Goal: Task Accomplishment & Management: Complete application form

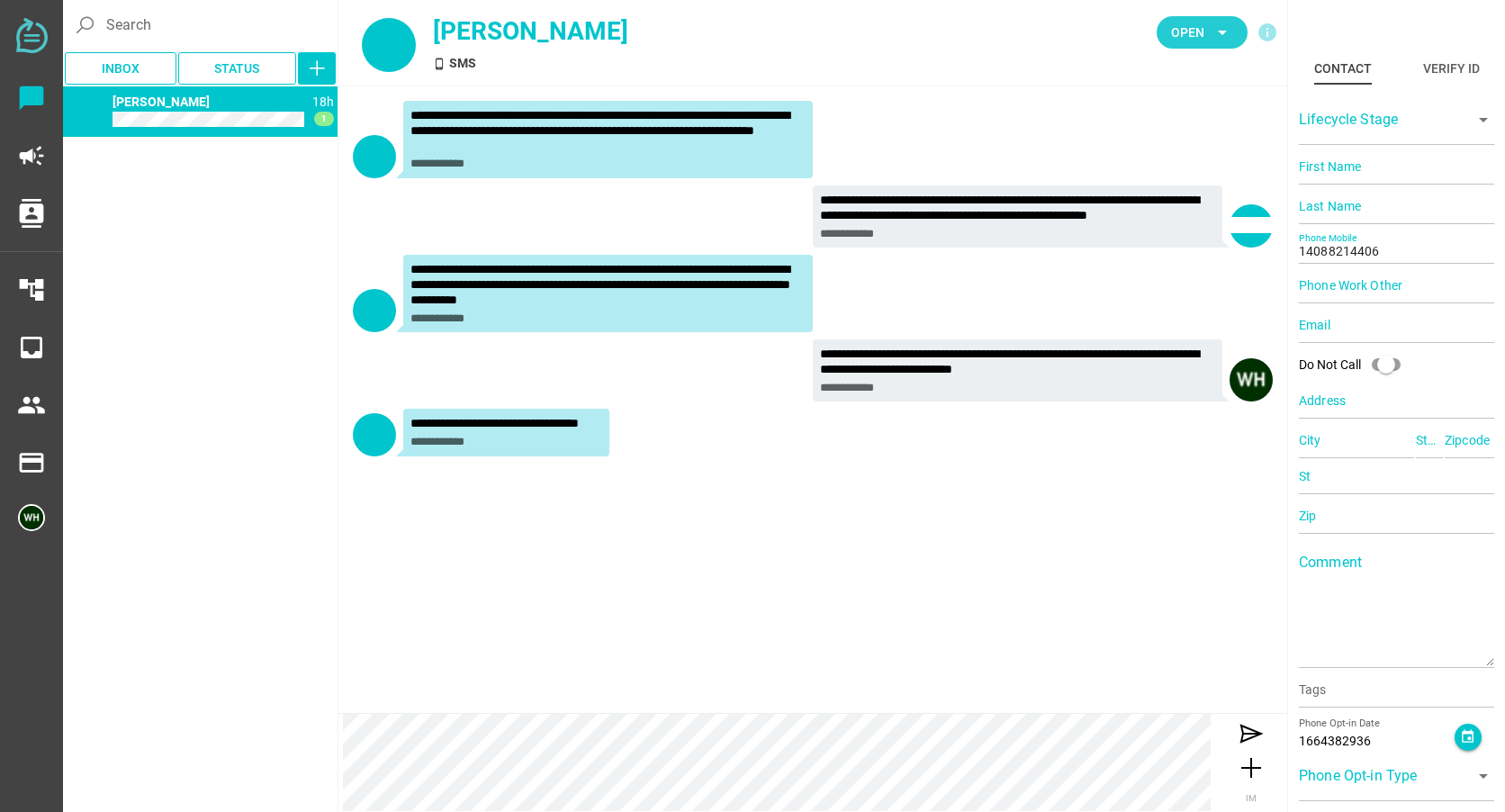
click at [1232, 31] on icon "arrow_drop_down" at bounding box center [1222, 32] width 22 height 22
click at [1172, 194] on div "Closed" at bounding box center [1195, 200] width 77 height 15
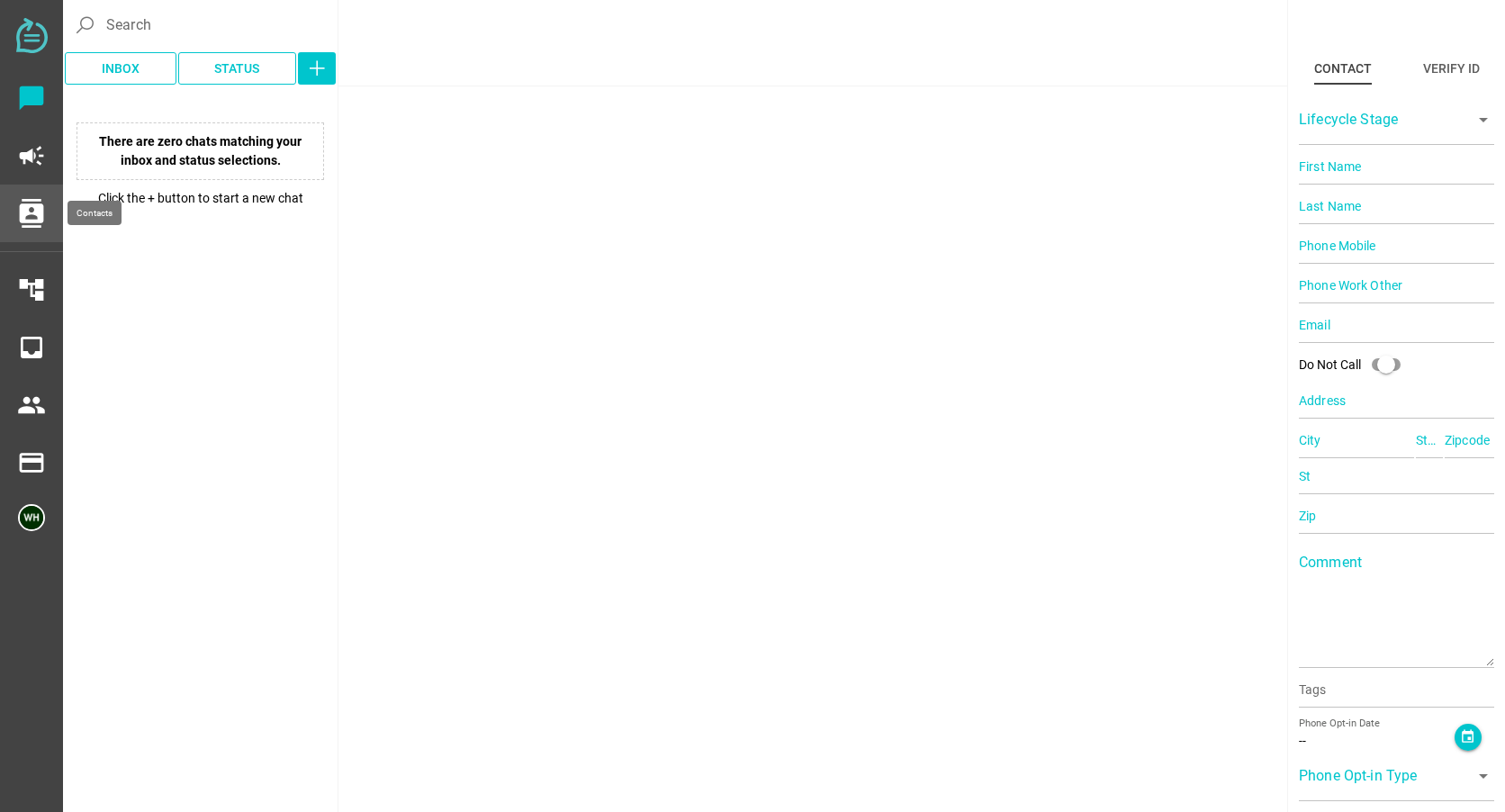
drag, startPoint x: 33, startPoint y: 222, endPoint x: 38, endPoint y: 211, distance: 12.1
click at [33, 222] on icon "contacts" at bounding box center [32, 214] width 29 height 29
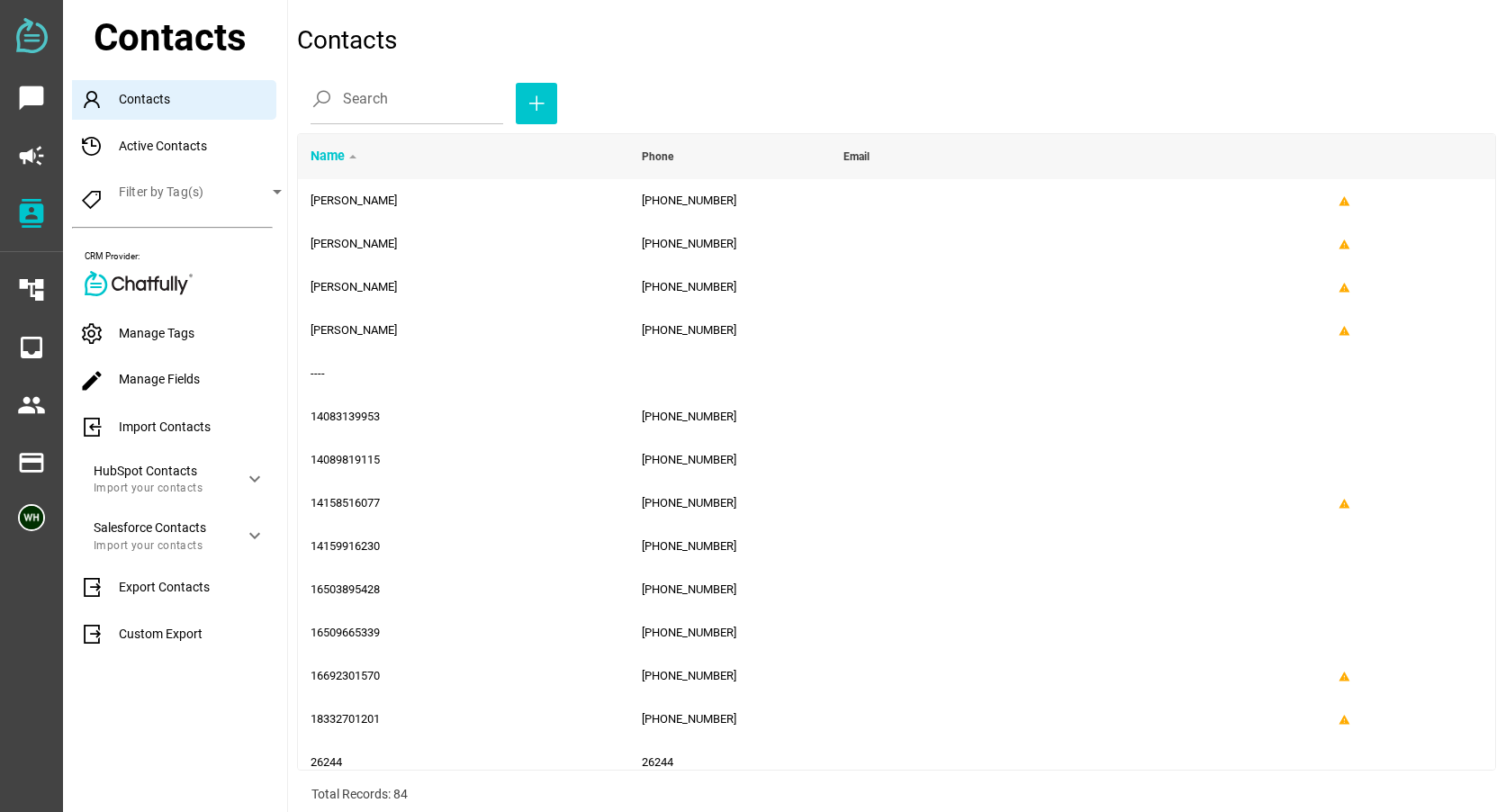
click at [127, 429] on div "Import Contacts" at bounding box center [179, 427] width 215 height 40
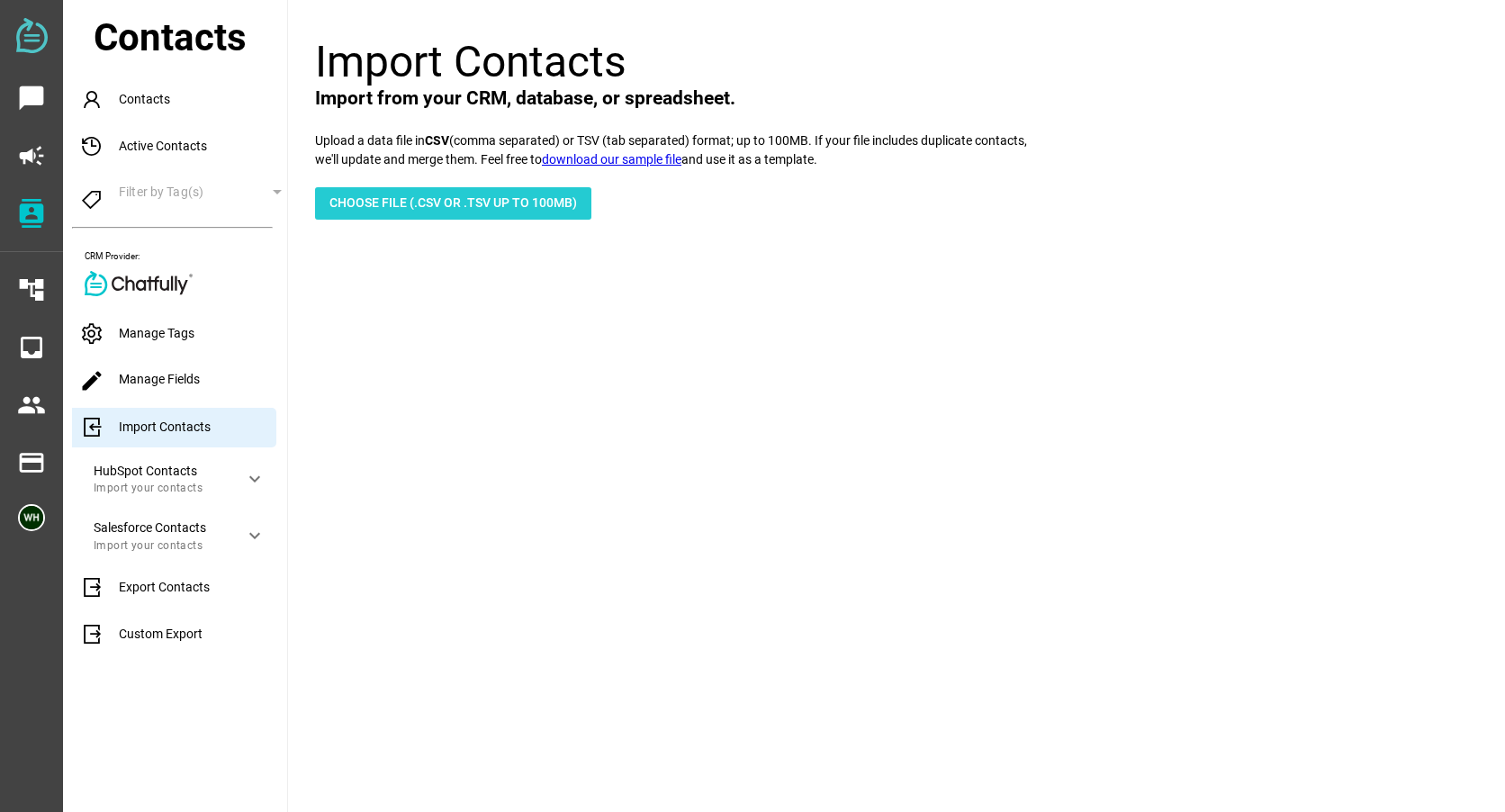
click at [511, 212] on span "Choose File (.csv or .tsv up to 100mb)" at bounding box center [453, 203] width 248 height 22
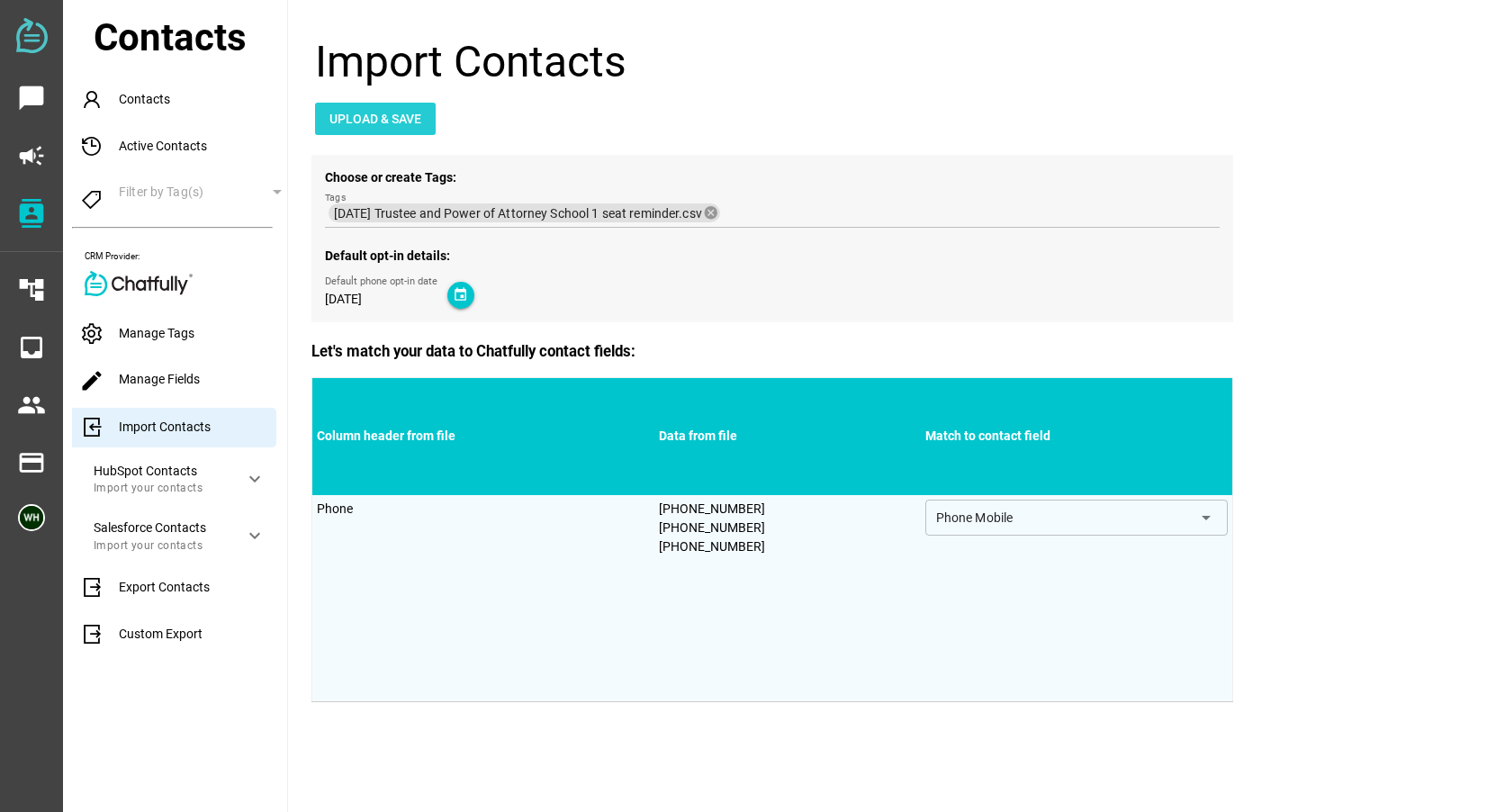
click at [407, 115] on span "Upload & Save" at bounding box center [376, 119] width 92 height 22
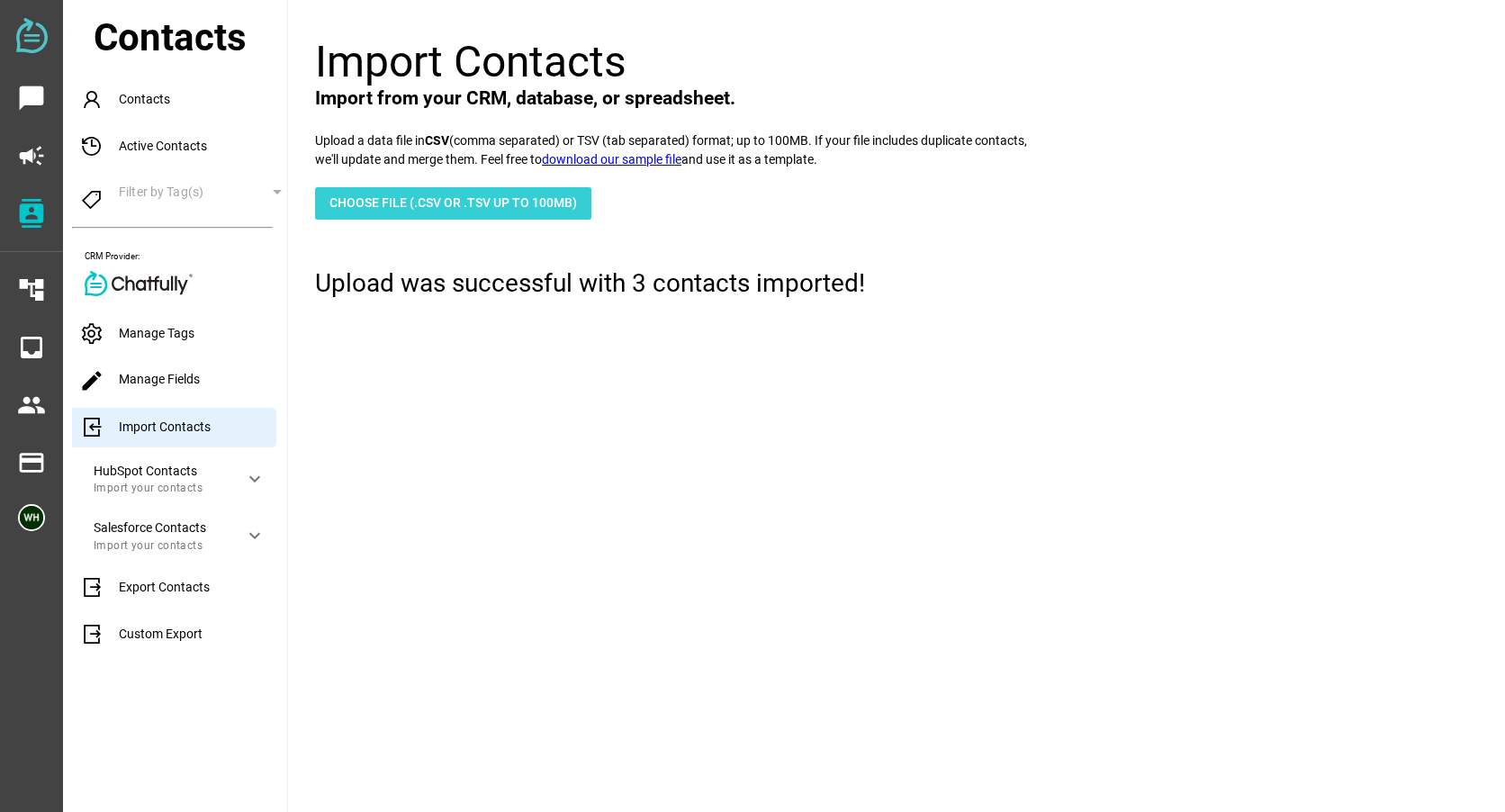
click at [404, 203] on span "Choose File (.csv or .tsv up to 100mb)" at bounding box center [453, 203] width 248 height 22
type input "C:\fakepath\8-21-25 Trustee and Power of Attorney School 2 seat reminder.csv"
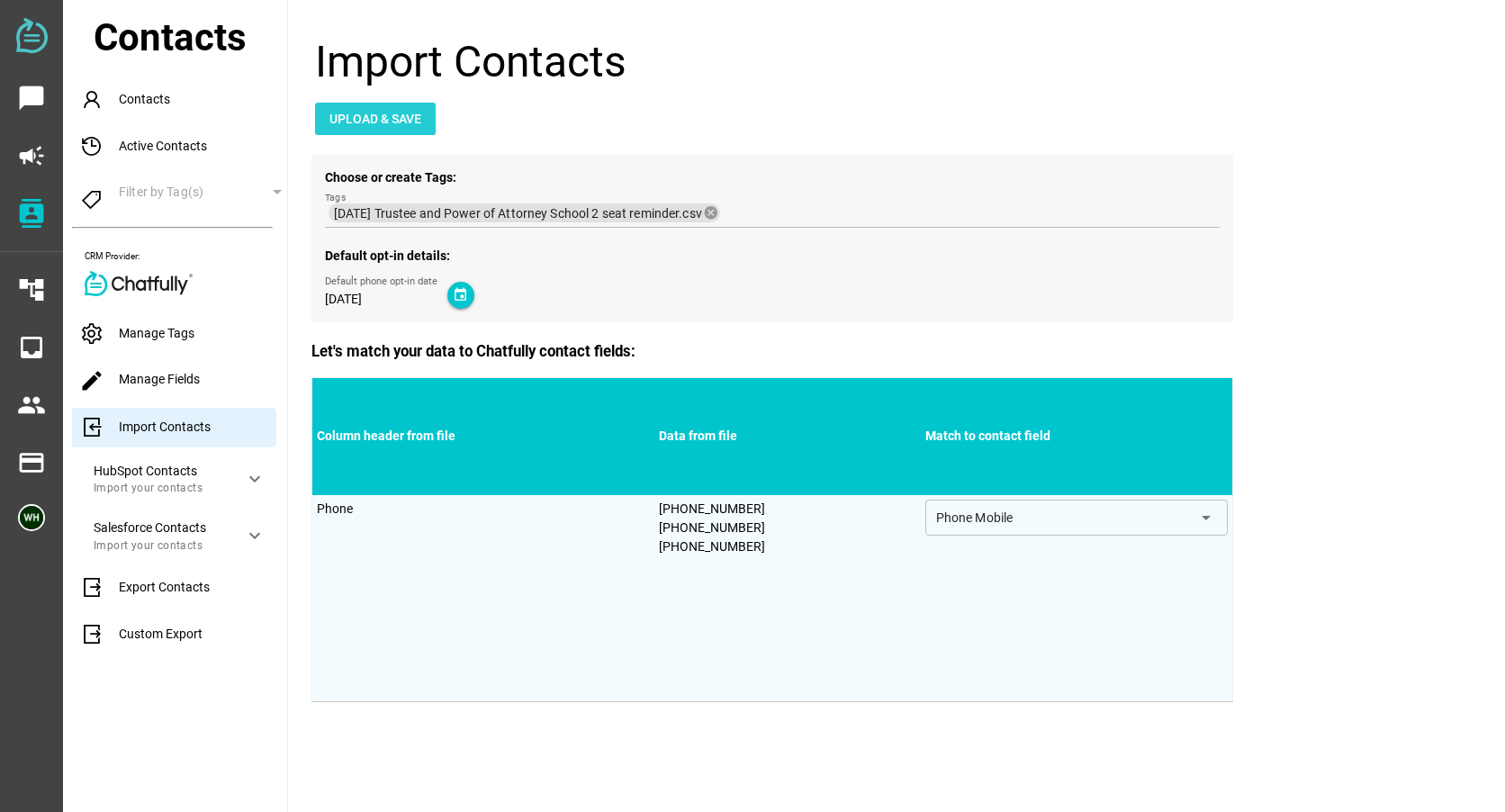
click at [386, 120] on span "Upload & Save" at bounding box center [376, 119] width 92 height 22
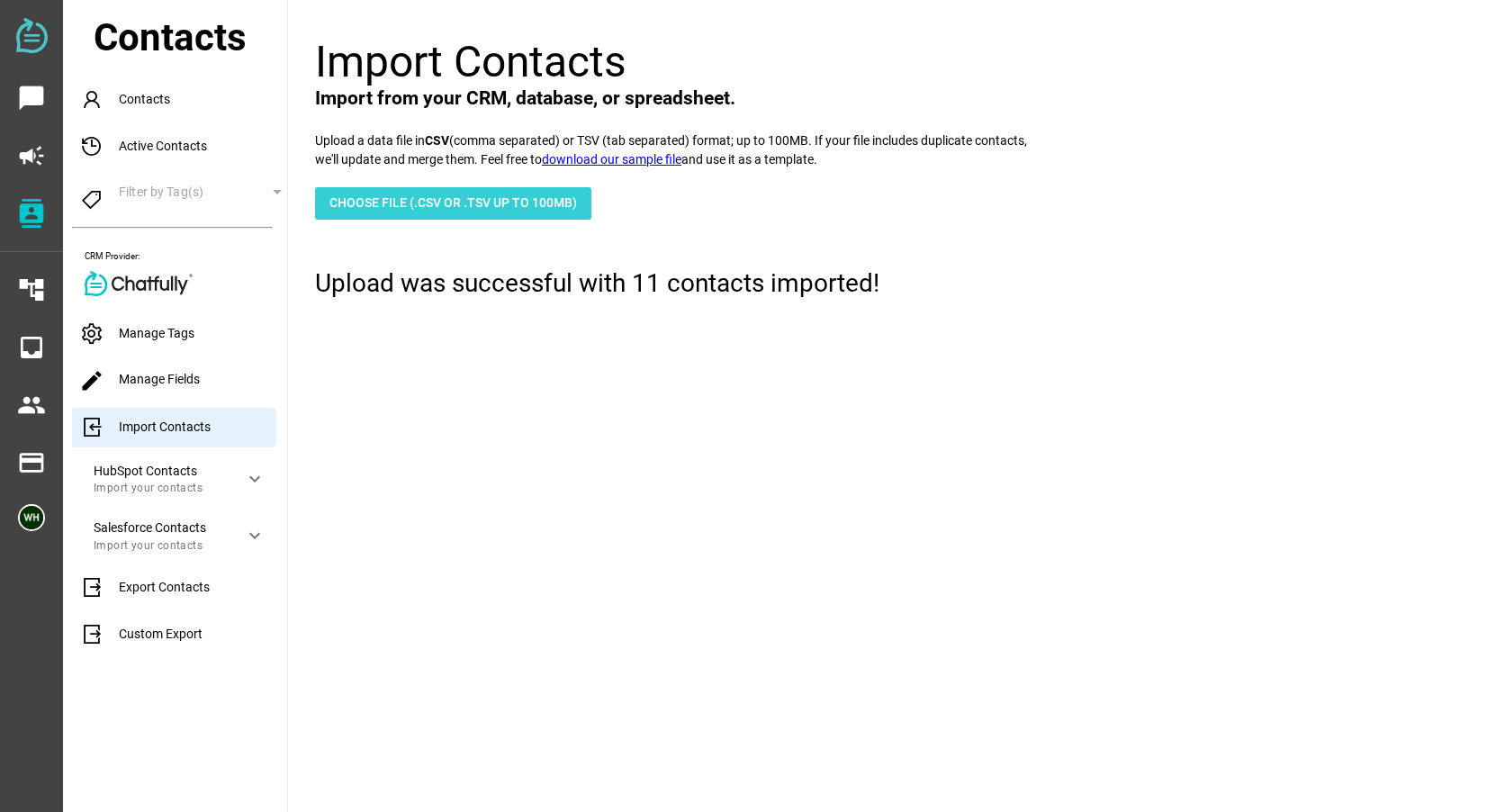
click at [390, 200] on span "Choose File (.csv or .tsv up to 100mb)" at bounding box center [453, 203] width 248 height 22
type input "C:\fakepath\8-21-25 Trustee and Power of Attorney School 3 seat reminder.csv"
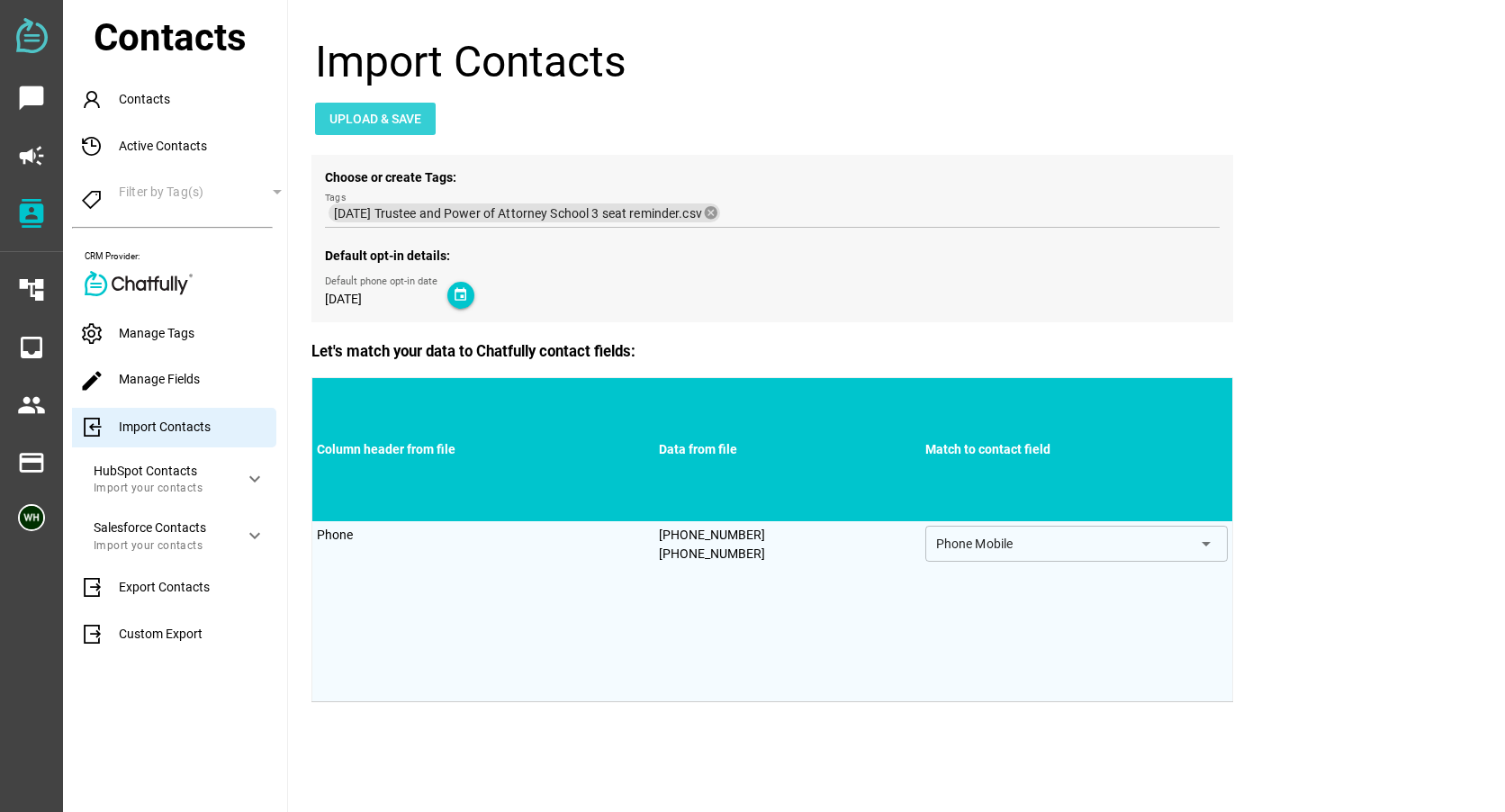
click at [388, 105] on span "Upload & Save" at bounding box center [376, 119] width 121 height 32
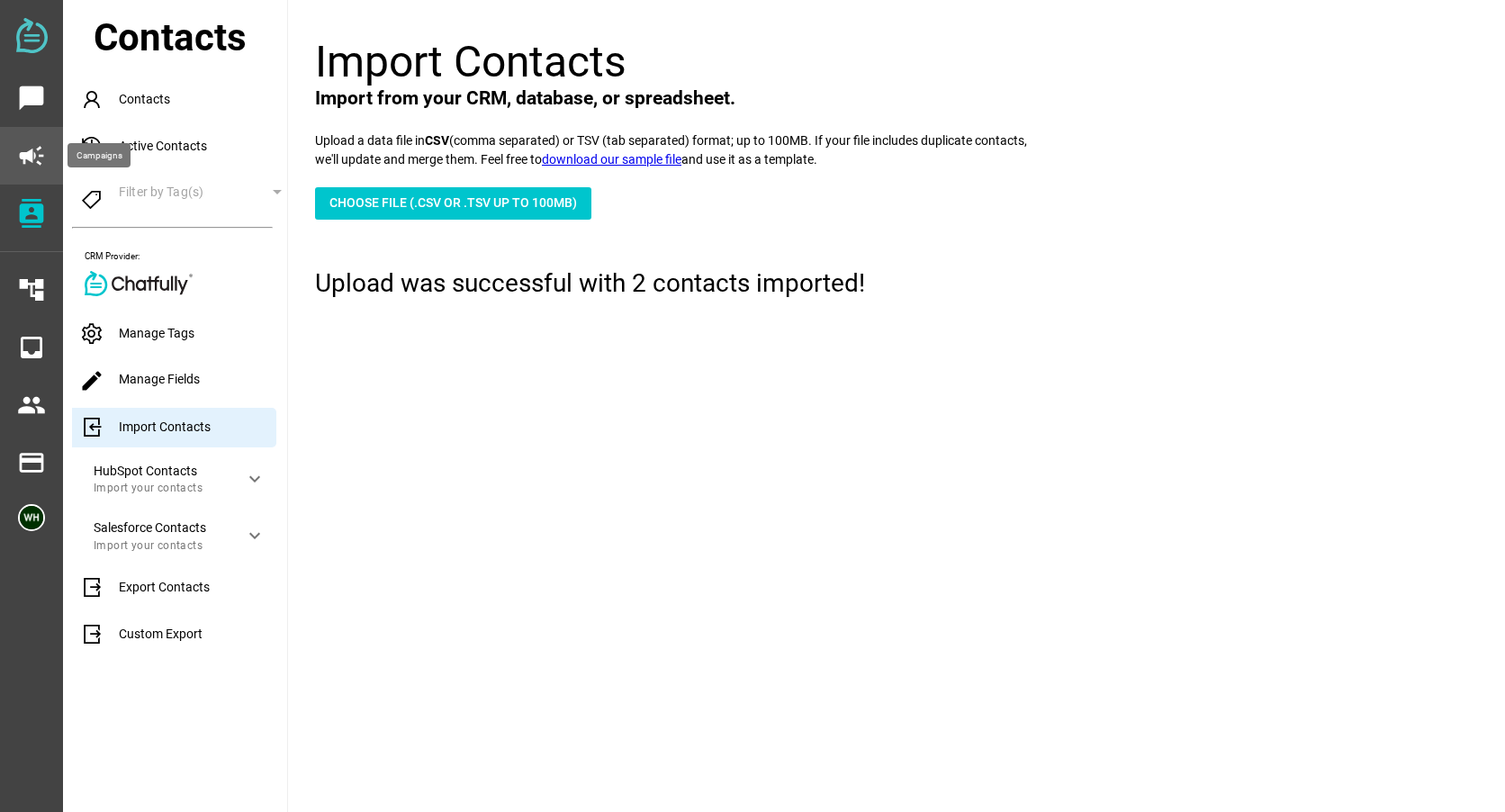
click at [34, 151] on icon "campaign" at bounding box center [32, 156] width 29 height 29
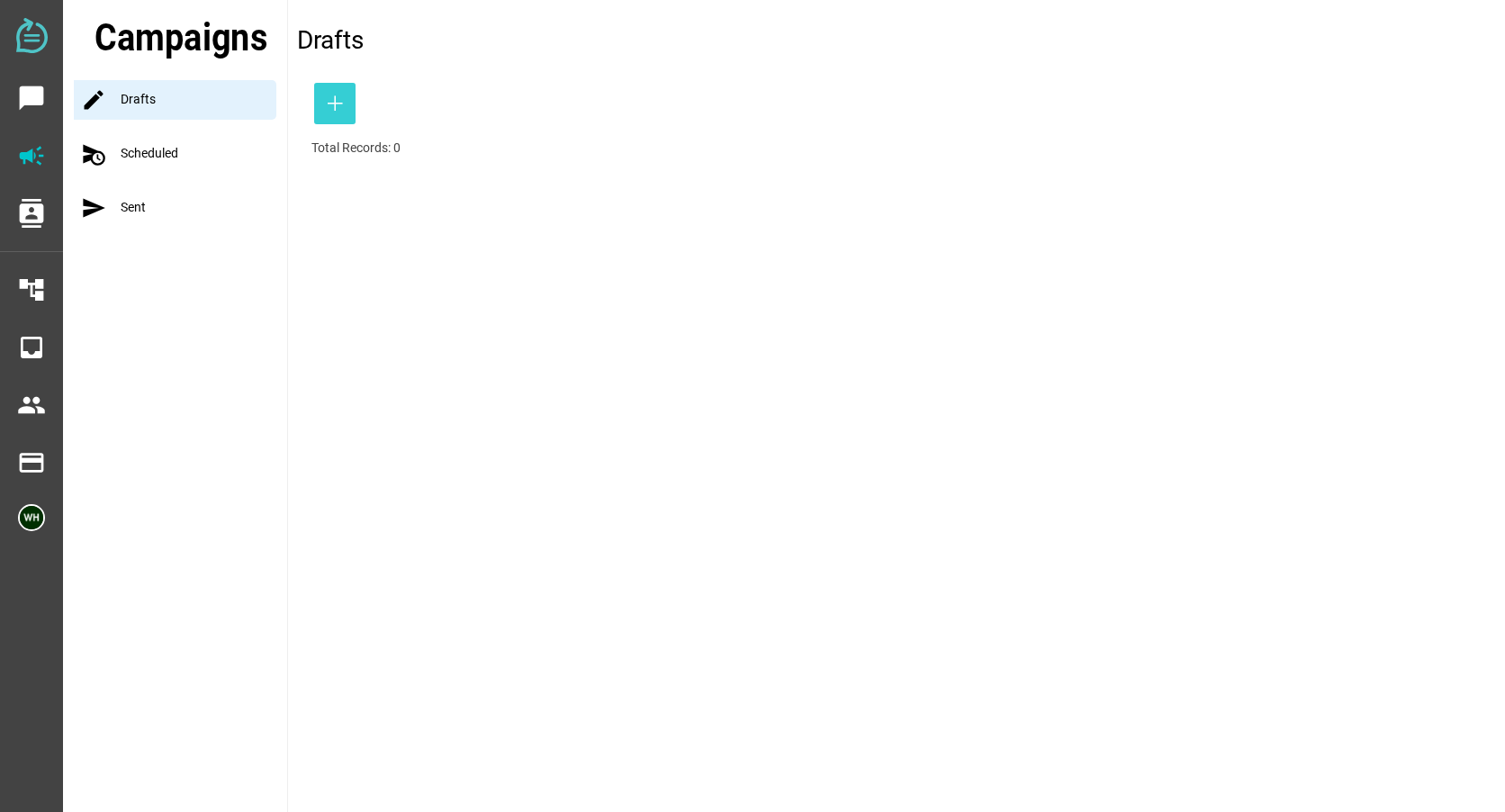
click at [342, 105] on icon "button" at bounding box center [335, 104] width 22 height 22
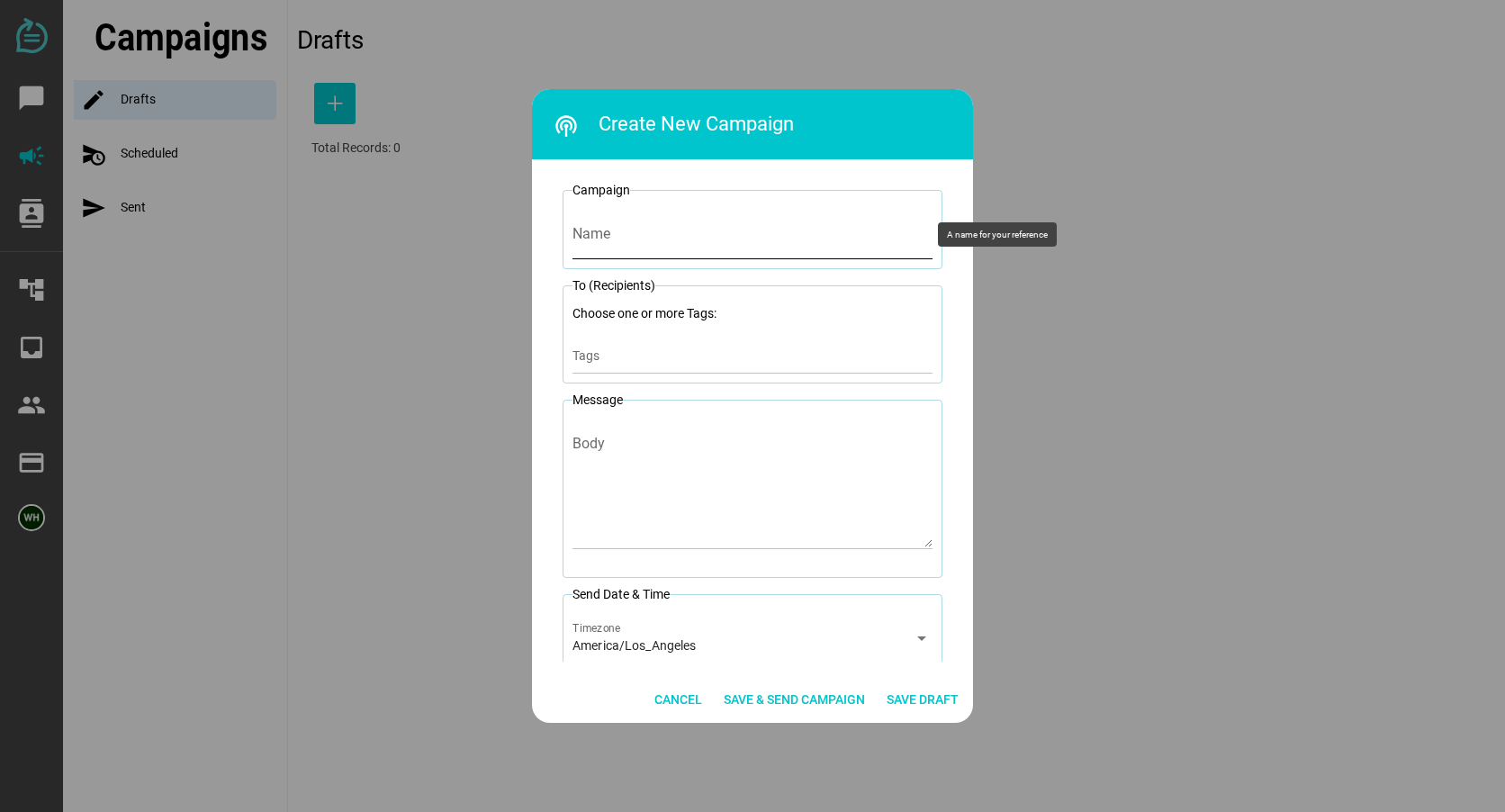
click at [602, 242] on input "Name" at bounding box center [752, 234] width 360 height 50
type input "8-21-25 Trustee School Reminder 1 seat"
click at [589, 353] on input "Tags" at bounding box center [752, 360] width 360 height 22
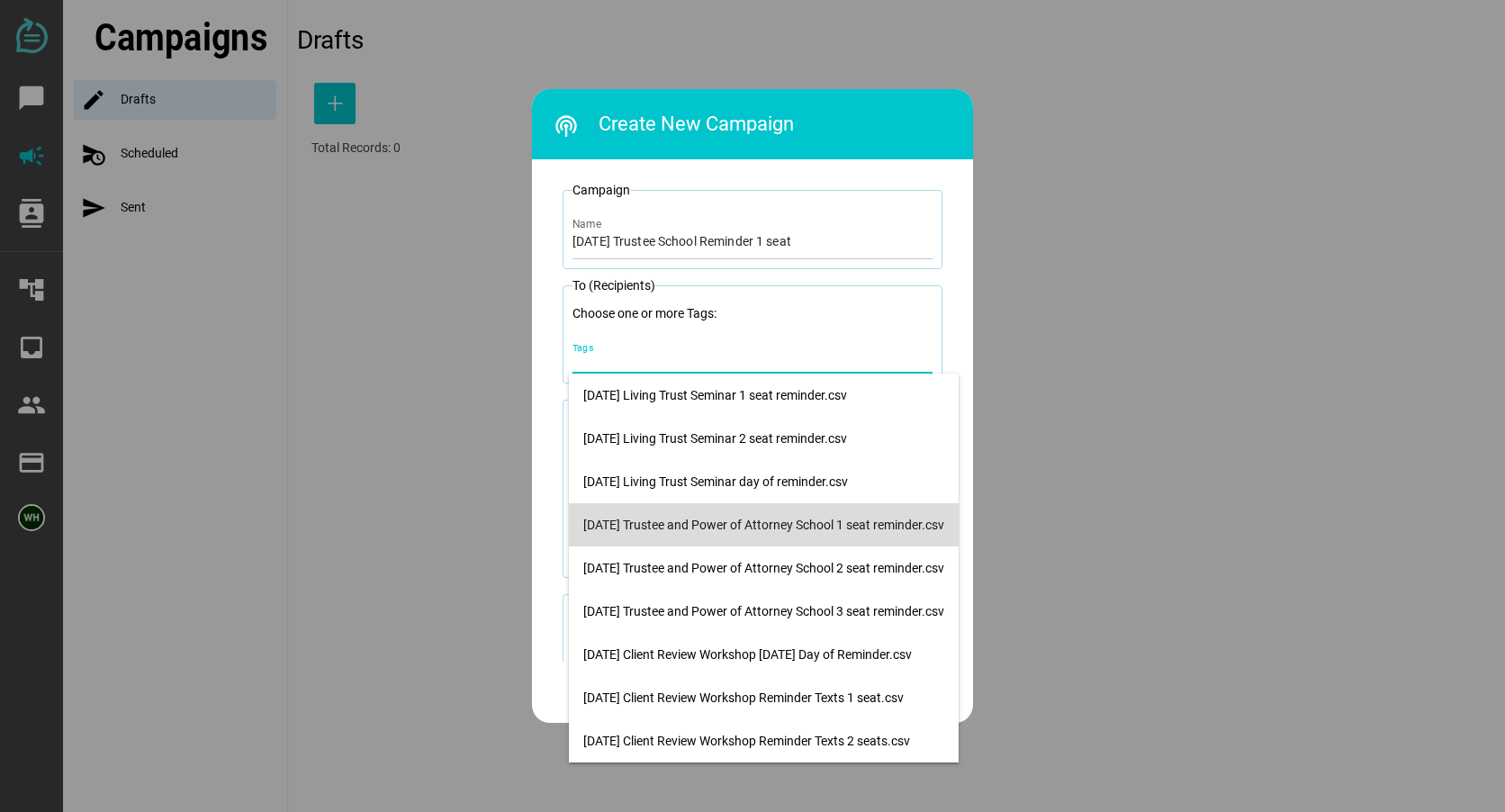
click at [629, 518] on div "8-21-25 Trustee and Power of Attorney School 1 seat reminder.csv" at bounding box center [763, 525] width 360 height 15
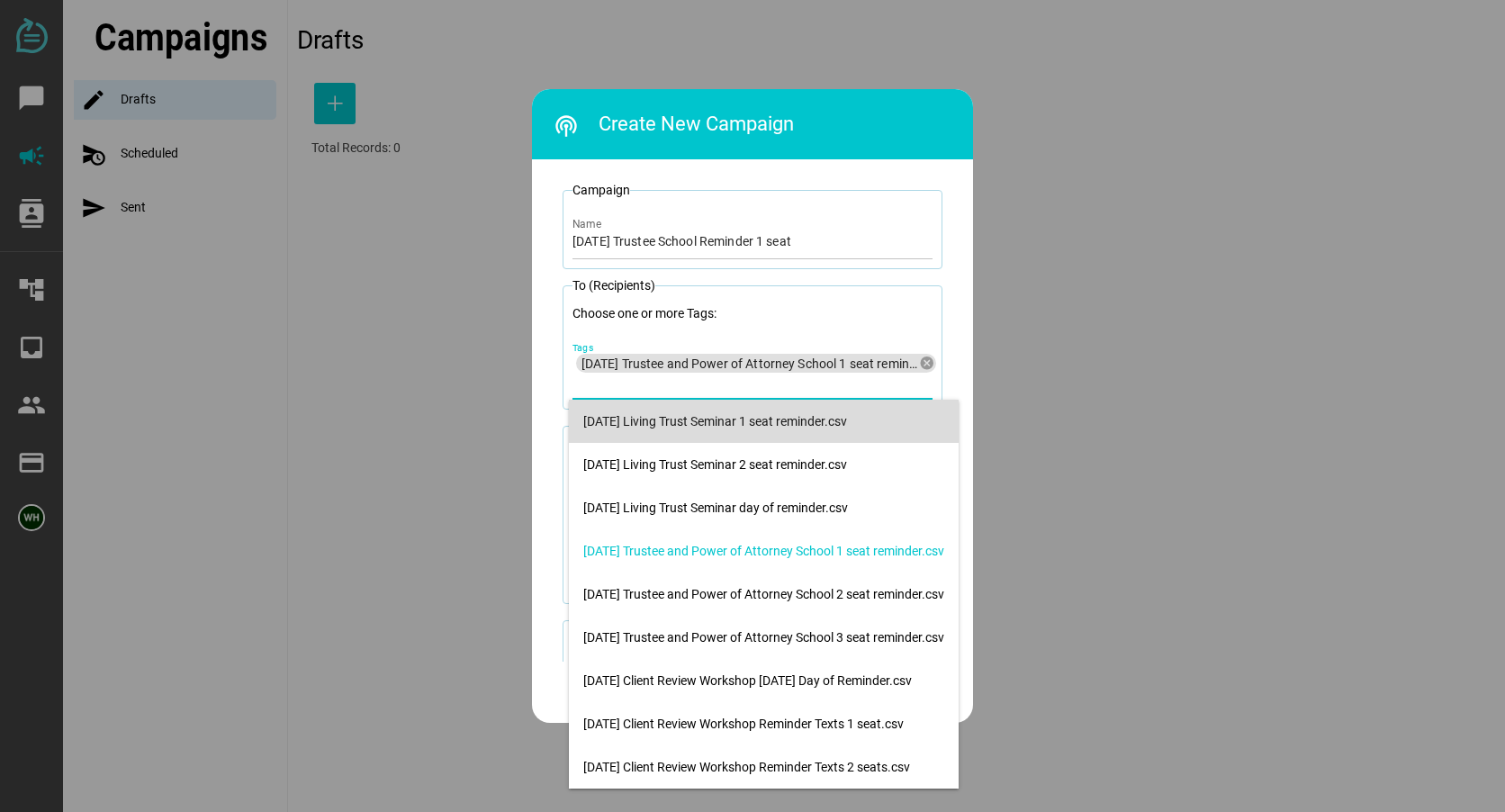
click at [1167, 412] on div at bounding box center [752, 406] width 1505 height 812
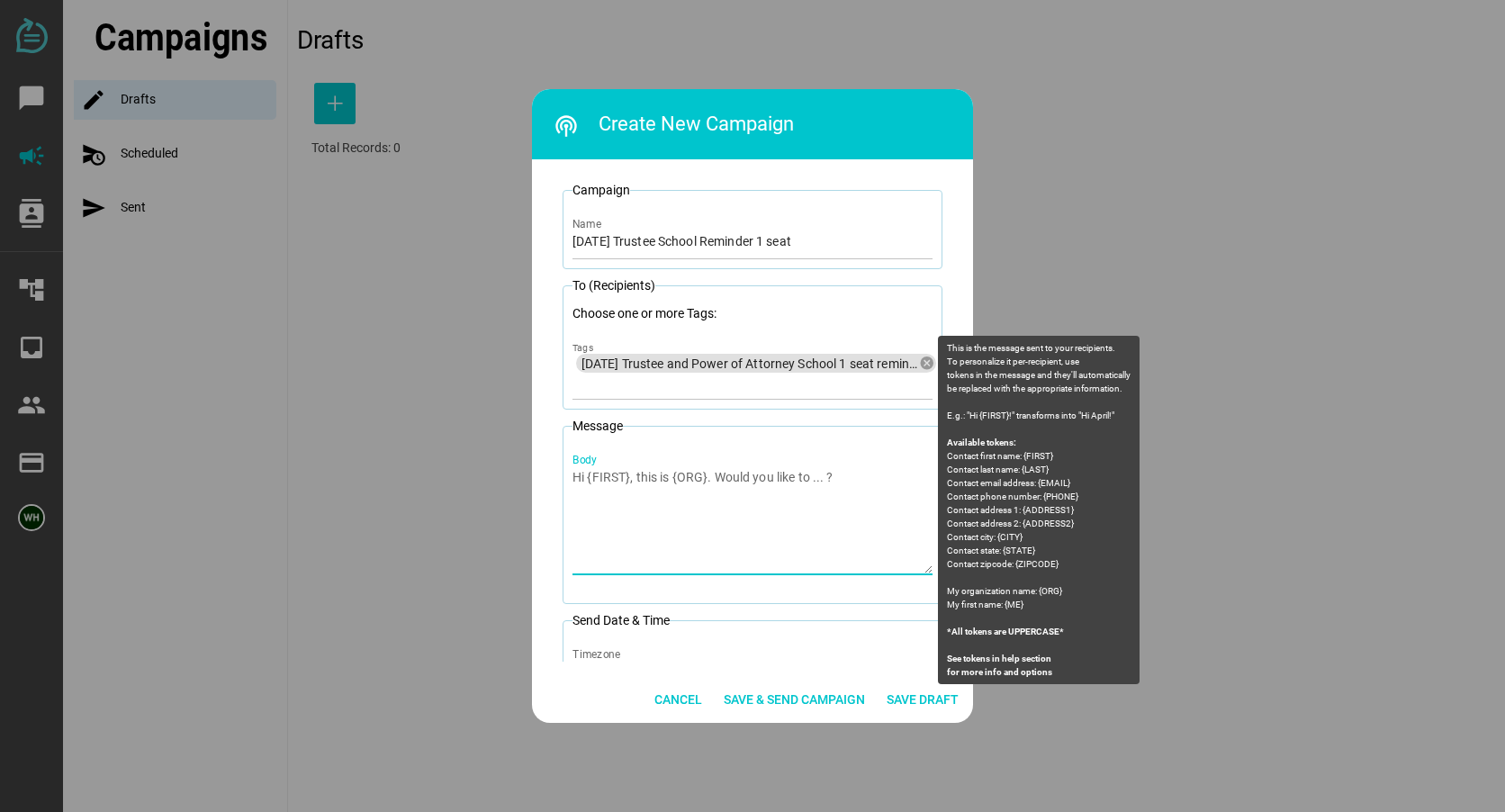
click at [601, 465] on div "Body" at bounding box center [752, 509] width 360 height 131
click at [601, 468] on textarea "Body" at bounding box center [752, 520] width 360 height 105
paste textarea "Litherland Kennedy Law: You are registered for 2 seats at the Trustee School to…"
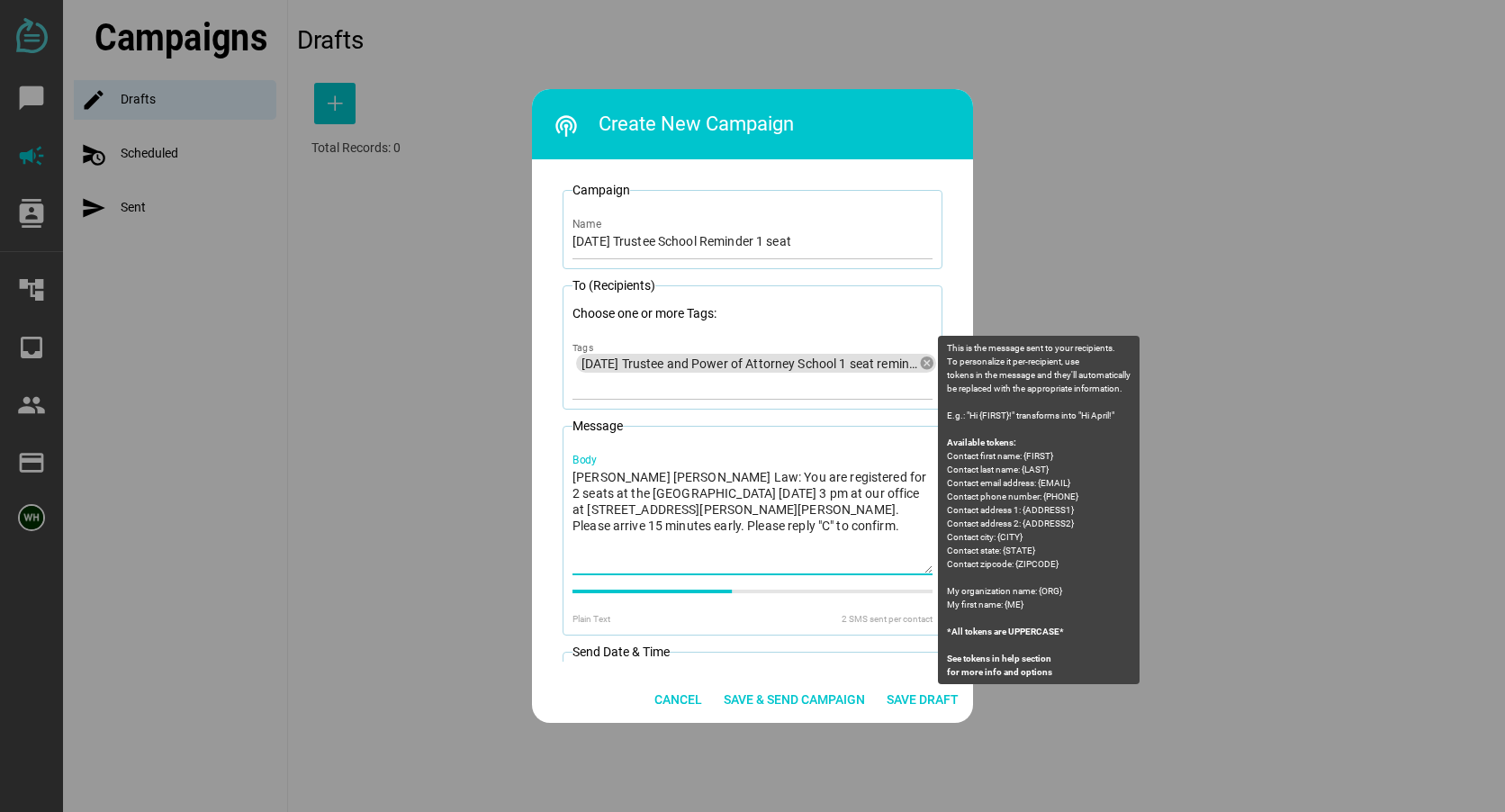
click at [839, 476] on textarea "Litherland Kennedy Law: You are registered for 2 seats at the Trustee School to…" at bounding box center [752, 520] width 360 height 105
click at [879, 475] on textarea "Litherland Kennedy Law: You are registered for 1 seats at the Trustee School to…" at bounding box center [752, 520] width 360 height 105
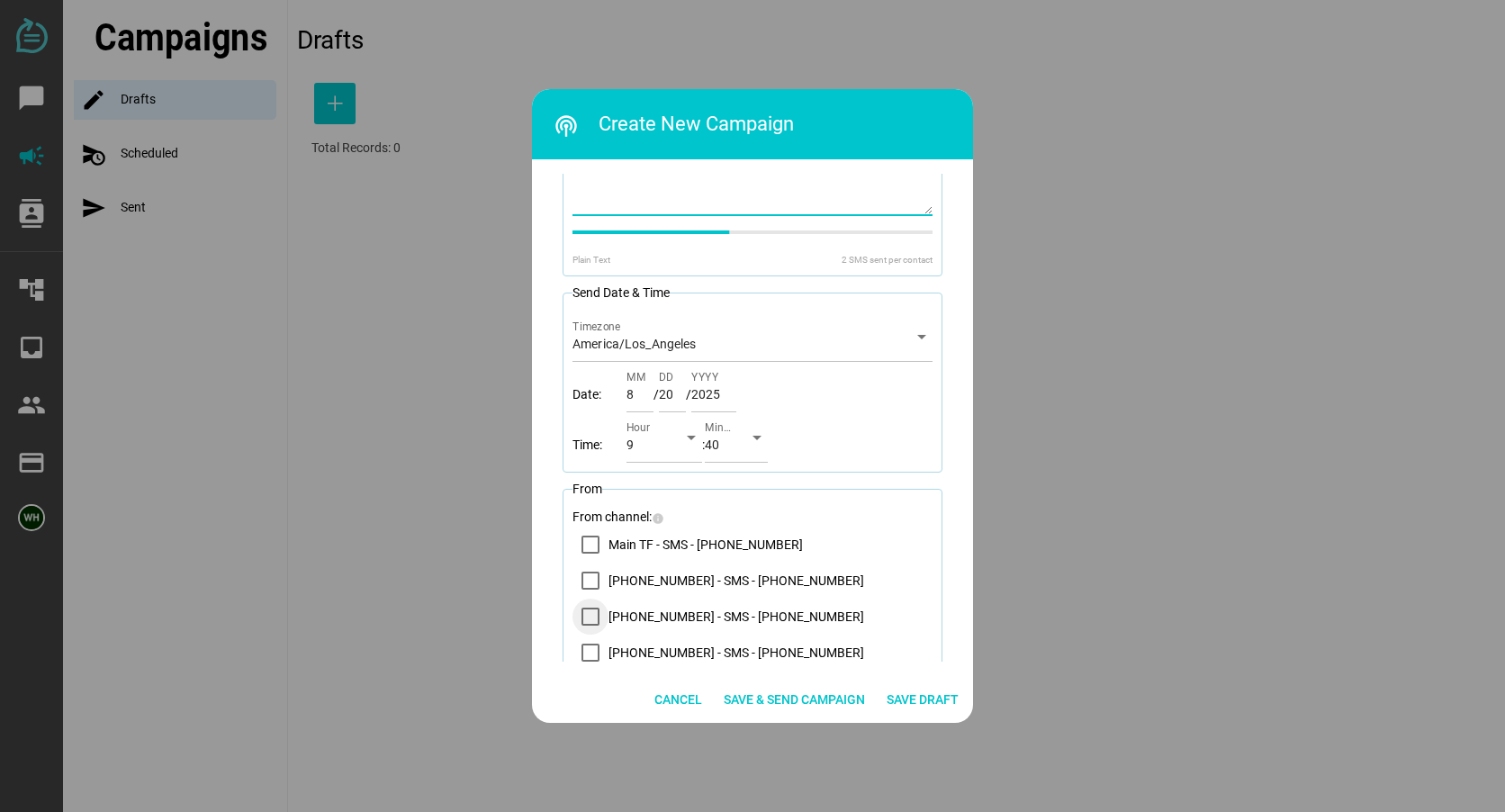
scroll to position [360, 0]
type textarea "Litherland Kennedy Law: You are registered for 1 seat at the Trustee School tom…"
click at [588, 580] on icon "14083569200 - SMS - (408) 356-9200" at bounding box center [590, 579] width 14 height 14
click at [652, 441] on div "9" at bounding box center [648, 447] width 43 height 29
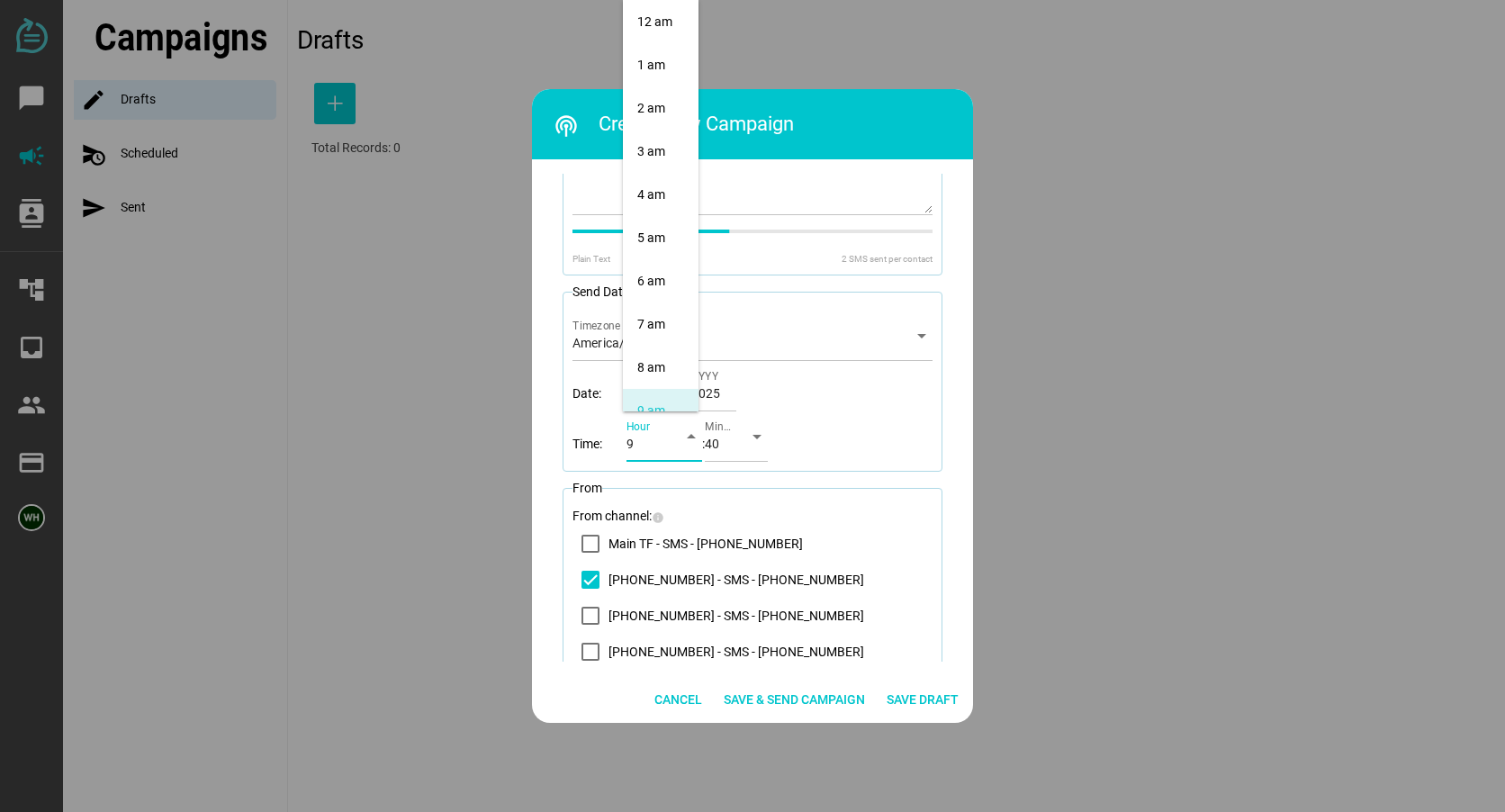
scroll to position [388, 0]
click at [655, 55] on div "10 am" at bounding box center [661, 65] width 47 height 29
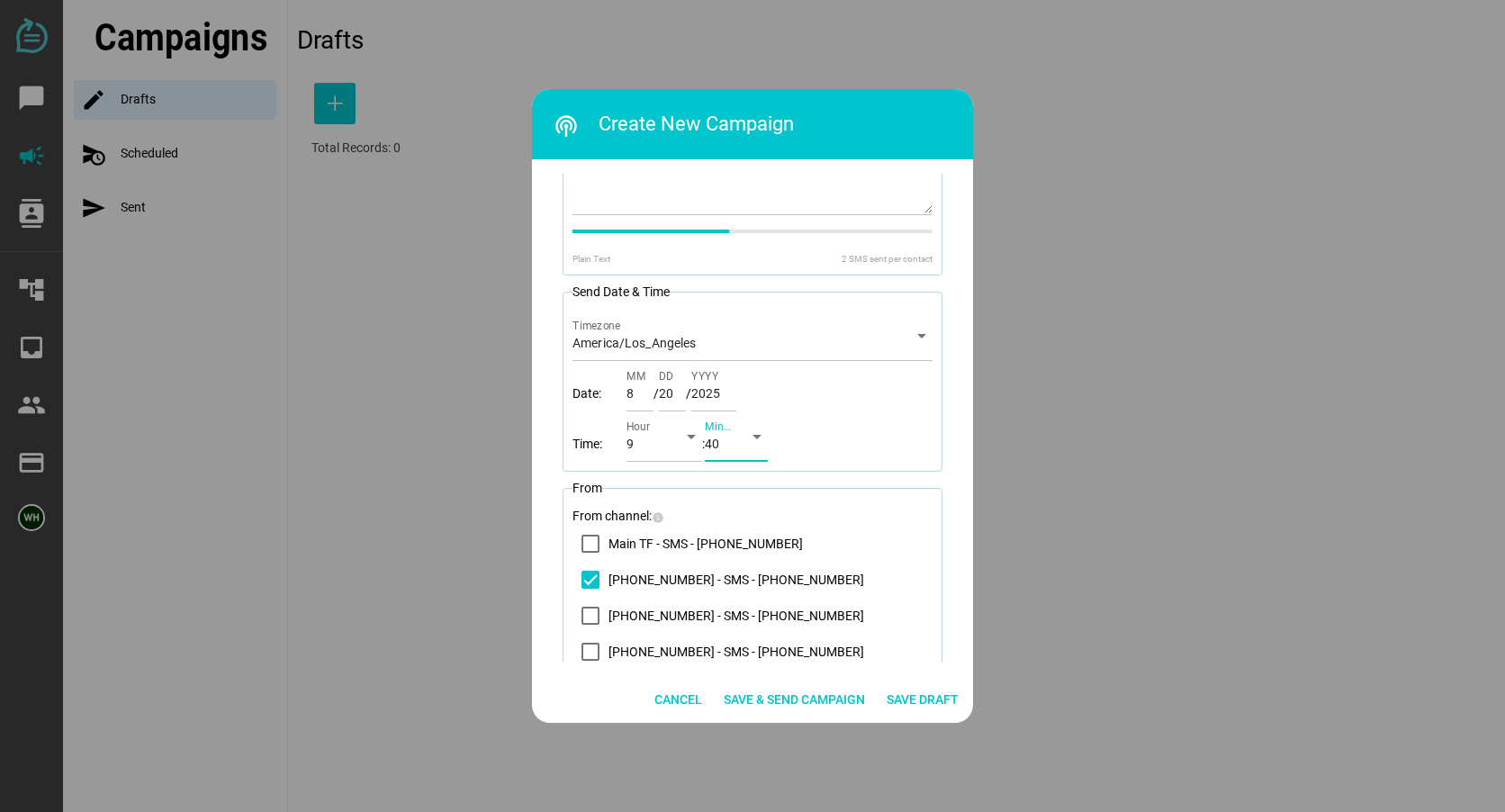
click at [728, 446] on div "40" at bounding box center [720, 447] width 31 height 29
click at [746, 16] on div "00" at bounding box center [739, 22] width 34 height 15
click at [583, 582] on icon "14083569200 - SMS - (408) 356-9200" at bounding box center [590, 579] width 14 height 14
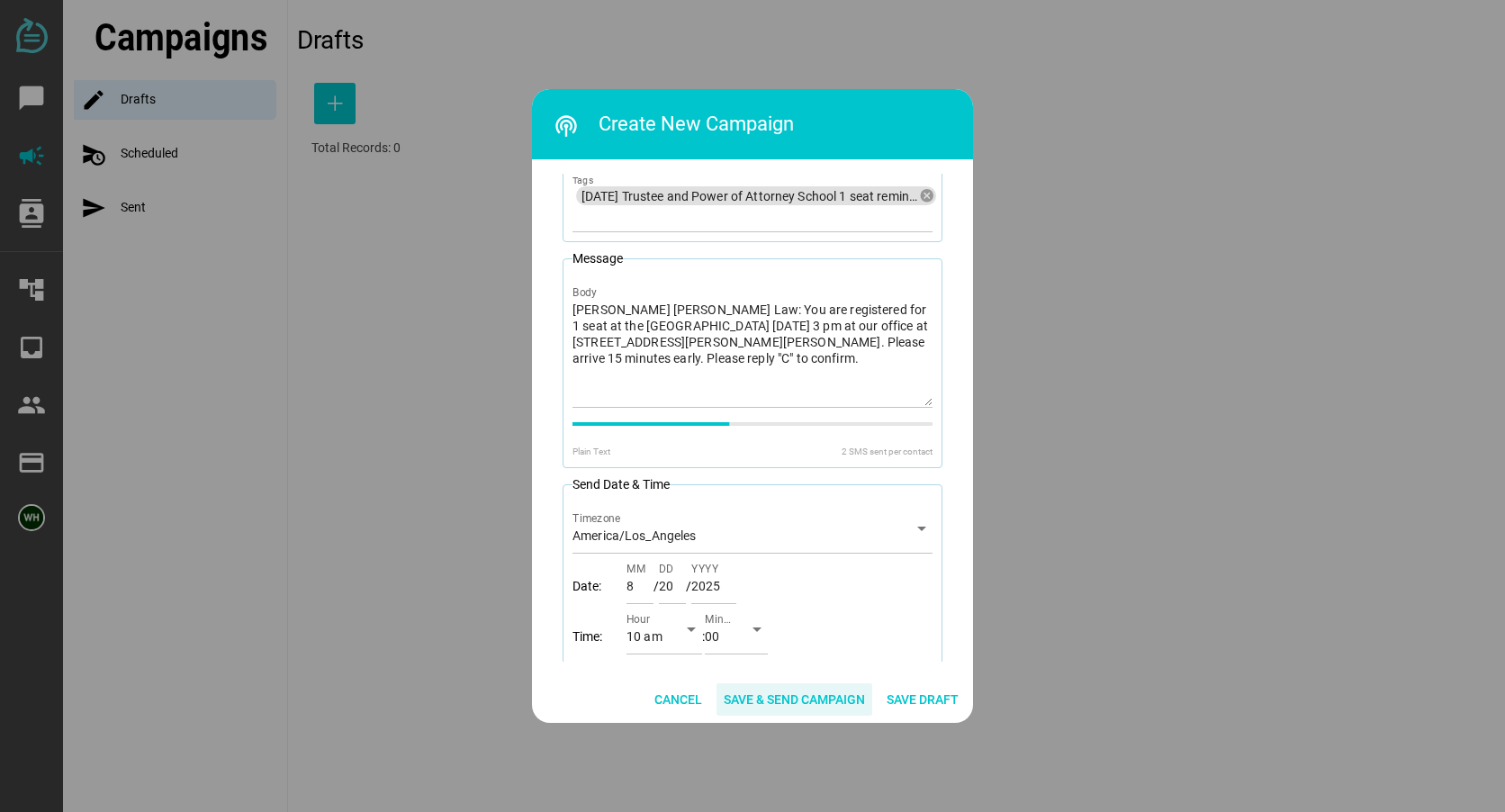
scroll to position [180, 0]
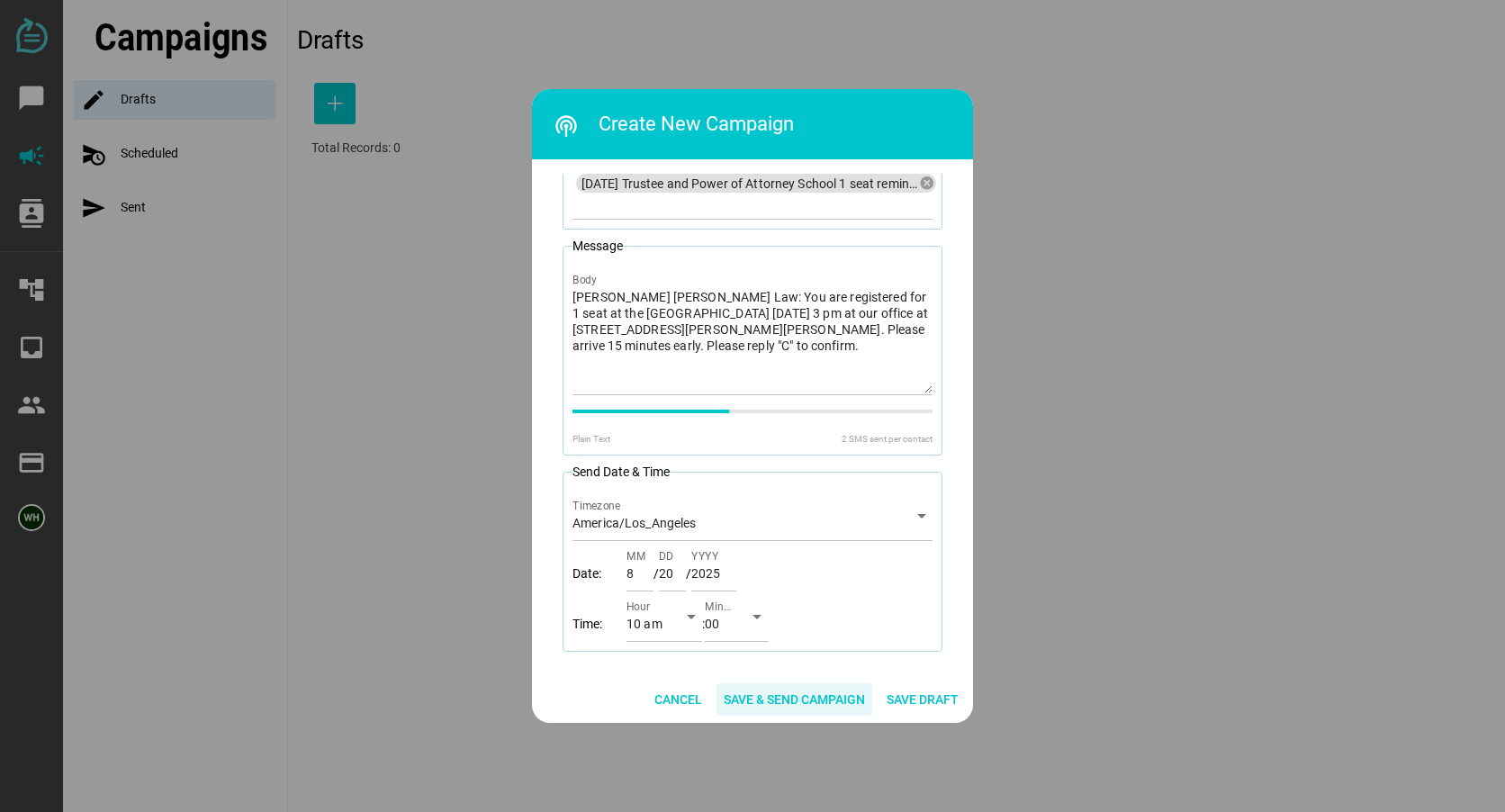
click at [750, 694] on span "Save & Send Campaign" at bounding box center [794, 699] width 141 height 22
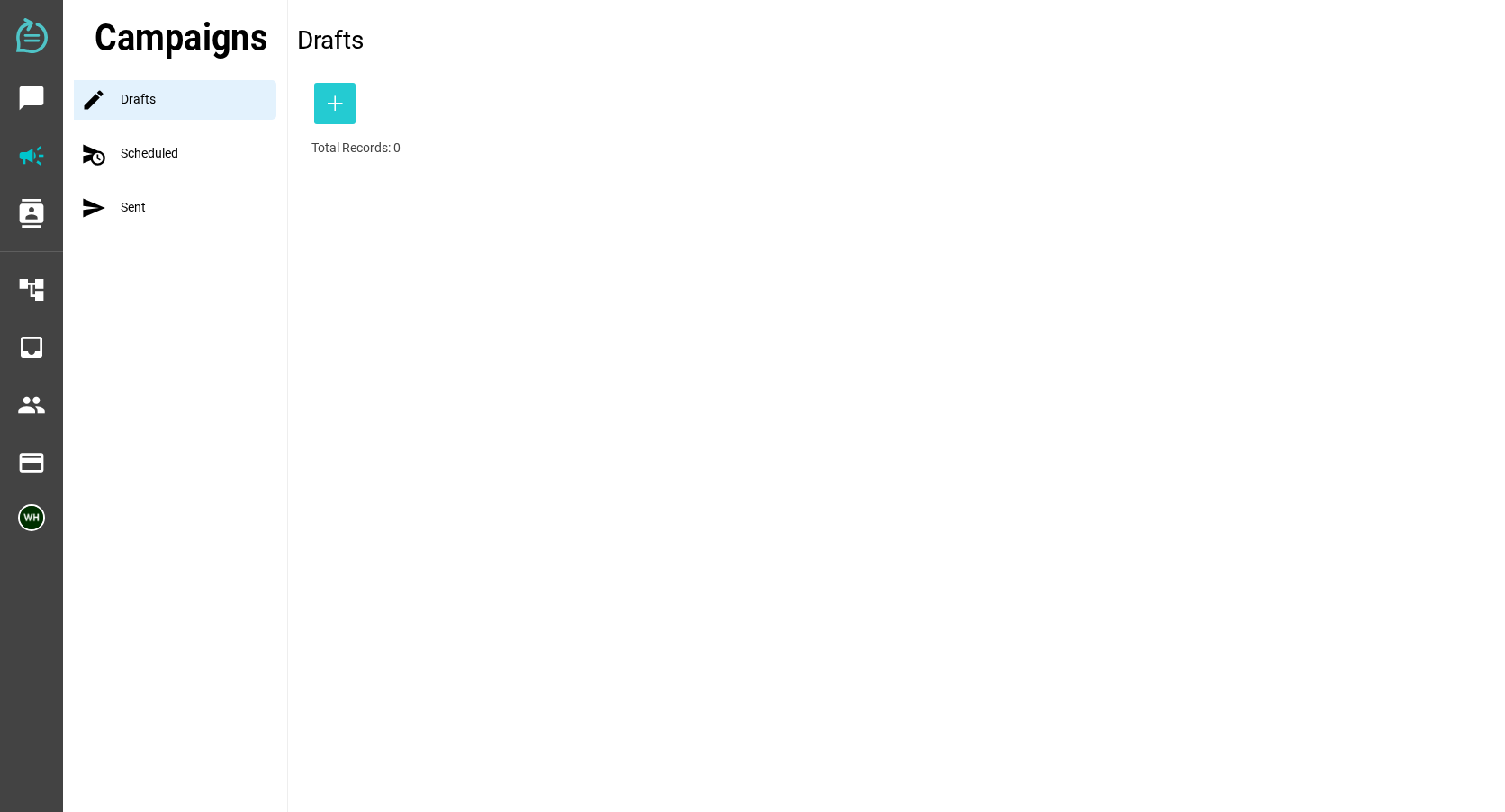
click at [329, 101] on icon "button" at bounding box center [335, 104] width 22 height 22
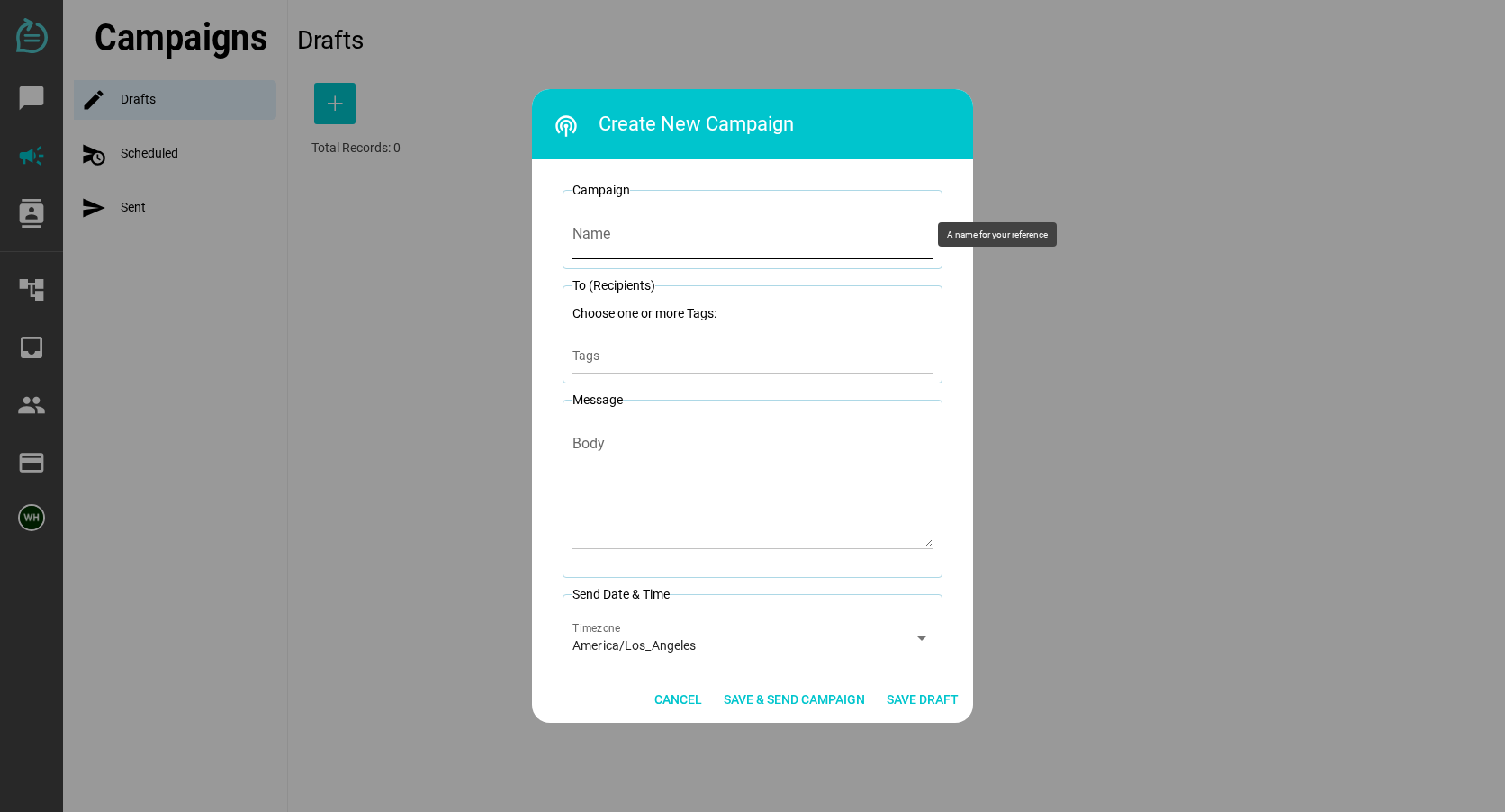
click at [633, 246] on input "Name" at bounding box center [752, 234] width 360 height 50
click at [764, 239] on input "8-21-25 Trustee School Reminder 1 seat" at bounding box center [752, 234] width 360 height 50
type input "8-21-25 Trustee School Reminder 2 seat"
click at [630, 352] on input "Tags" at bounding box center [752, 360] width 360 height 22
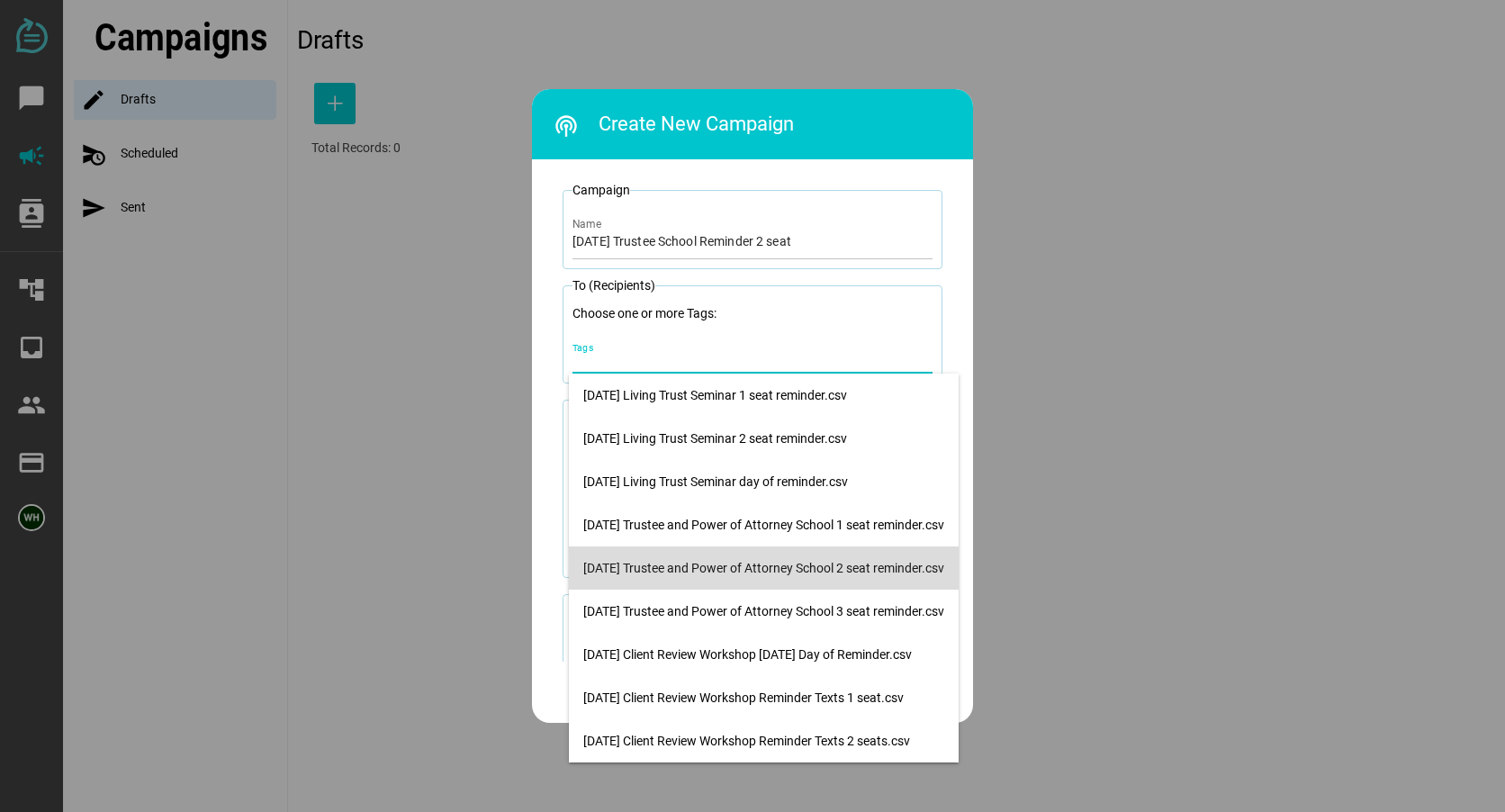
click at [641, 561] on div "8-21-25 Trustee and Power of Attorney School 2 seat reminder.csv" at bounding box center [763, 568] width 360 height 15
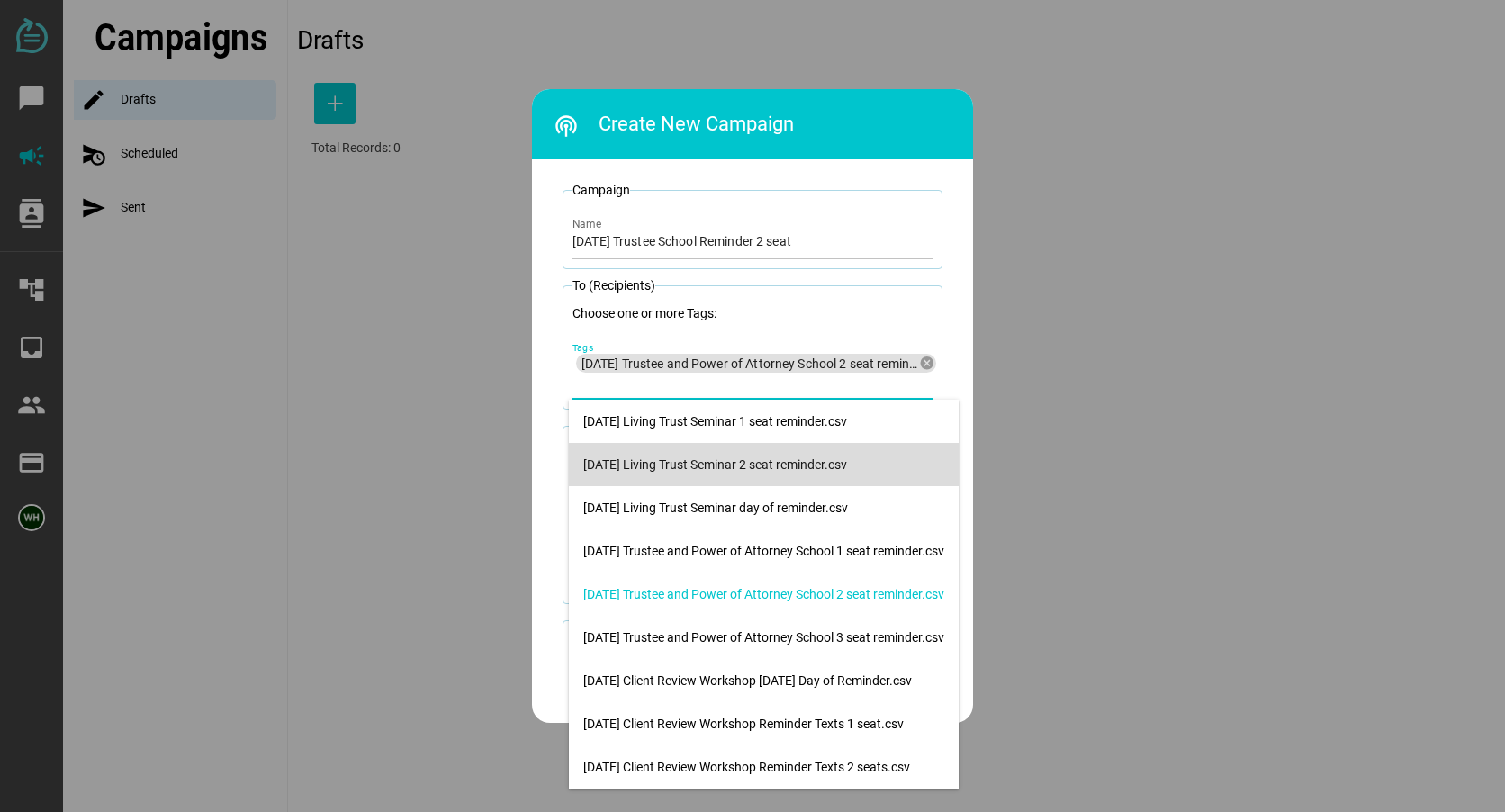
click at [1209, 398] on div at bounding box center [752, 406] width 1505 height 812
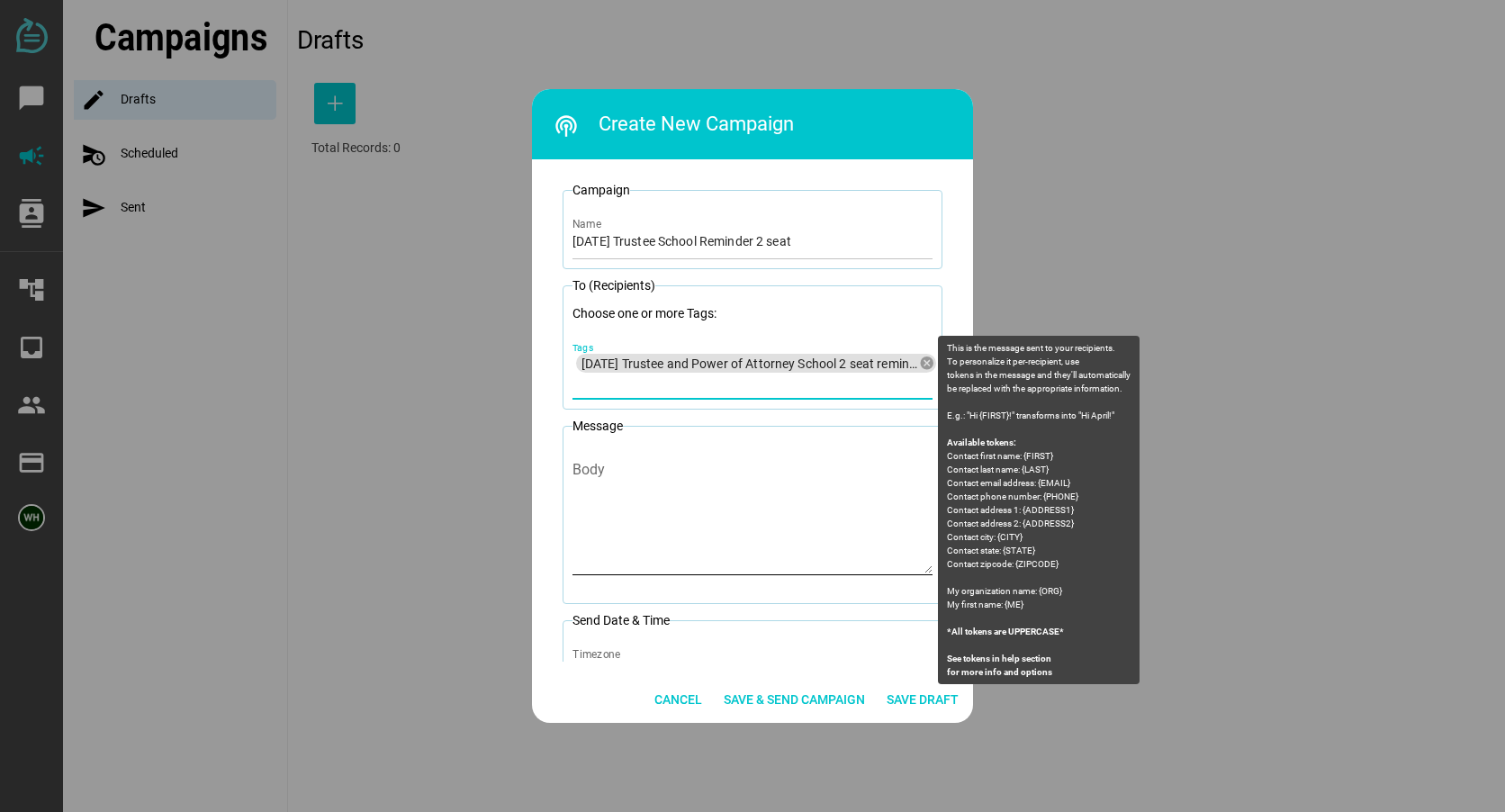
click at [636, 463] on div "Body" at bounding box center [752, 509] width 360 height 131
click at [636, 468] on textarea "Body" at bounding box center [752, 520] width 360 height 105
paste textarea "Litherland Kennedy Law: You are registered for 2 seats at the Trustee School to…"
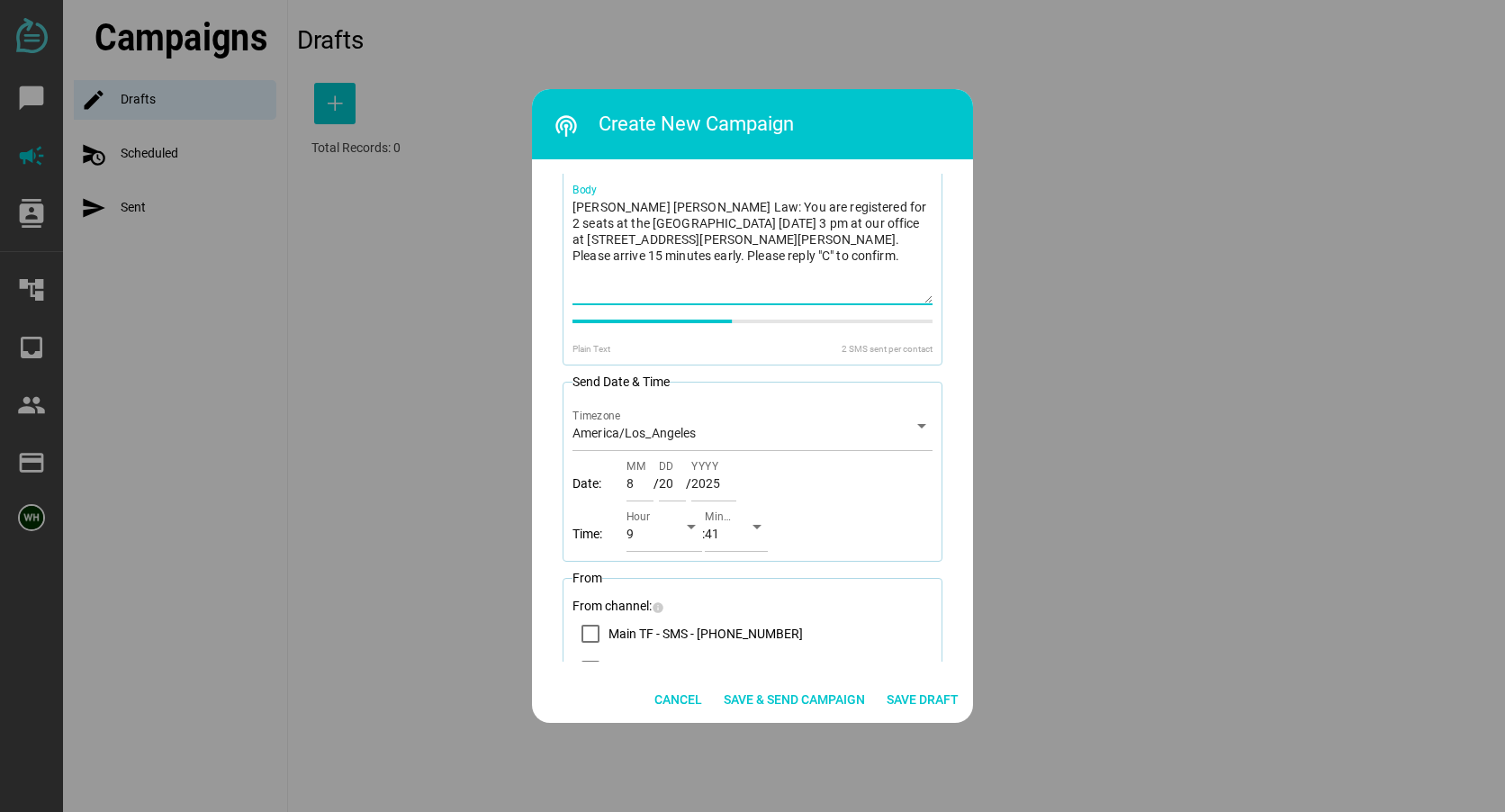
scroll to position [397, 0]
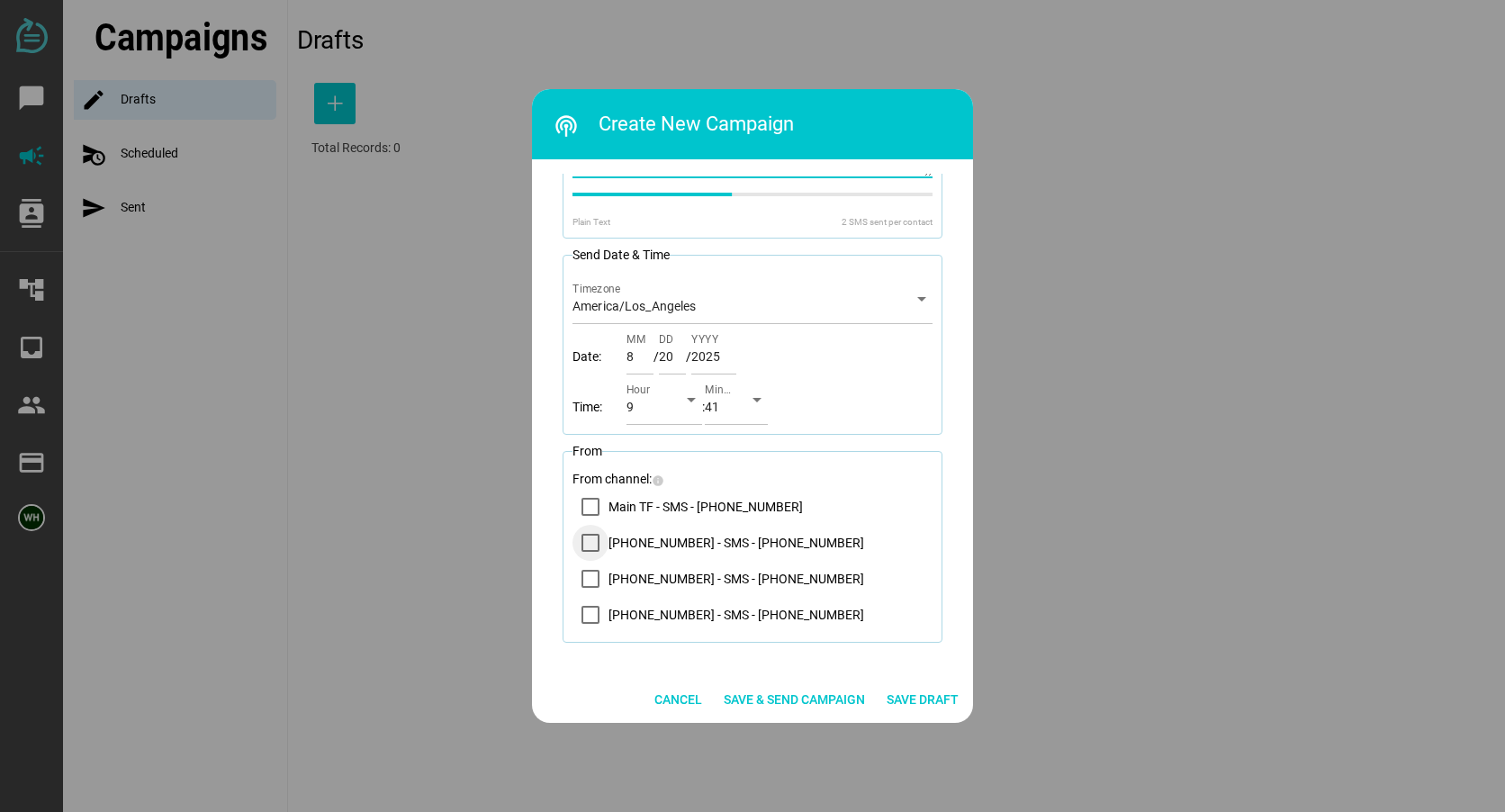
type textarea "Litherland Kennedy Law: You are registered for 2 seats at the Trustee School to…"
click at [593, 542] on icon "14083569200 - SMS - (408) 356-9200" at bounding box center [590, 543] width 14 height 14
click at [655, 409] on div "9" at bounding box center [648, 410] width 43 height 29
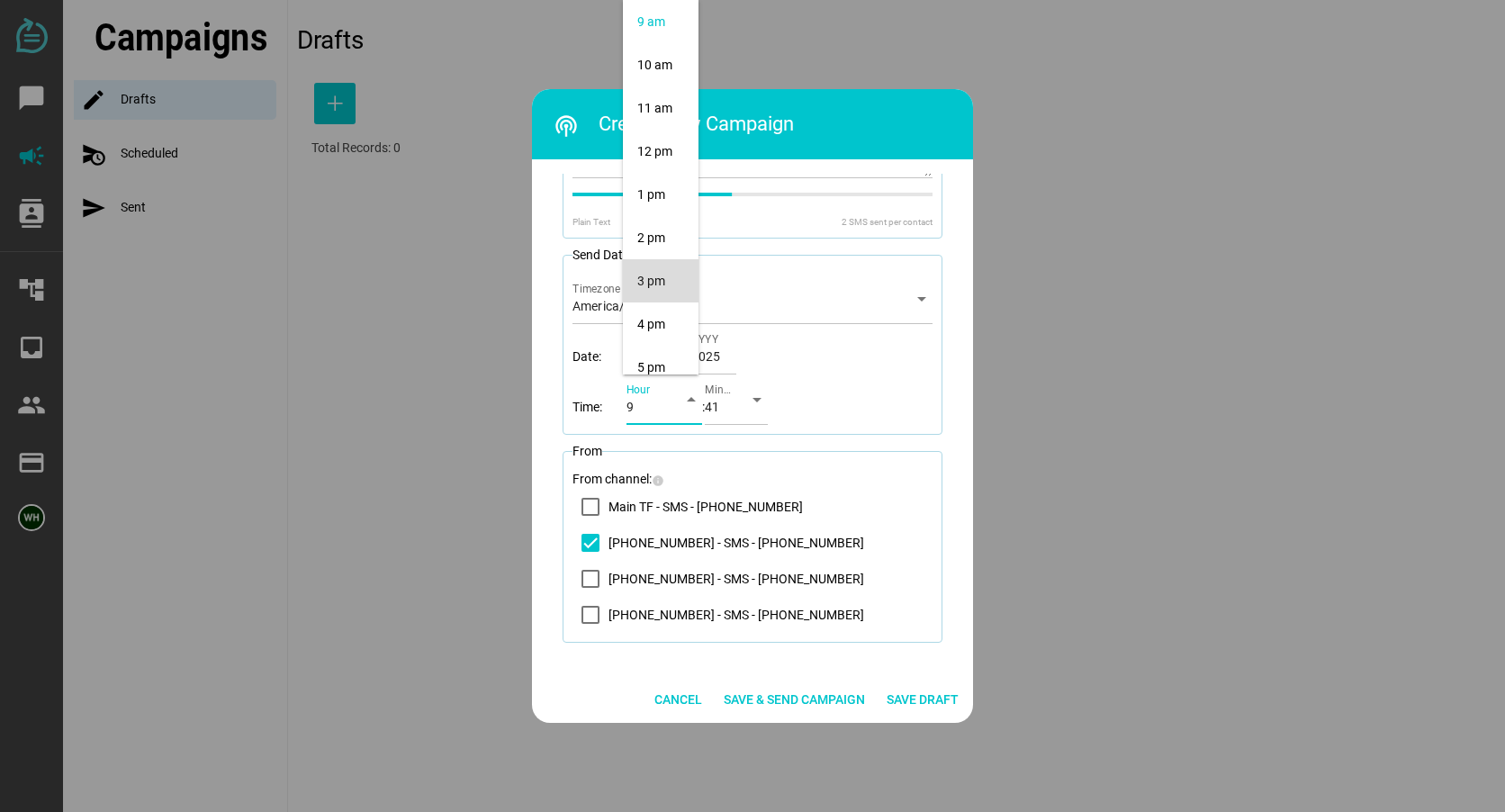
scroll to position [299, 0]
click at [647, 151] on div "10 am" at bounding box center [661, 155] width 47 height 15
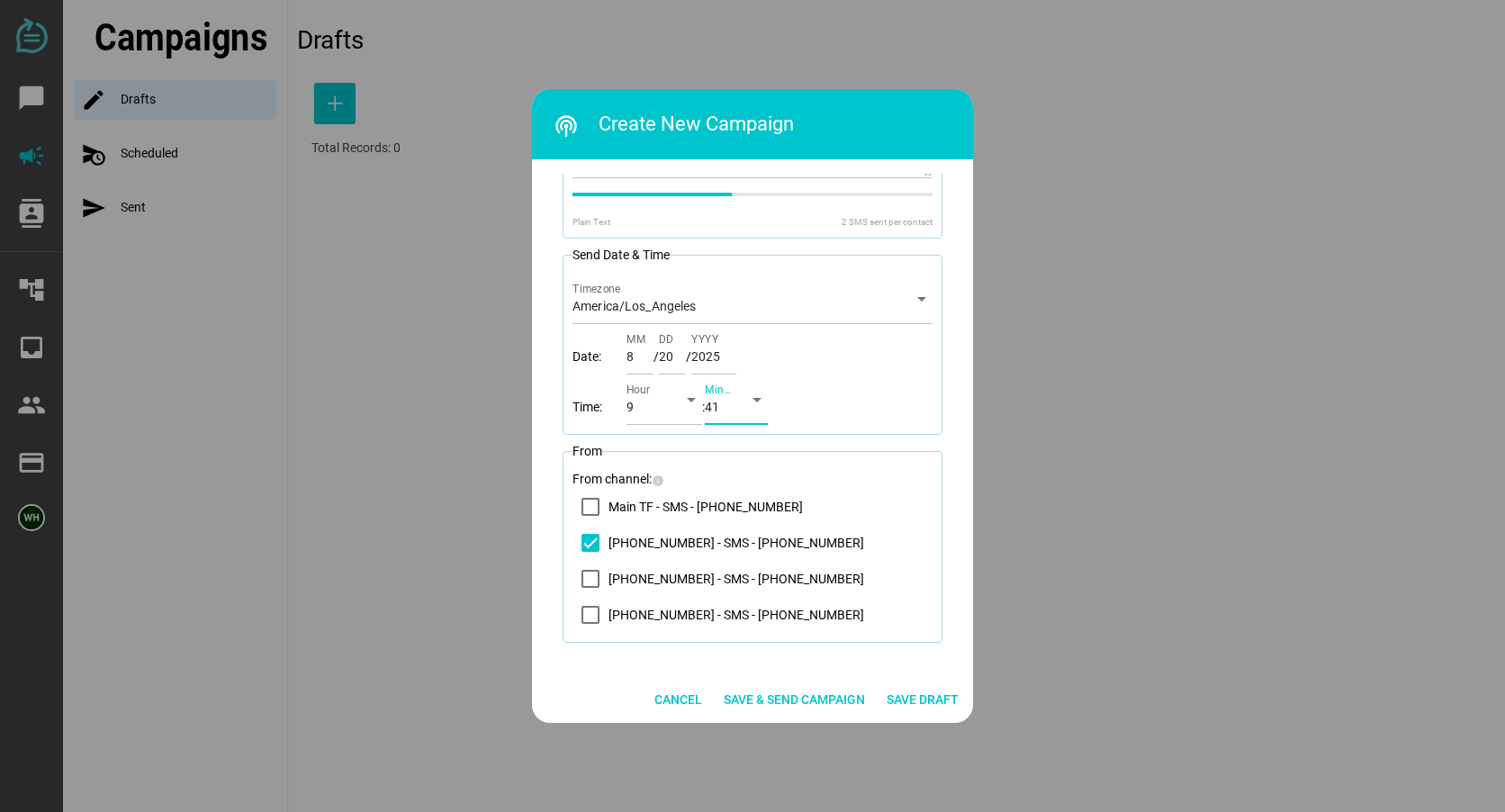
click at [723, 407] on div "41" at bounding box center [720, 410] width 31 height 29
click at [743, 21] on div "00" at bounding box center [739, 22] width 34 height 15
click at [583, 539] on icon "14083569200 - SMS - (408) 356-9200" at bounding box center [590, 543] width 14 height 14
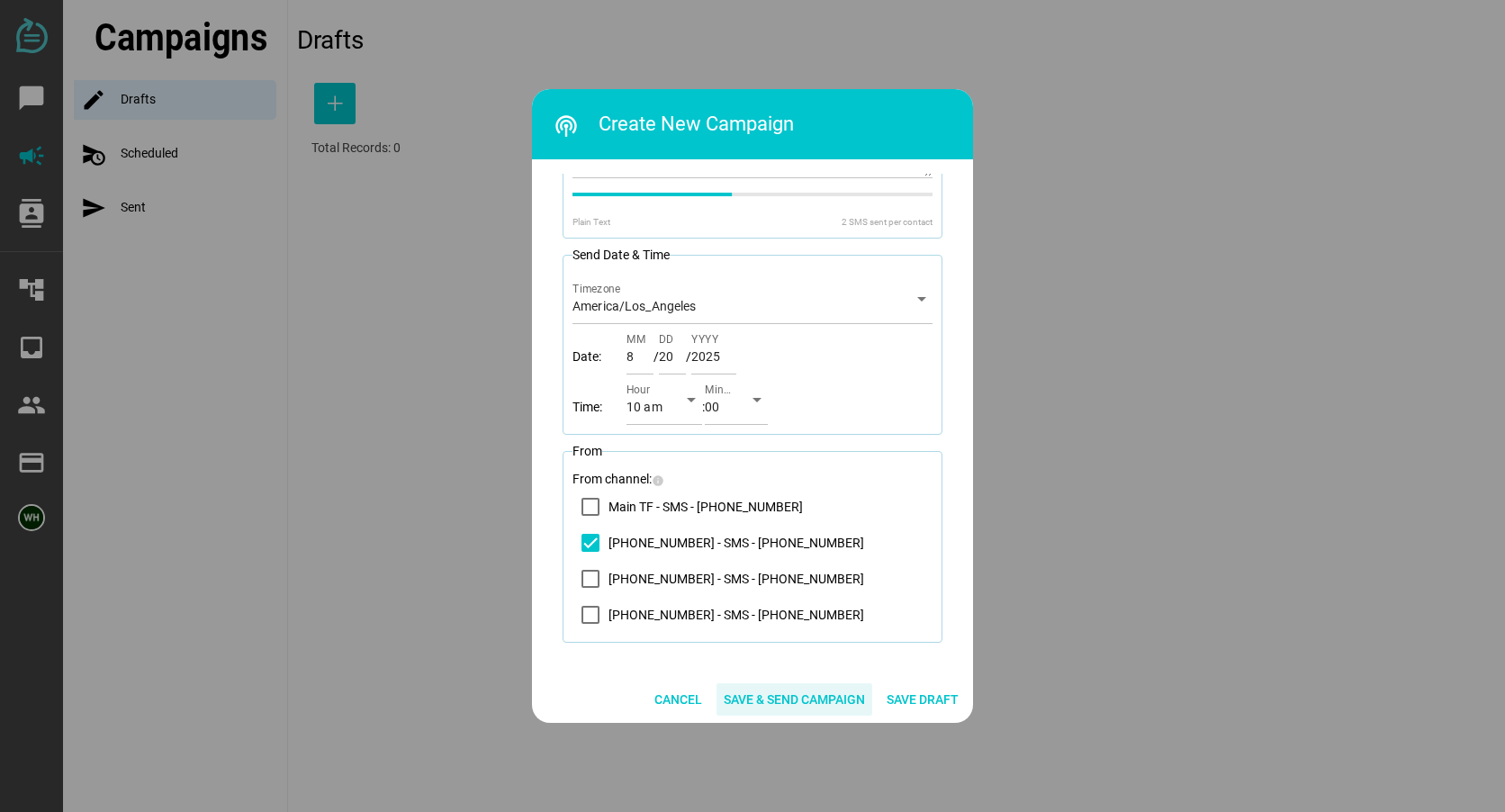
click at [762, 702] on span "Save & Send Campaign" at bounding box center [794, 699] width 141 height 22
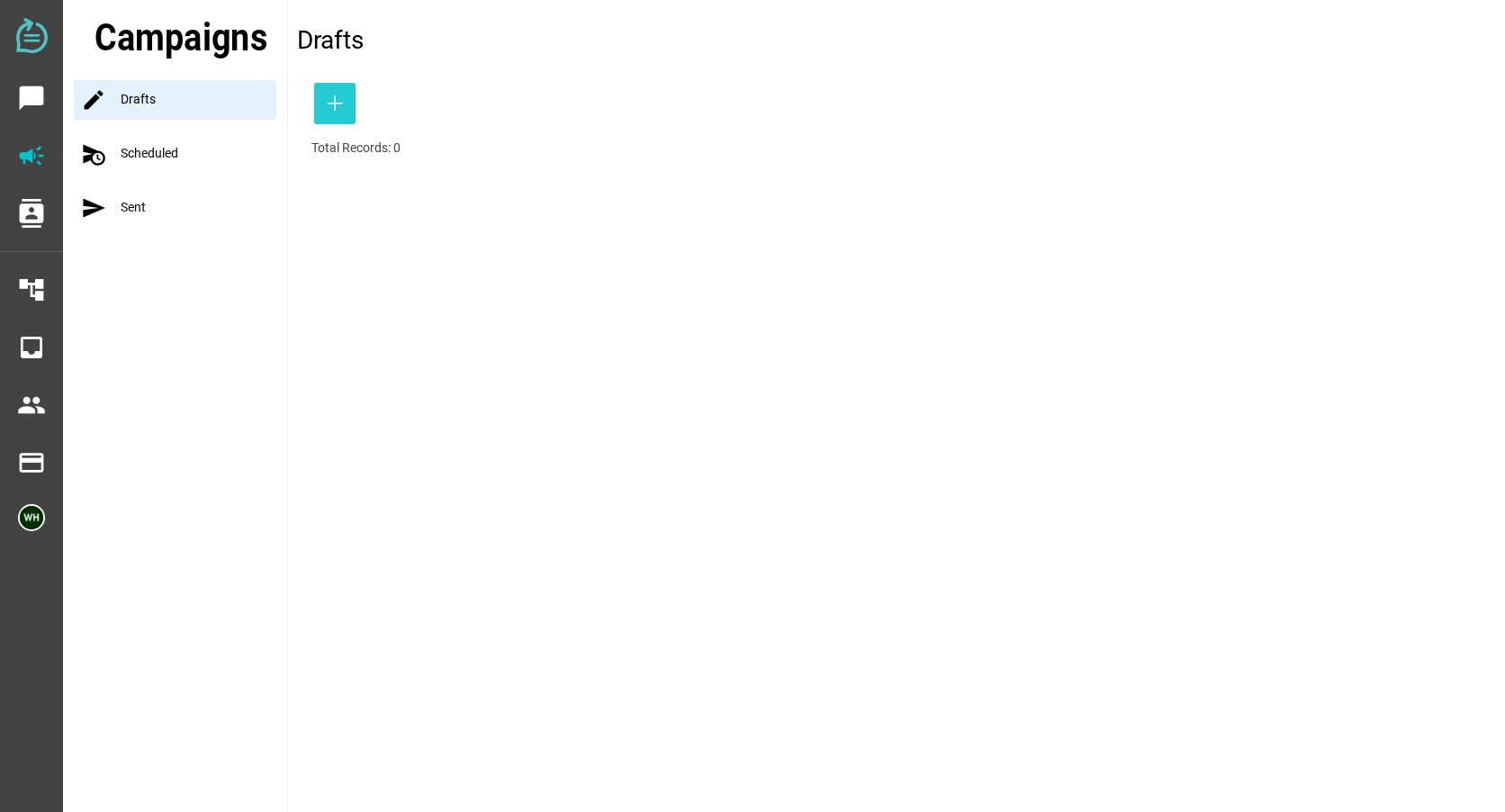
click at [334, 103] on icon "button" at bounding box center [335, 104] width 22 height 22
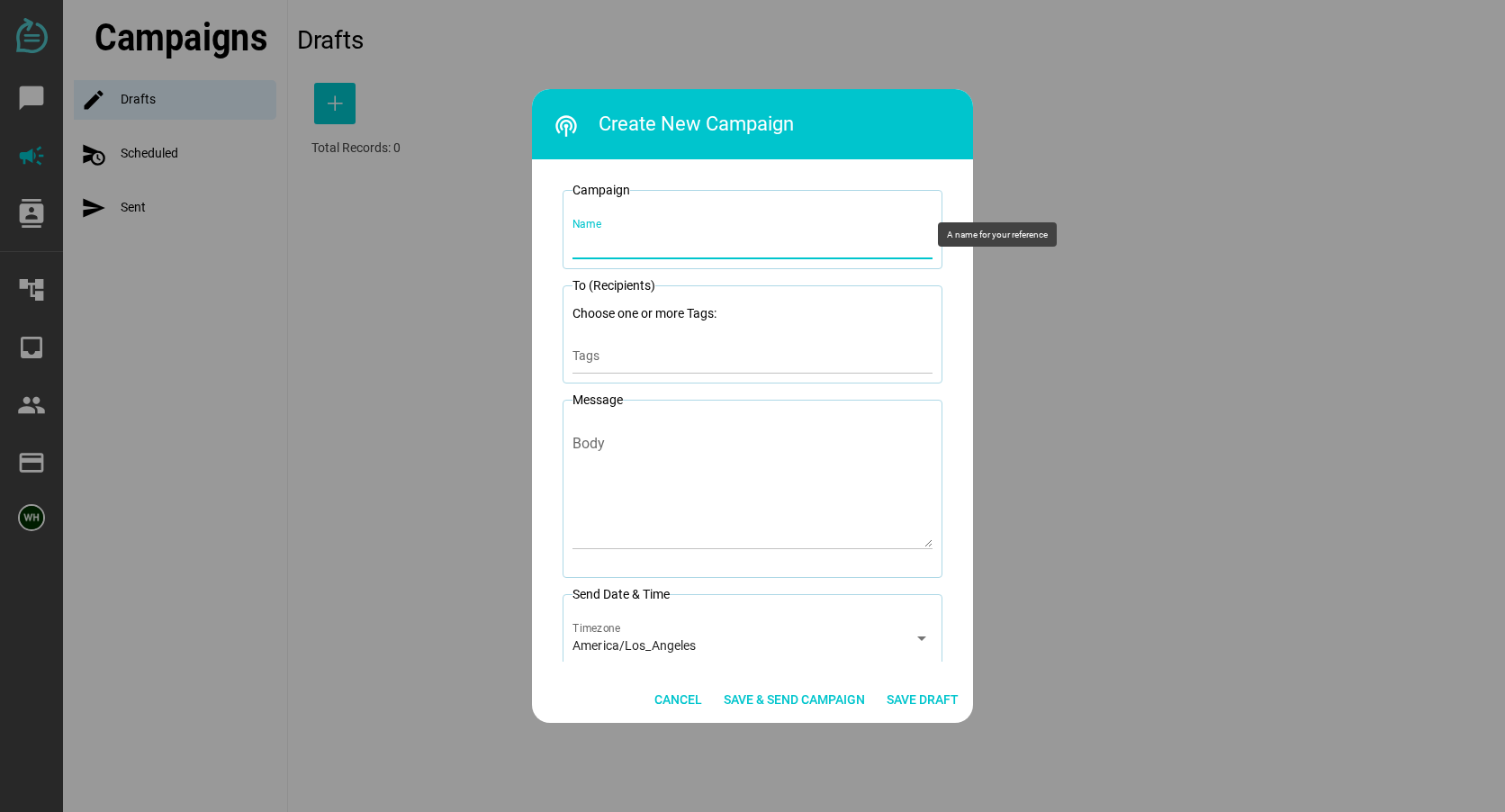
click at [596, 250] on input "Name" at bounding box center [752, 234] width 360 height 50
click at [763, 242] on input "8-21-25 Trustee School Reminder 2 seat" at bounding box center [752, 234] width 360 height 50
type input "8-21-25 Trustee School Reminder 3 seat"
click at [651, 334] on fieldset "To (Recipients) Choose one or more Tags: Tags" at bounding box center [752, 330] width 379 height 107
click at [651, 357] on input "Tags" at bounding box center [752, 360] width 360 height 22
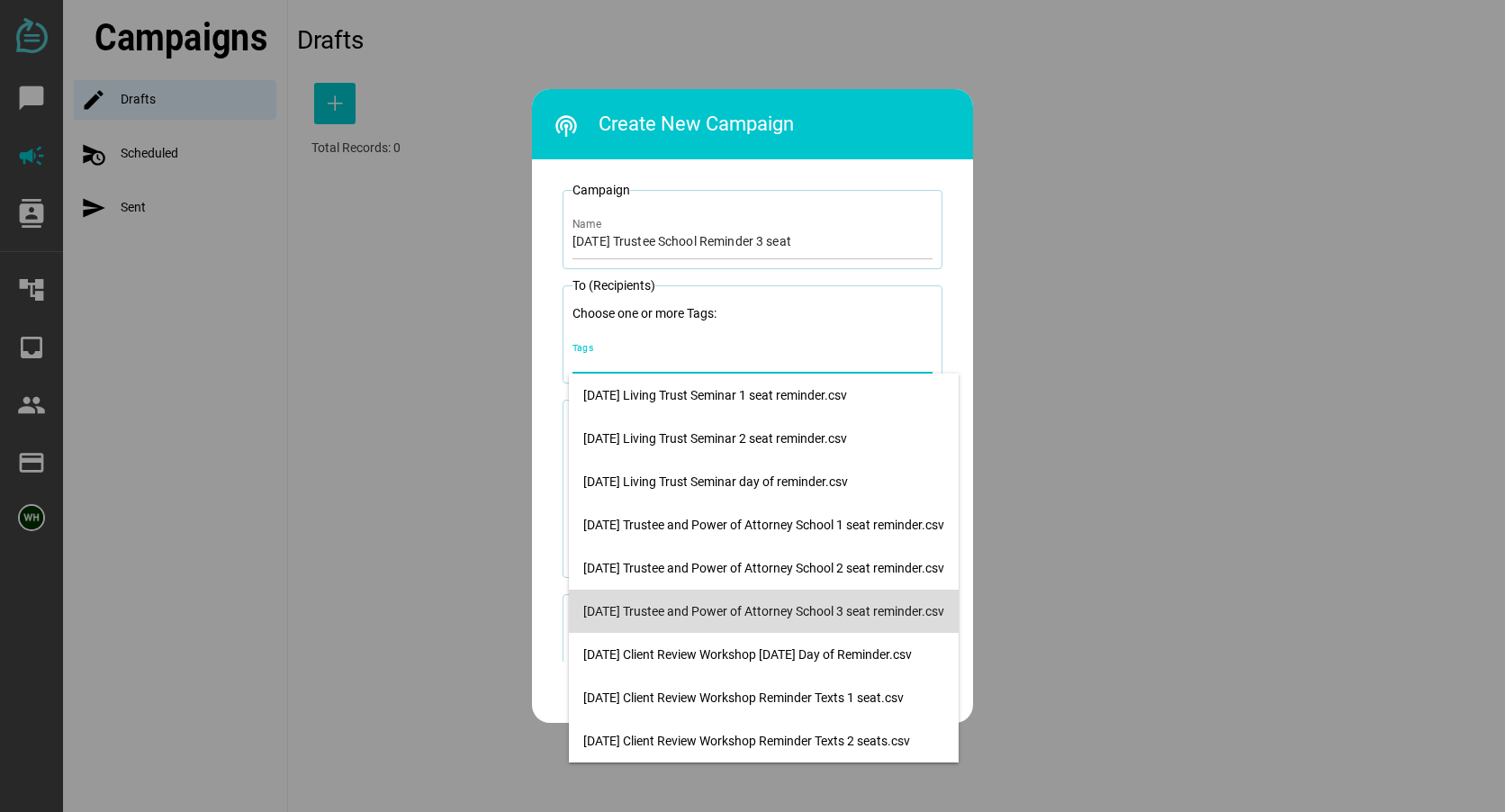
click at [713, 612] on div "8-21-25 Trustee and Power of Attorney School 3 seat reminder.csv" at bounding box center [763, 611] width 360 height 15
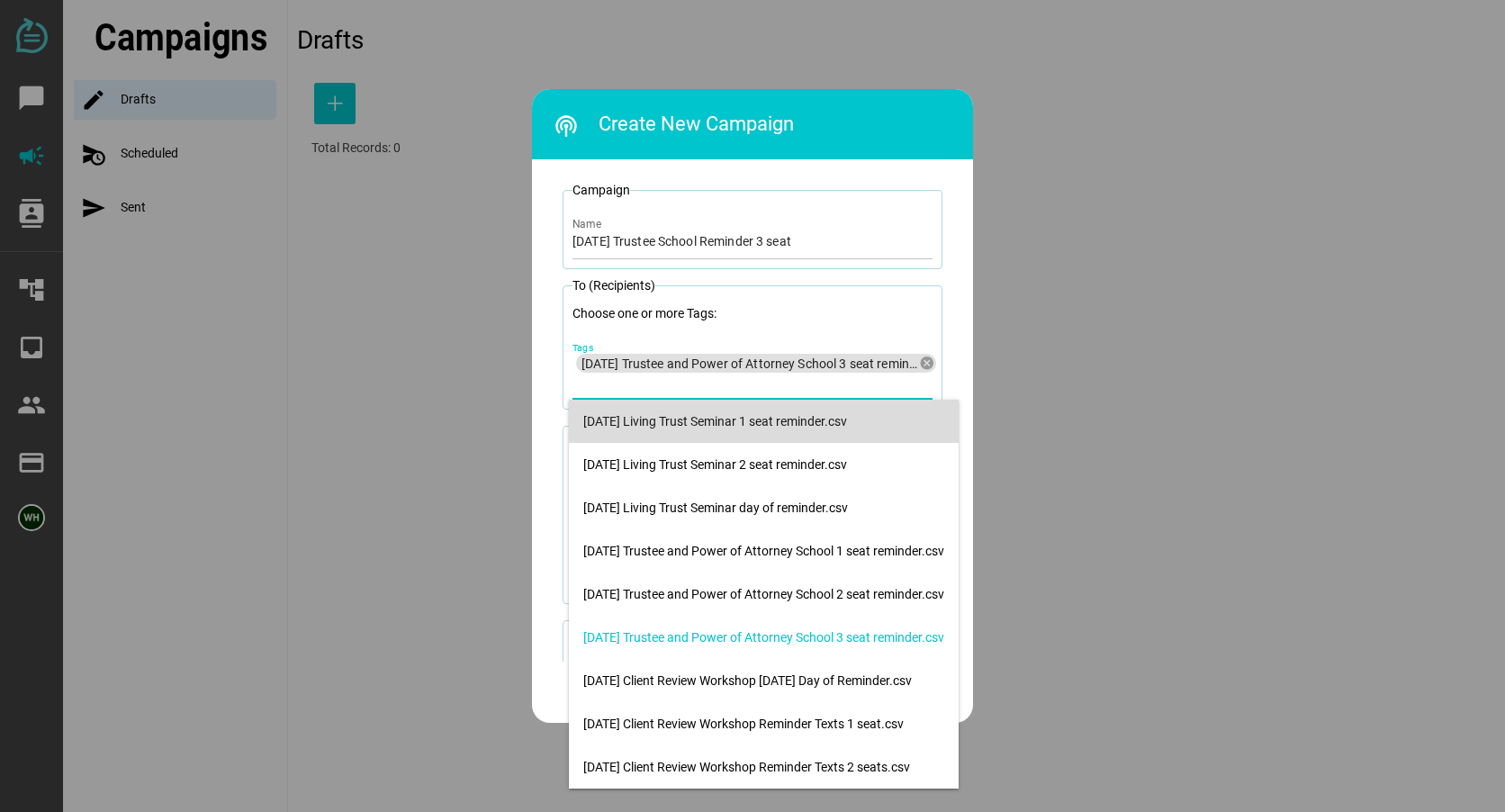
click at [1131, 273] on div at bounding box center [752, 406] width 1505 height 812
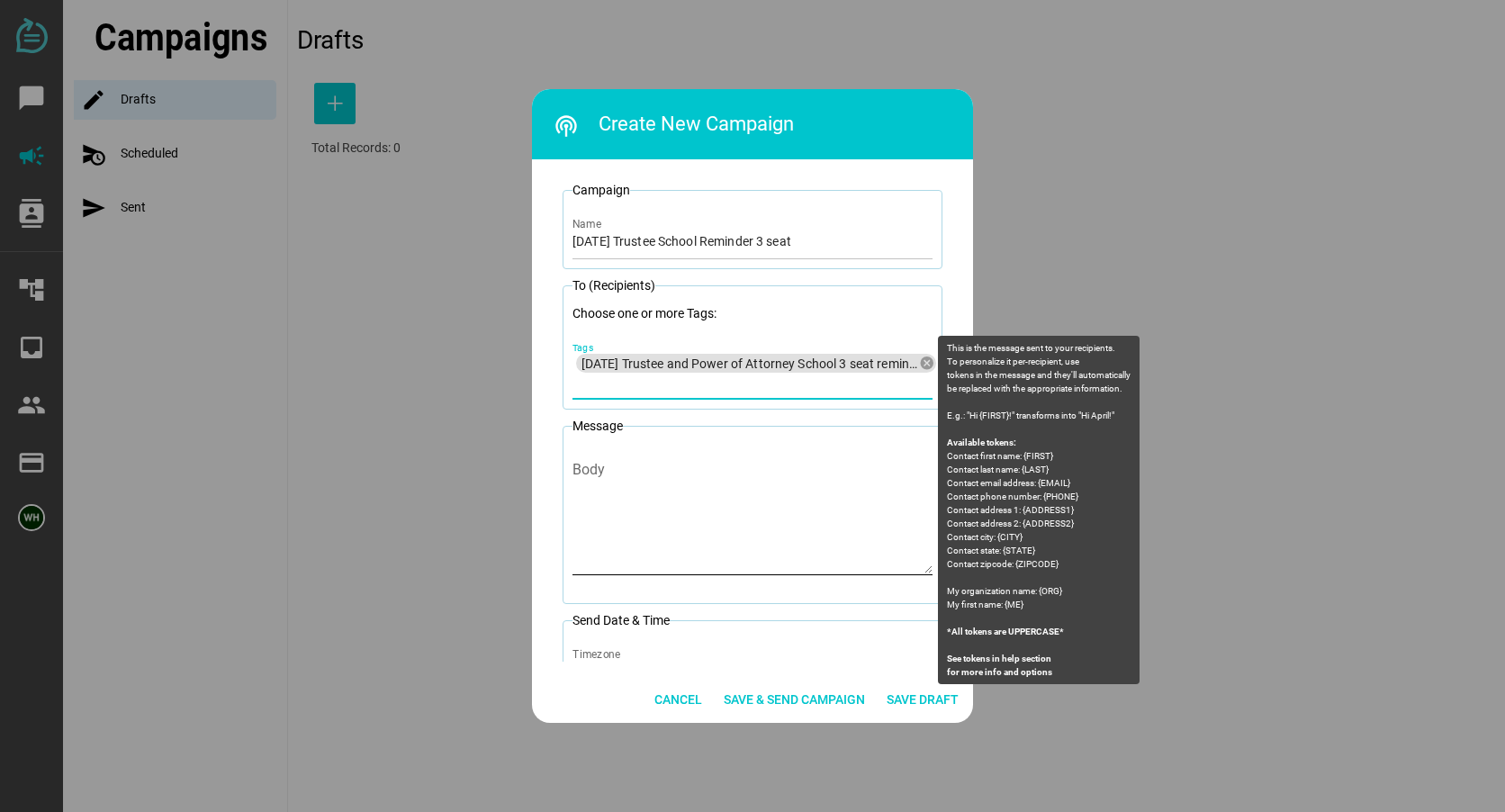
click at [607, 471] on textarea "Body" at bounding box center [752, 520] width 360 height 105
paste textarea "Litherland Kennedy Law: You are registered for 2 seats at the Trustee School to…"
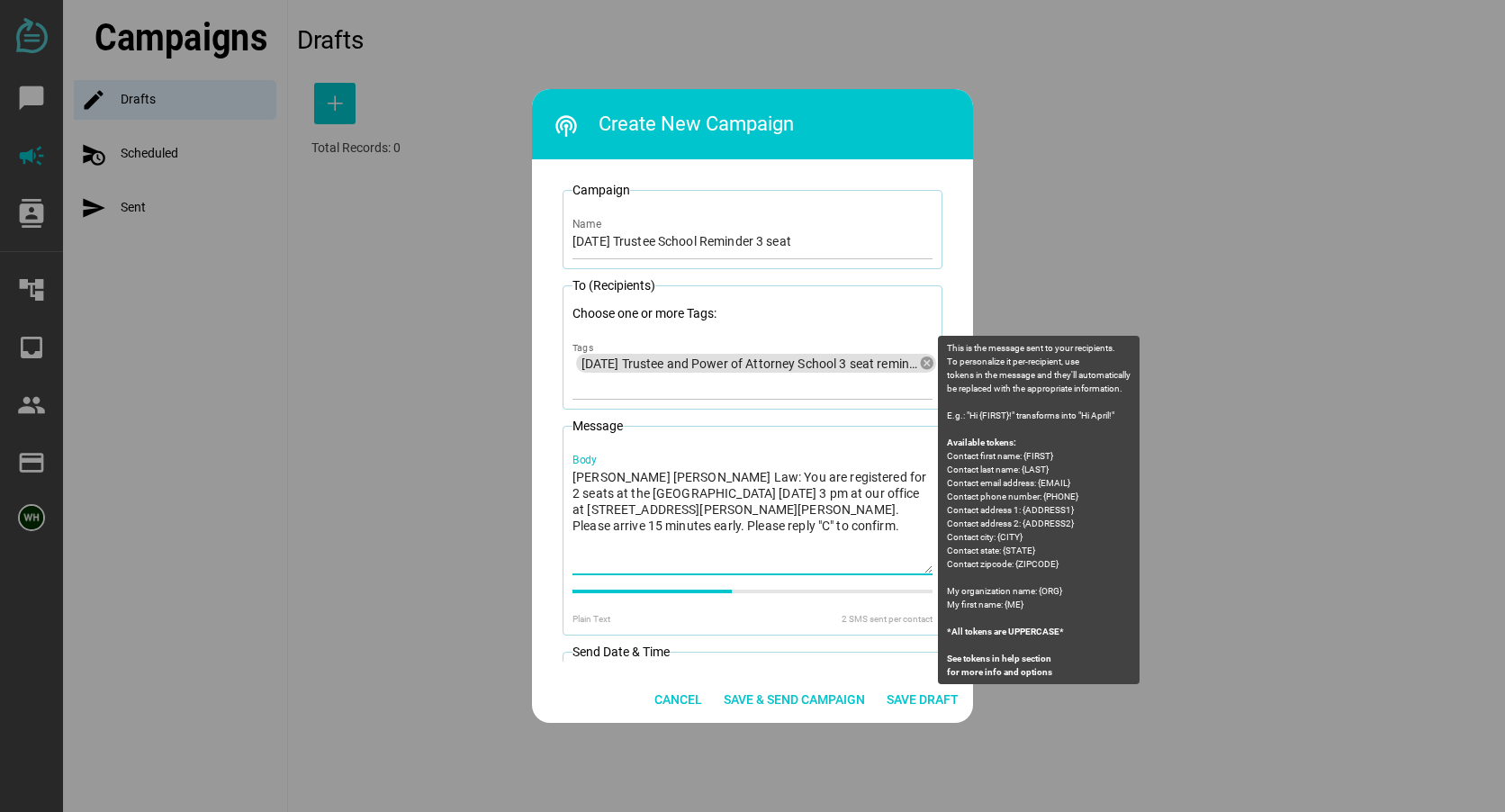
click at [839, 473] on textarea "Litherland Kennedy Law: You are registered for 2 seats at the Trustee School to…" at bounding box center [752, 520] width 360 height 105
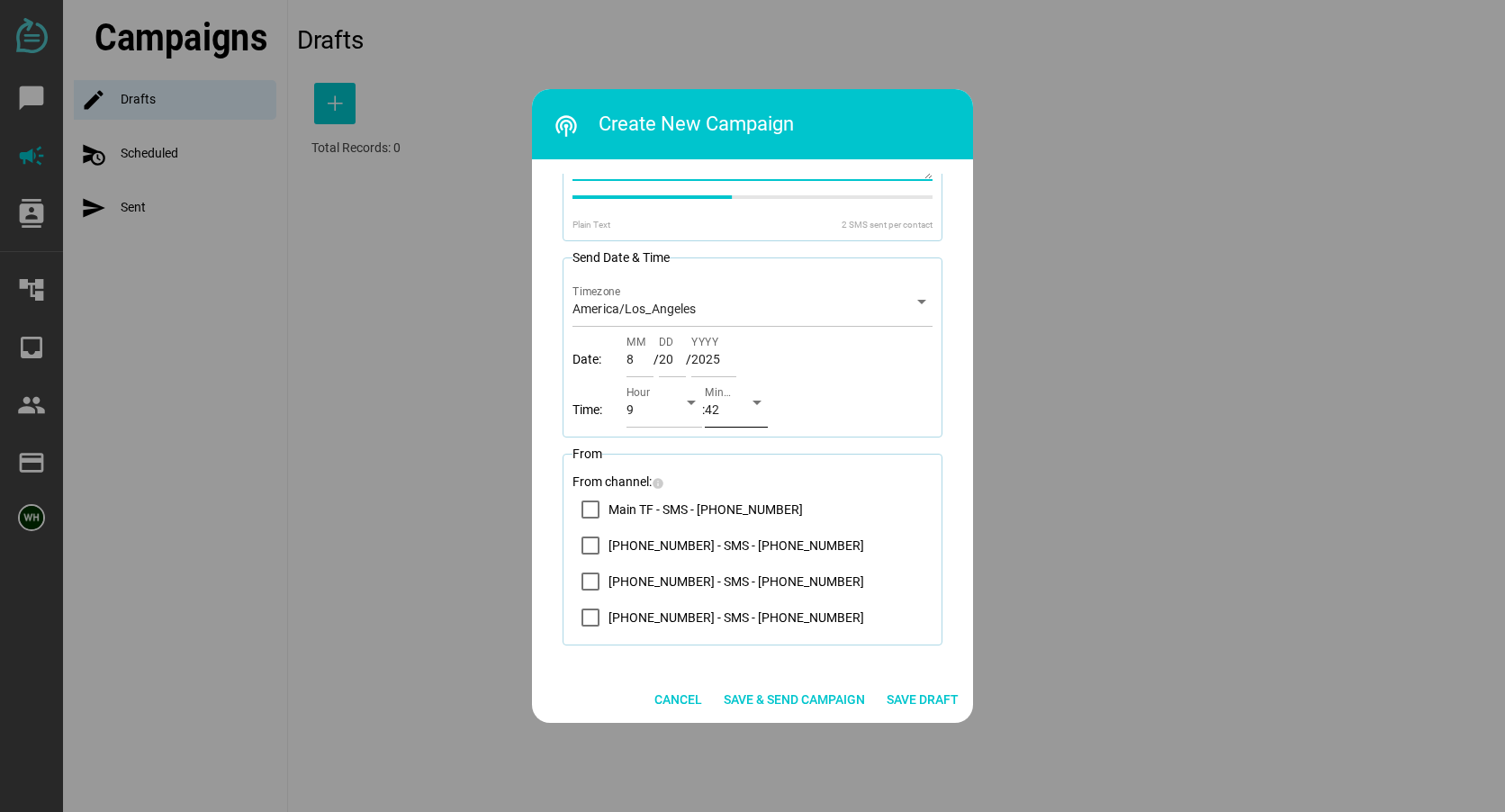
scroll to position [397, 0]
type textarea "Litherland Kennedy Law: You are registered for 3 seats at the Trustee School to…"
click at [594, 545] on div "14083569200 - SMS - (408) 356-9200" at bounding box center [590, 543] width 18 height 18
drag, startPoint x: 683, startPoint y: 391, endPoint x: 679, endPoint y: 412, distance: 21.4
click at [683, 398] on icon "arrow_drop_down" at bounding box center [691, 399] width 22 height 22
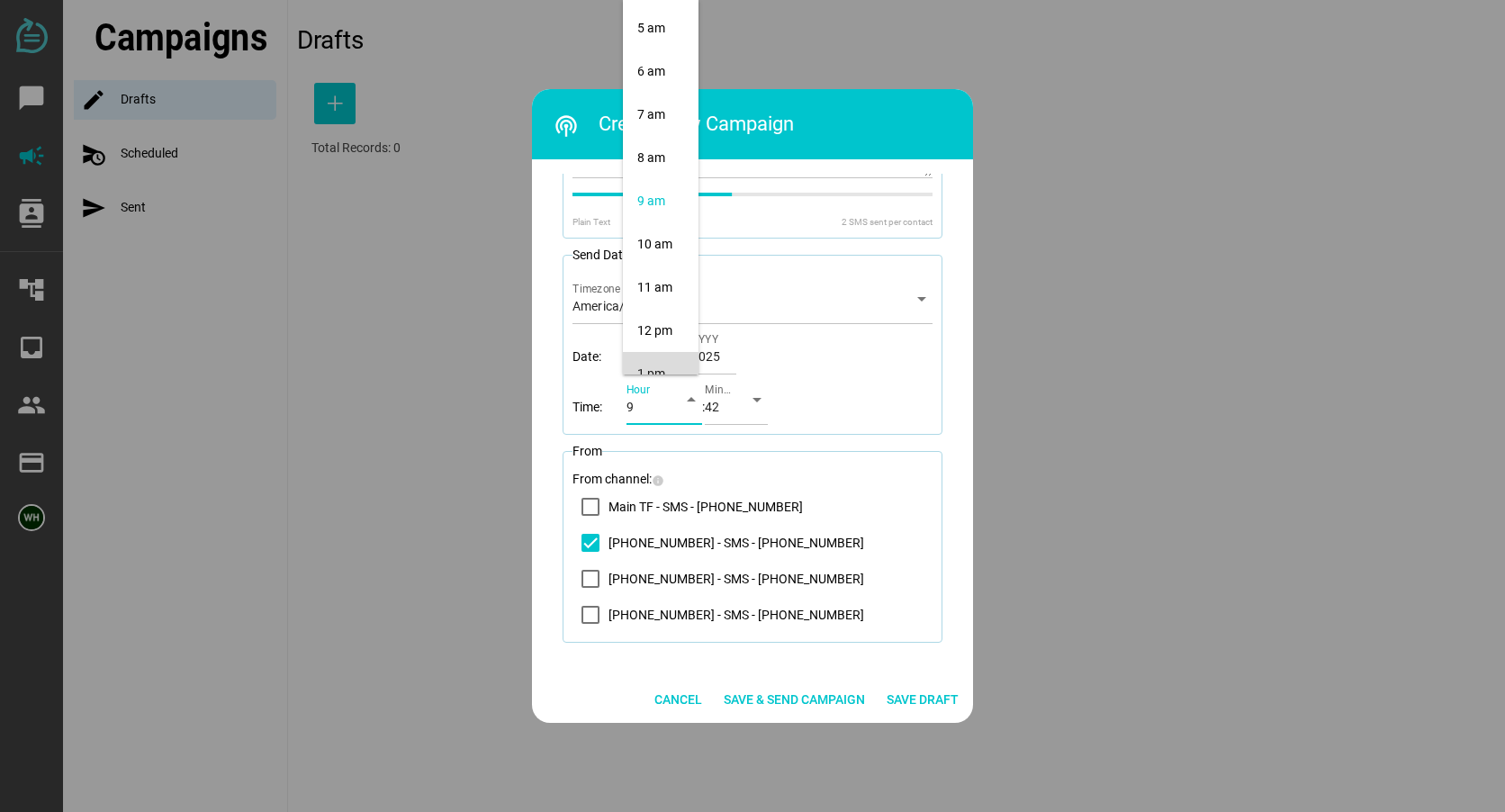
scroll to position [209, 0]
click at [656, 236] on div "10 am" at bounding box center [661, 245] width 47 height 29
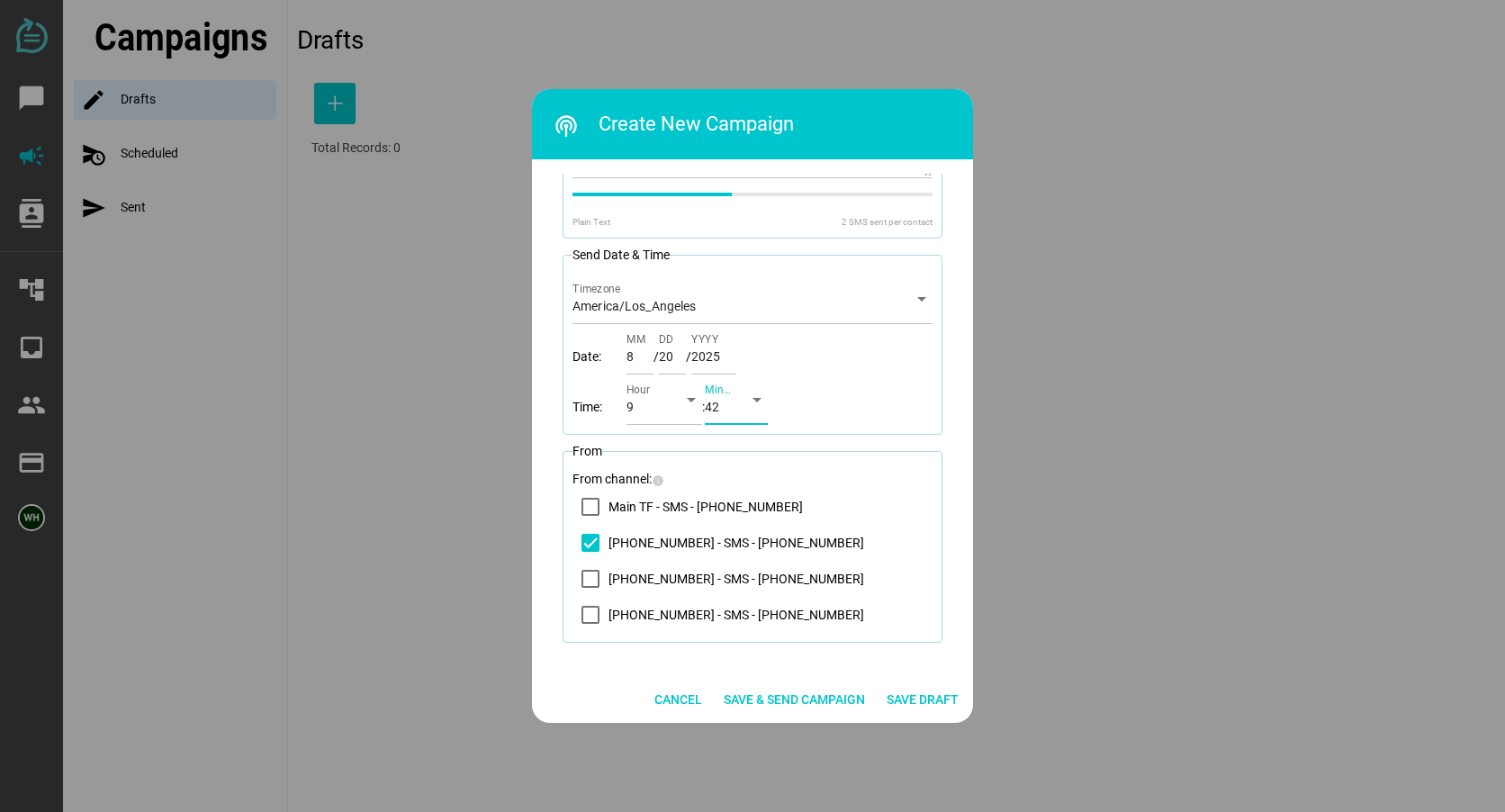
click at [735, 408] on div "42" at bounding box center [720, 410] width 31 height 29
click at [731, 20] on div "00" at bounding box center [739, 22] width 34 height 15
click at [585, 543] on icon "14083569200 - SMS - (408) 356-9200" at bounding box center [590, 543] width 13 height 9
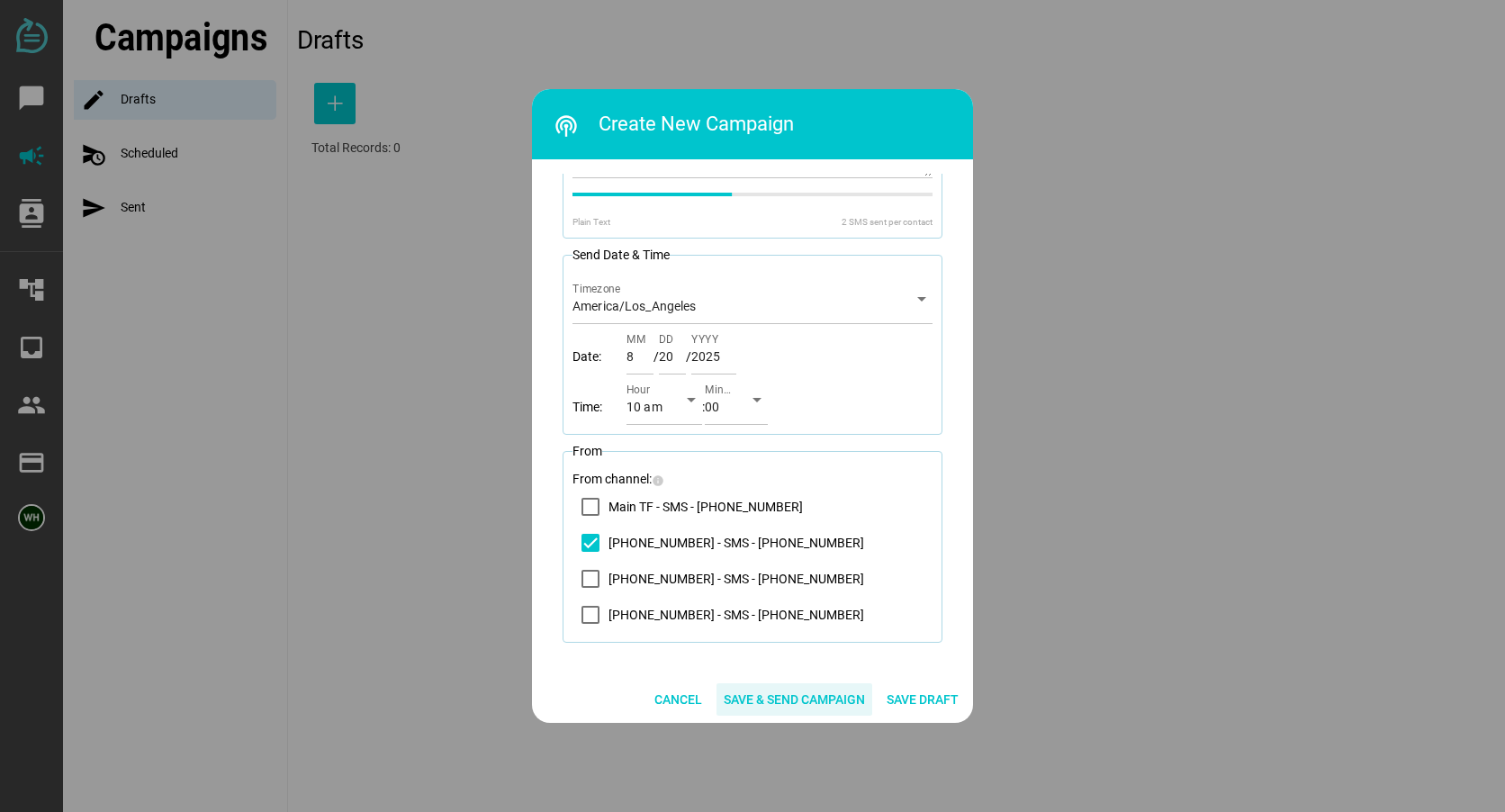
click at [761, 698] on span "Save & Send Campaign" at bounding box center [794, 699] width 141 height 22
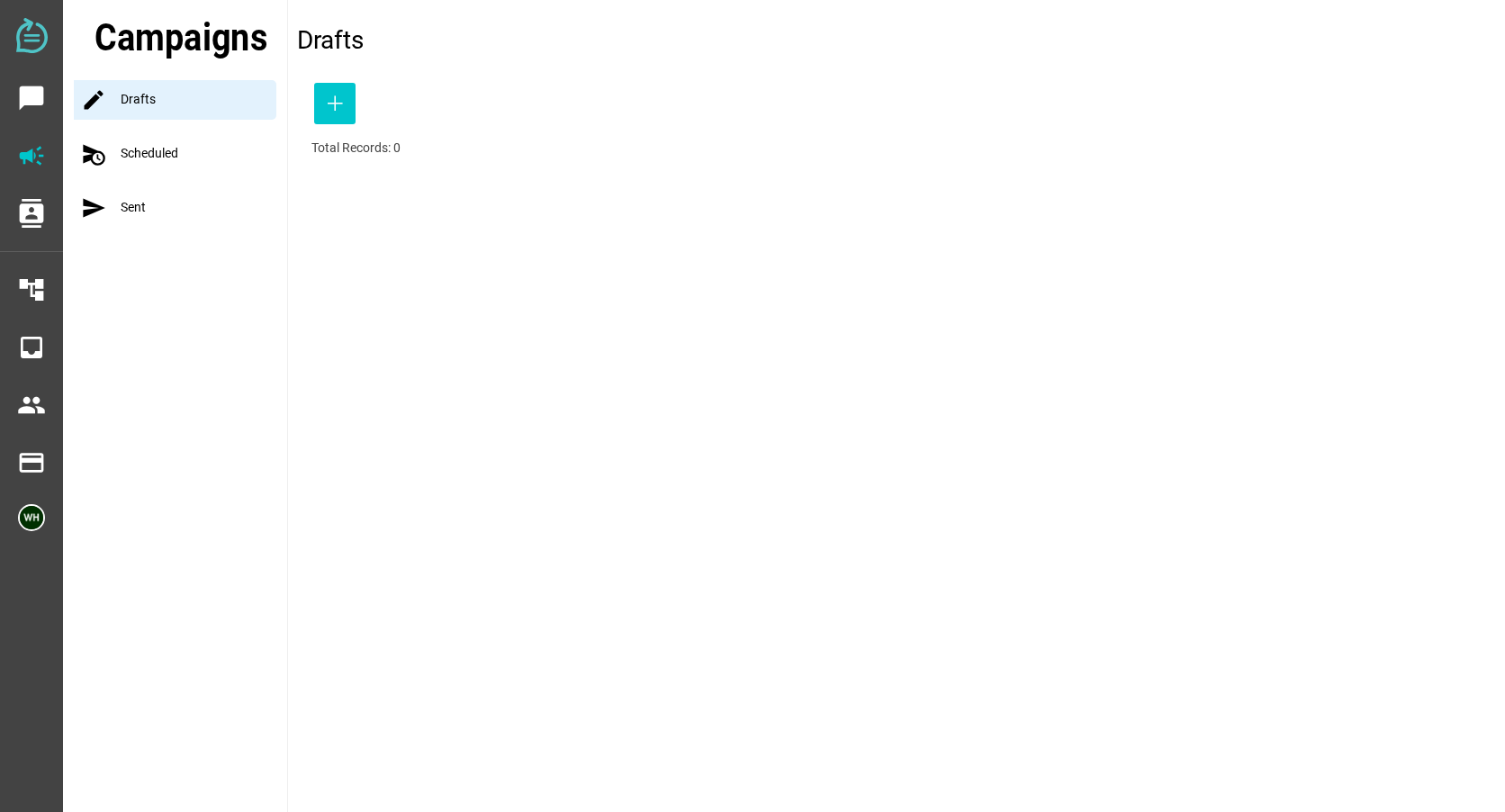
click at [115, 155] on div "schedule_send Scheduled" at bounding box center [180, 154] width 214 height 40
click at [180, 145] on div "schedule_send Scheduled" at bounding box center [180, 154] width 214 height 40
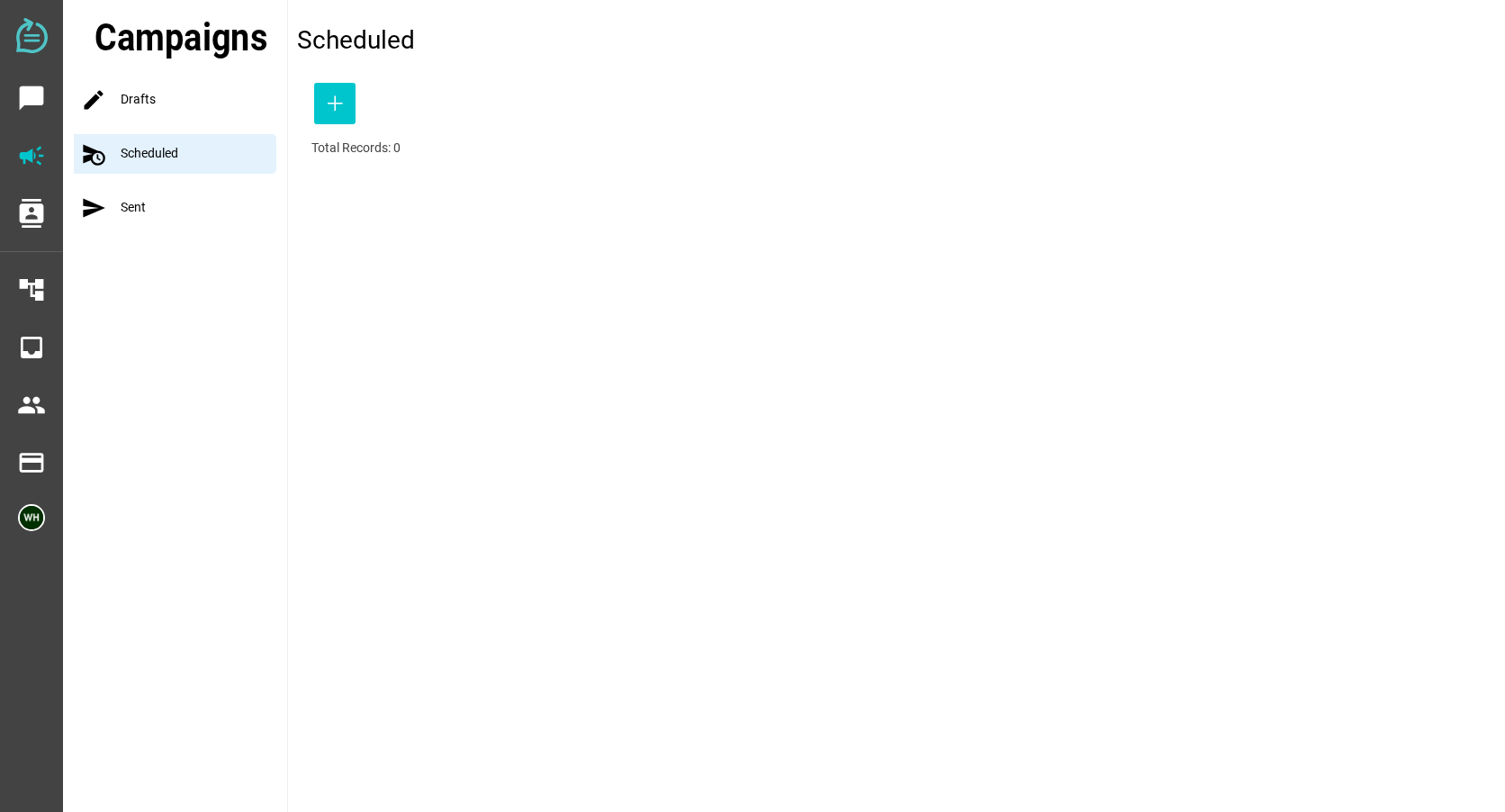
click at [125, 192] on div "send Sent" at bounding box center [180, 208] width 214 height 40
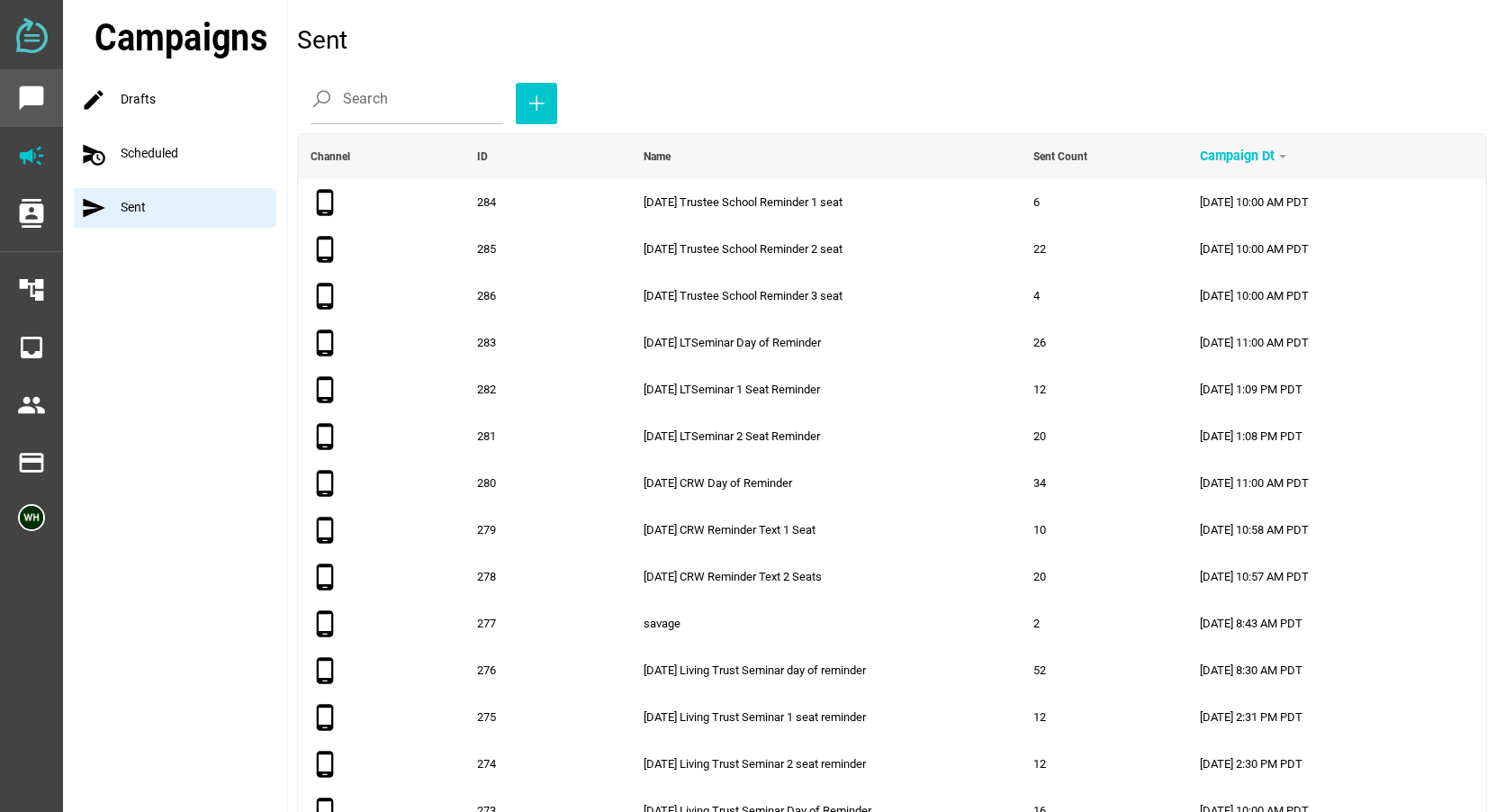
click at [27, 84] on icon "chat_bubble" at bounding box center [32, 98] width 29 height 29
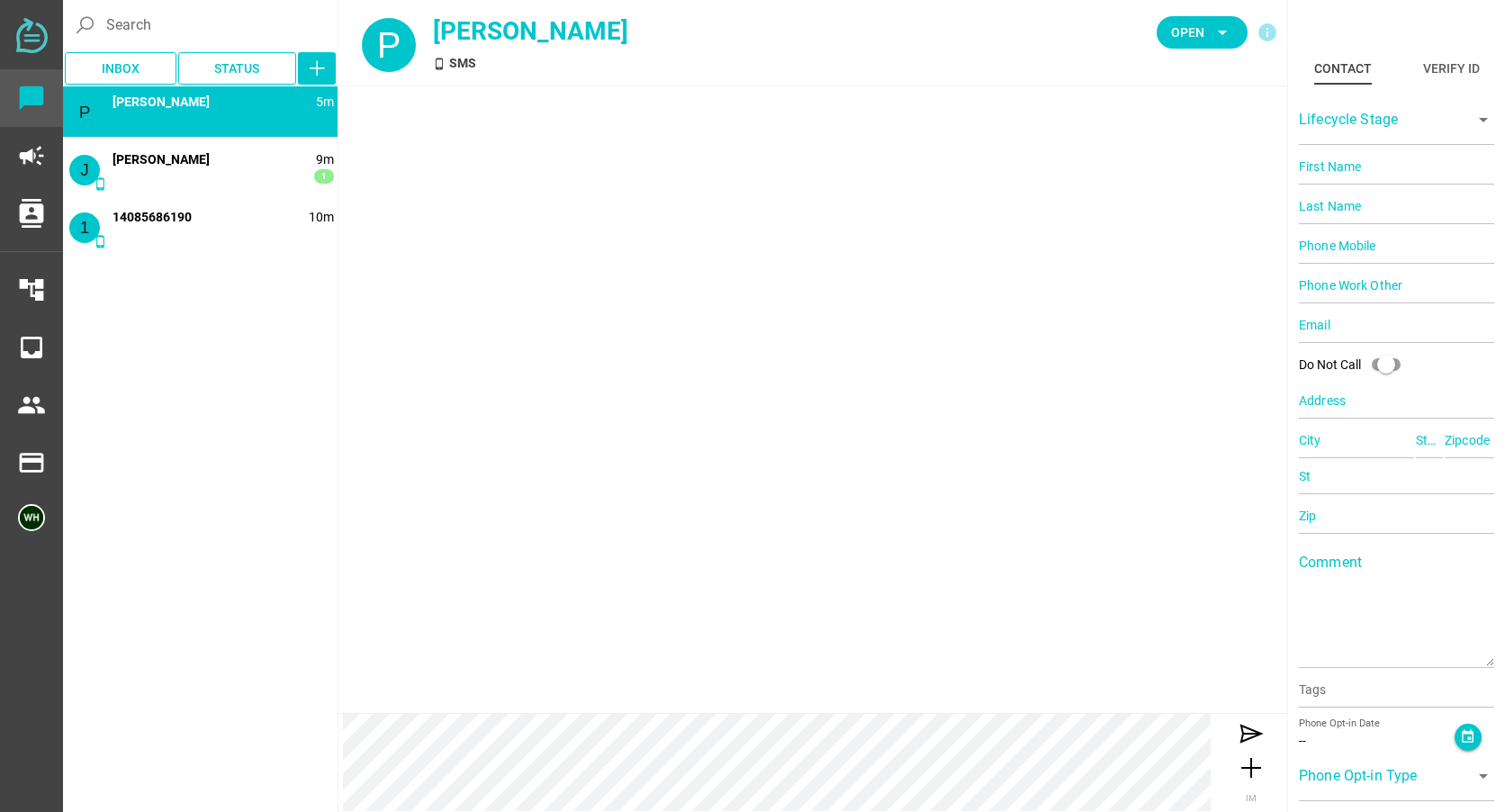
type input "14087126560"
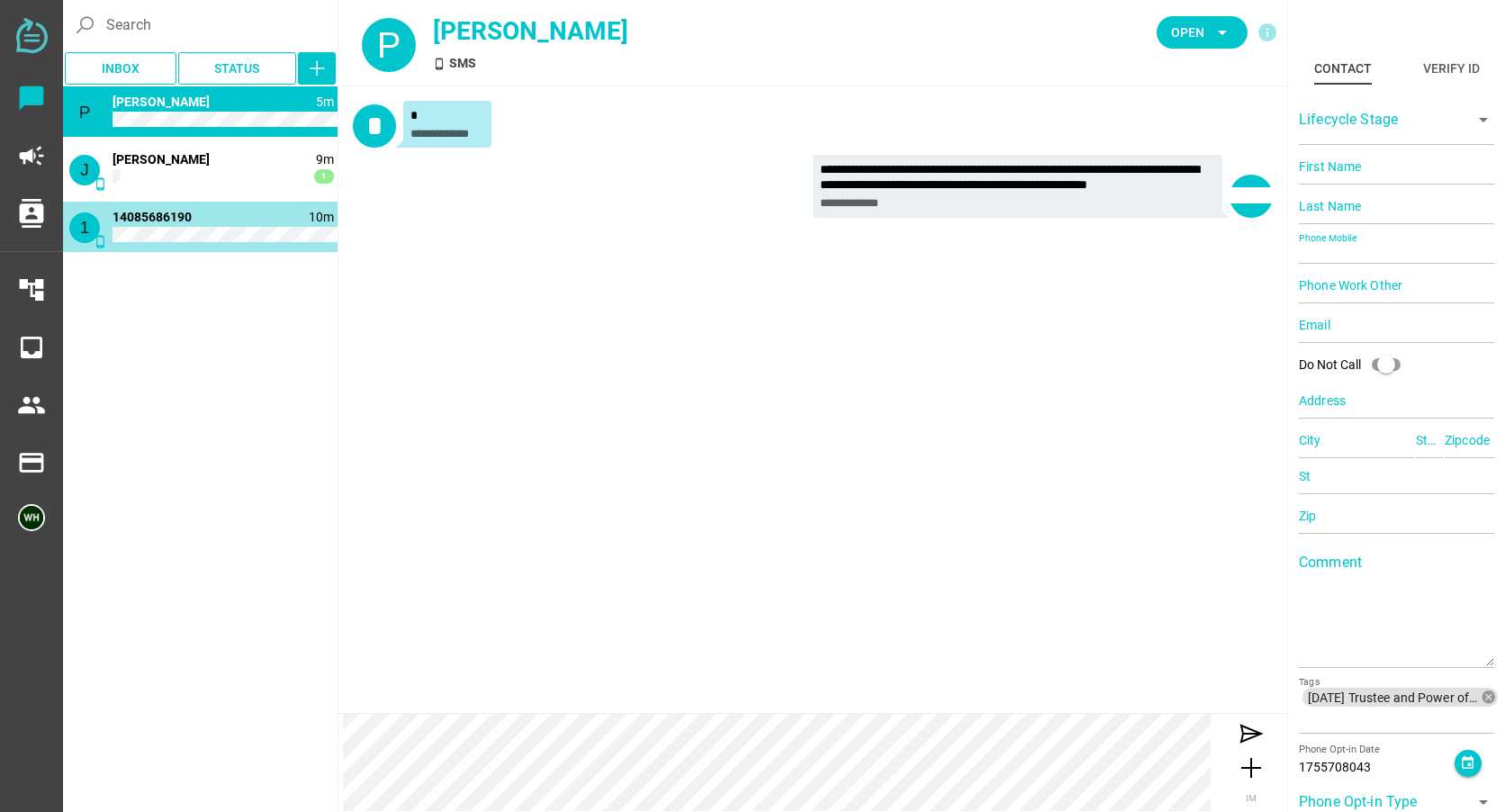
type input "14085686190"
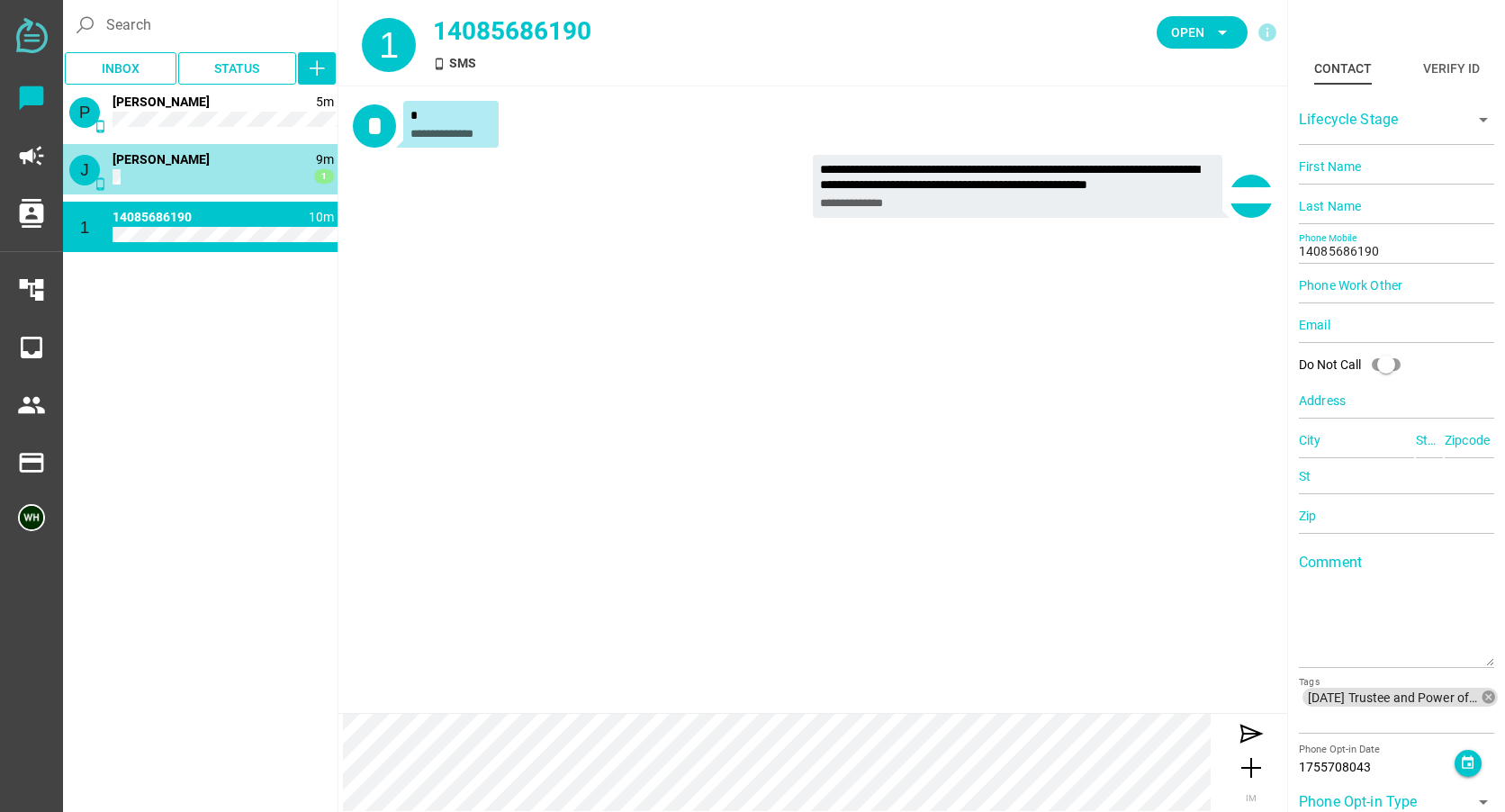
click at [186, 193] on div "J phone_android 9m 1 Jennifer Hay" at bounding box center [200, 169] width 275 height 50
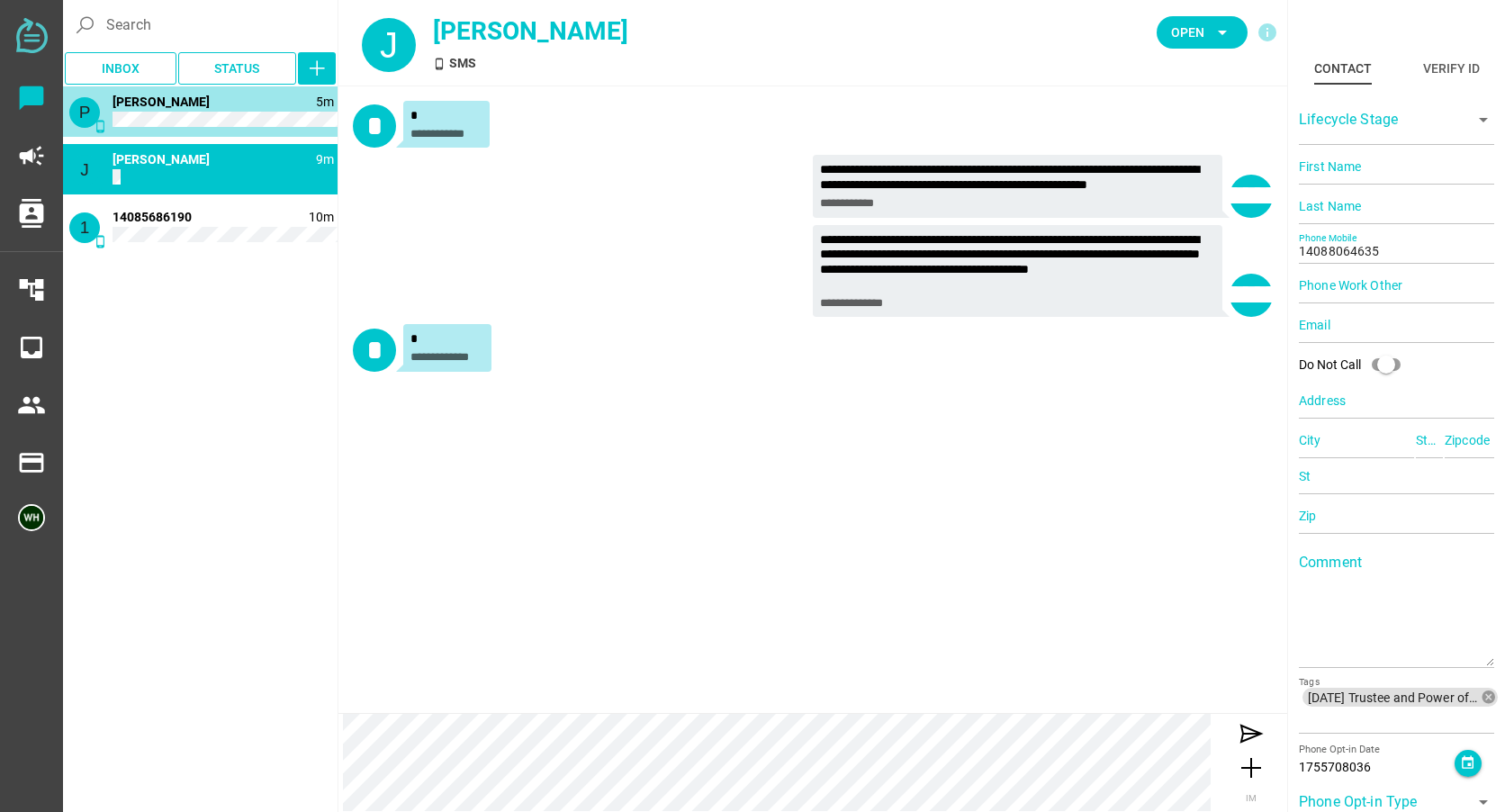
type input "14087126560"
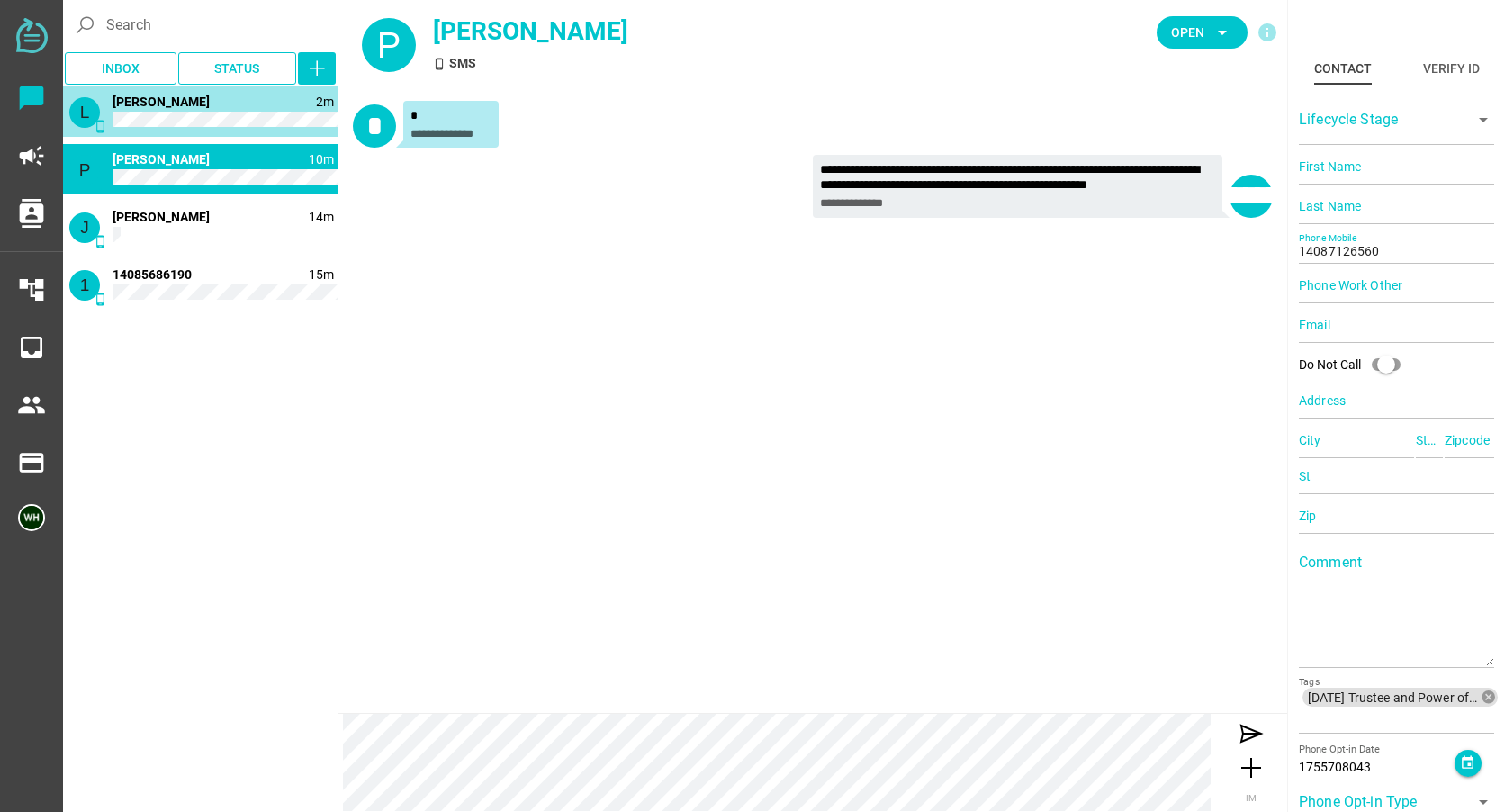
click at [204, 108] on div "L phone_android 2m 1 Linda Gregory" at bounding box center [200, 112] width 275 height 50
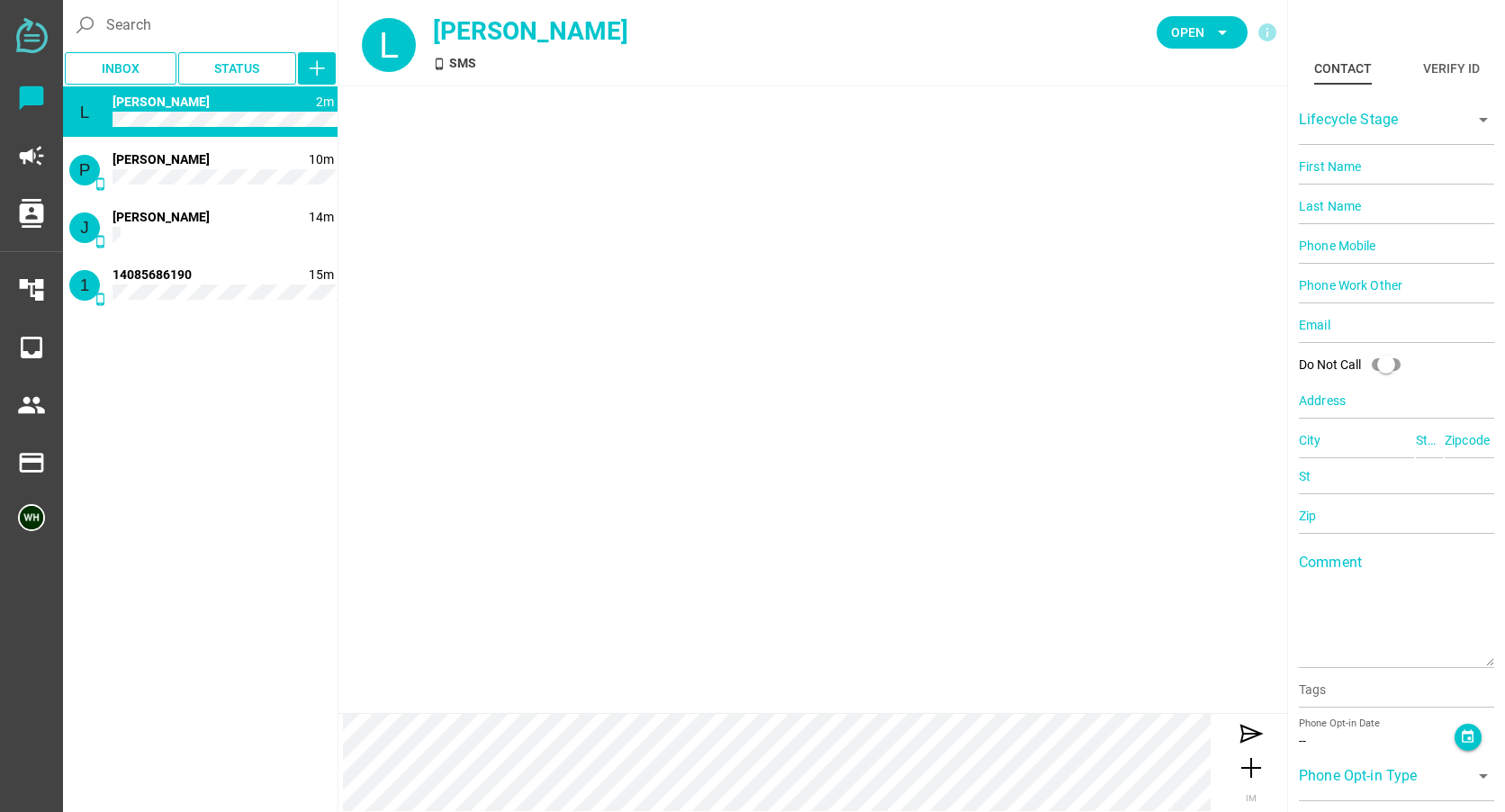
type input "14088215244"
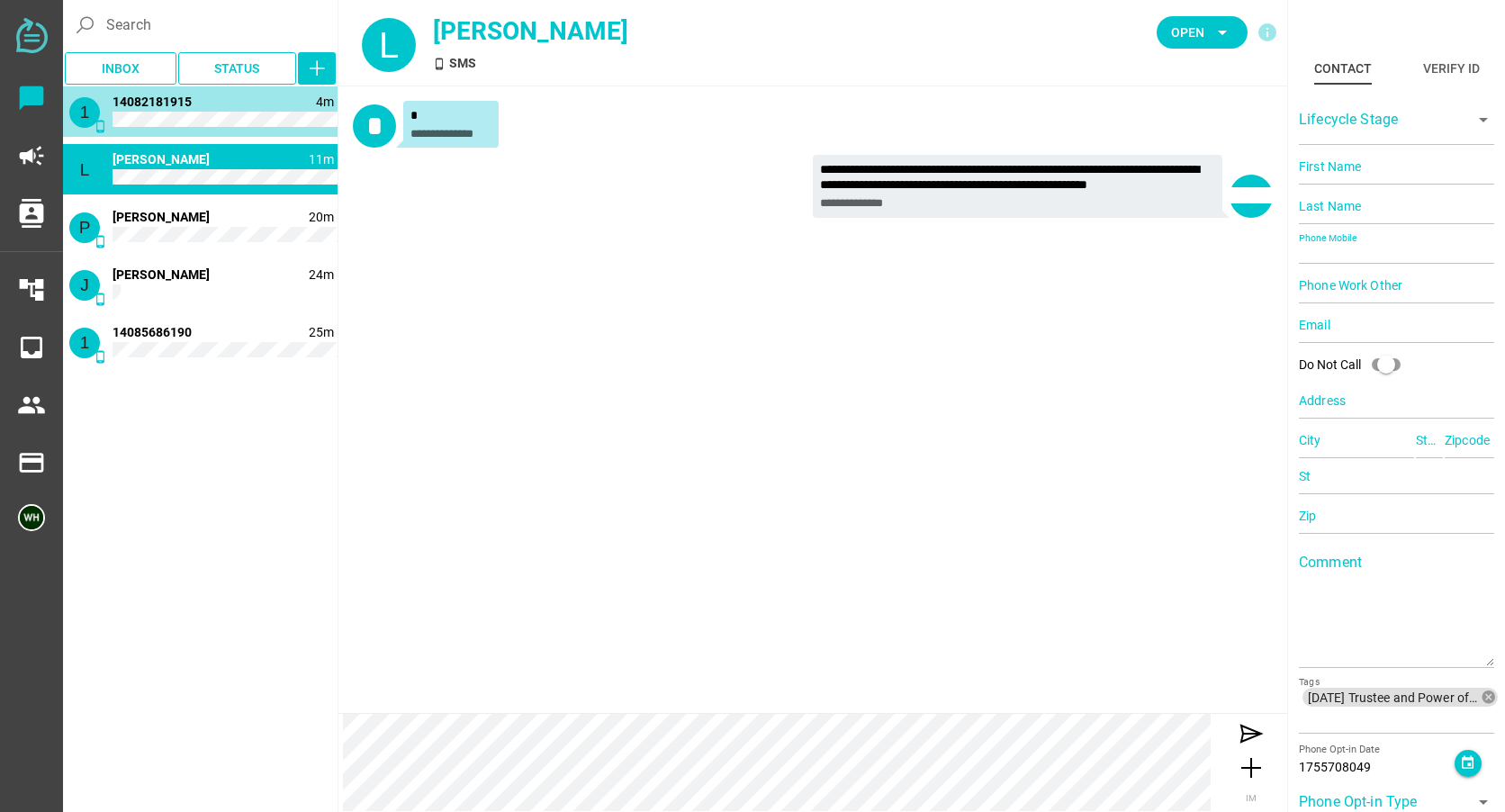
type input "14082181915"
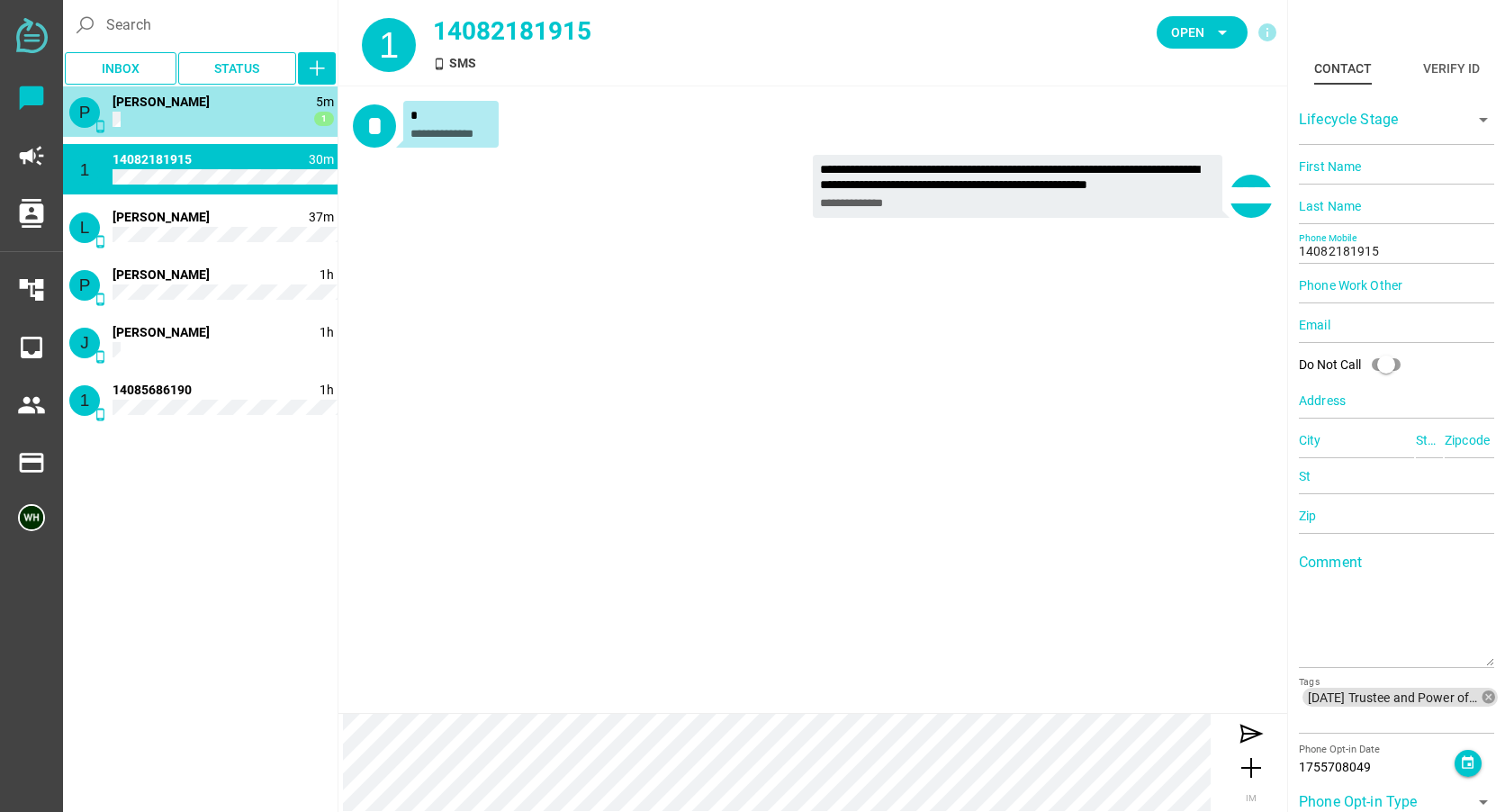
click at [197, 113] on div "P phone_android 5m 1 Patricia Diamon" at bounding box center [200, 112] width 275 height 50
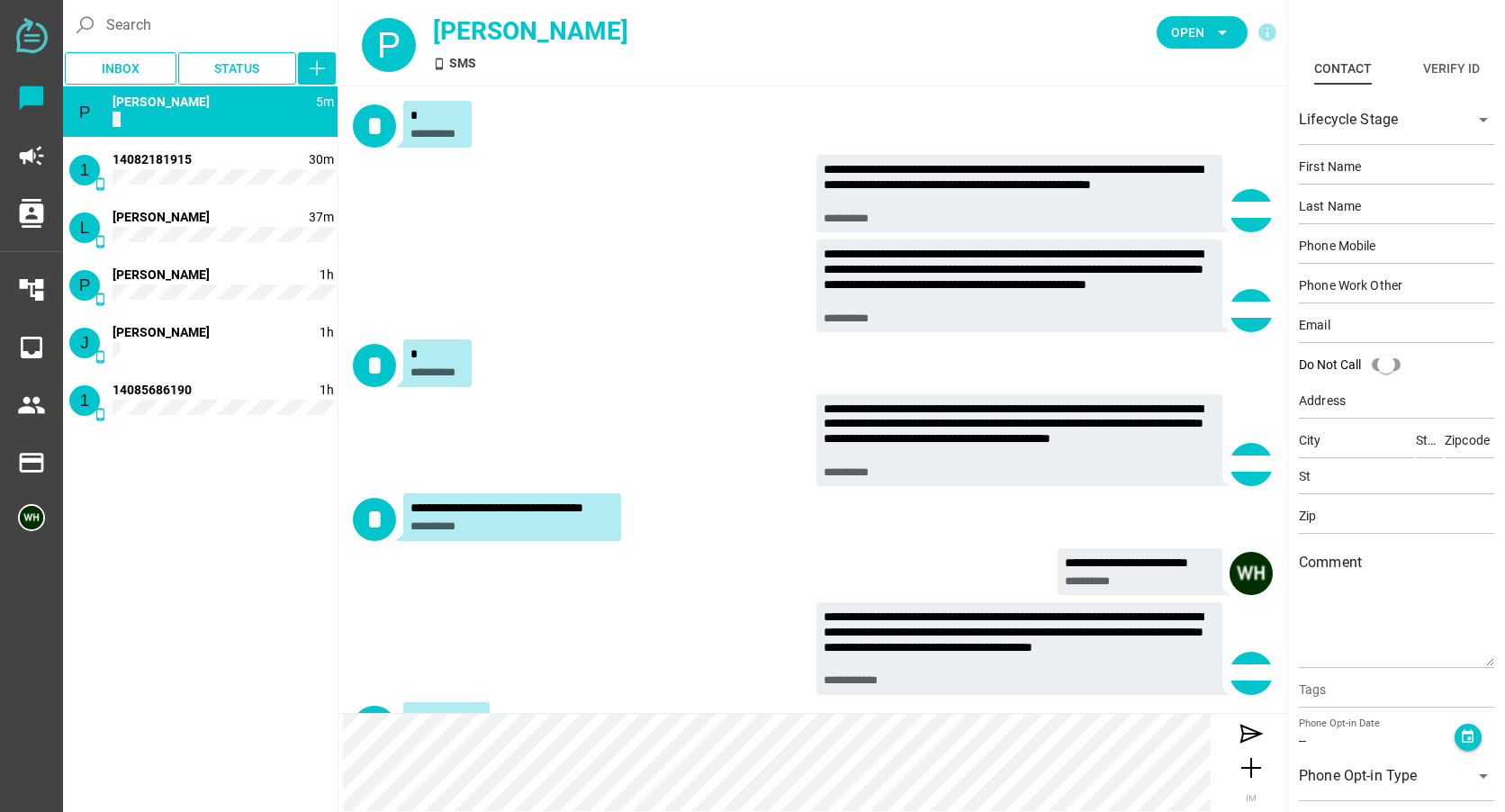
scroll to position [351, 0]
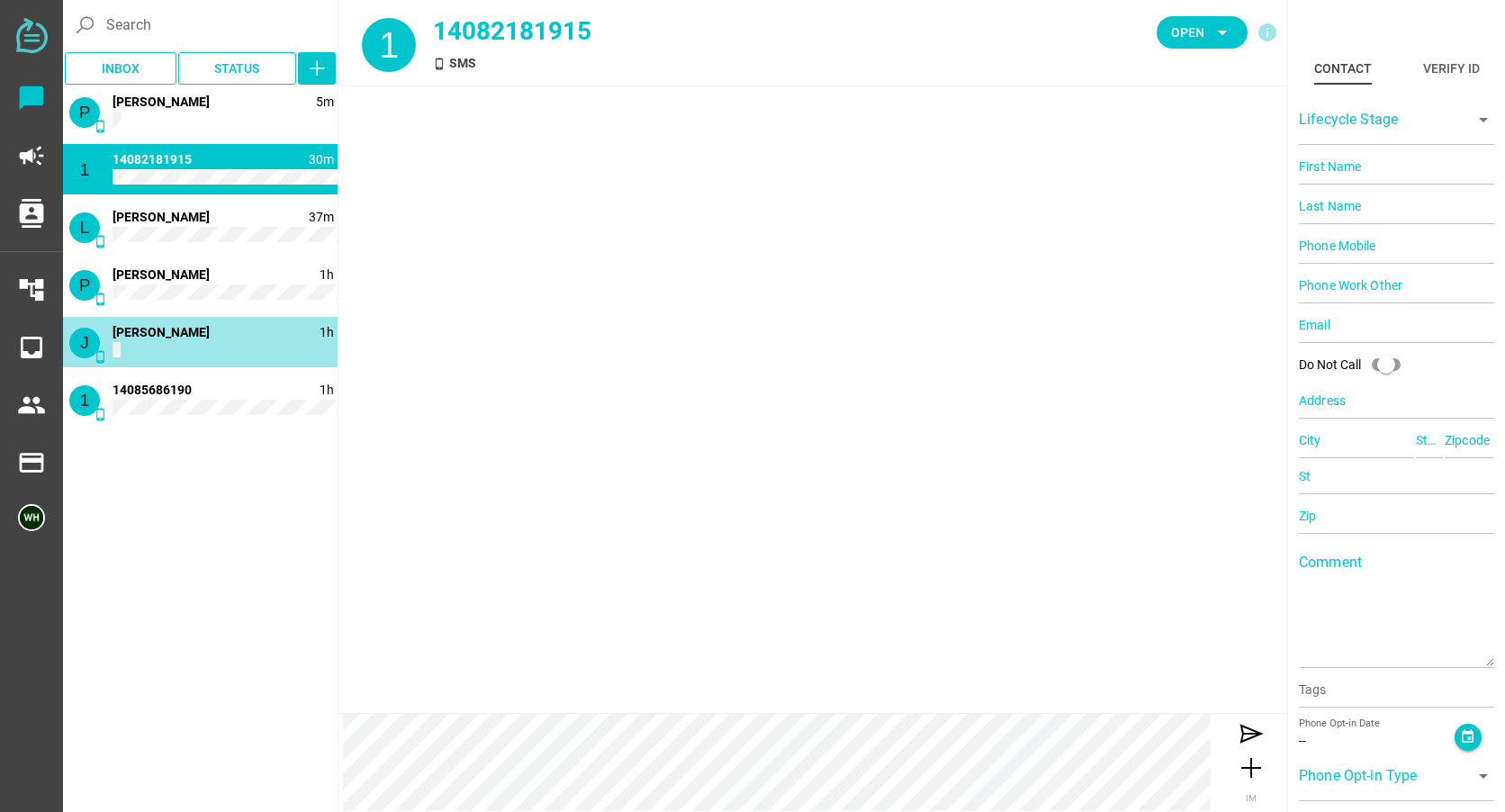
type input "14082181915"
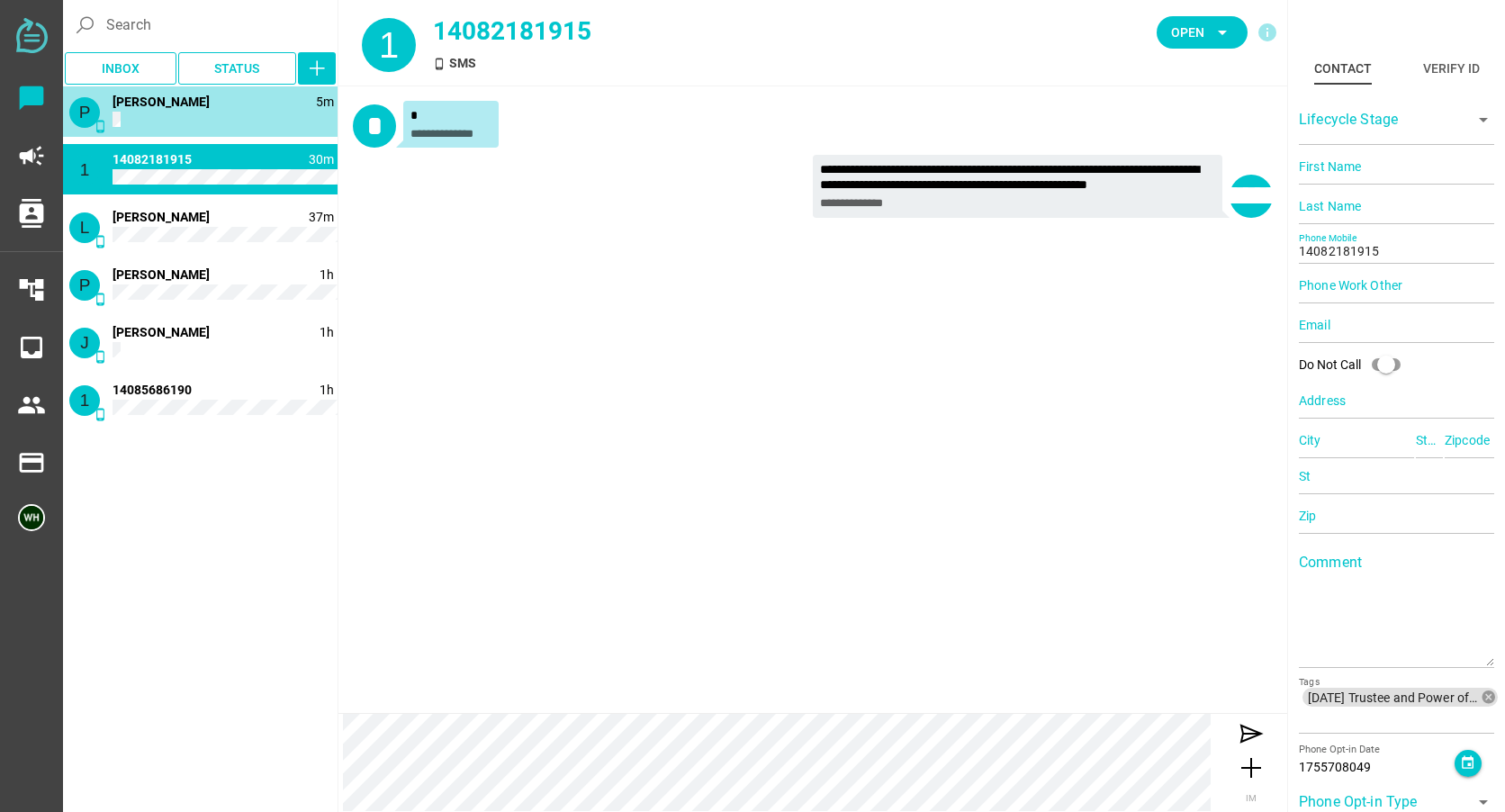
drag, startPoint x: 178, startPoint y: 127, endPoint x: 192, endPoint y: 130, distance: 14.3
click at [178, 127] on div "P phone_android 5m Patricia Diamon" at bounding box center [200, 112] width 275 height 50
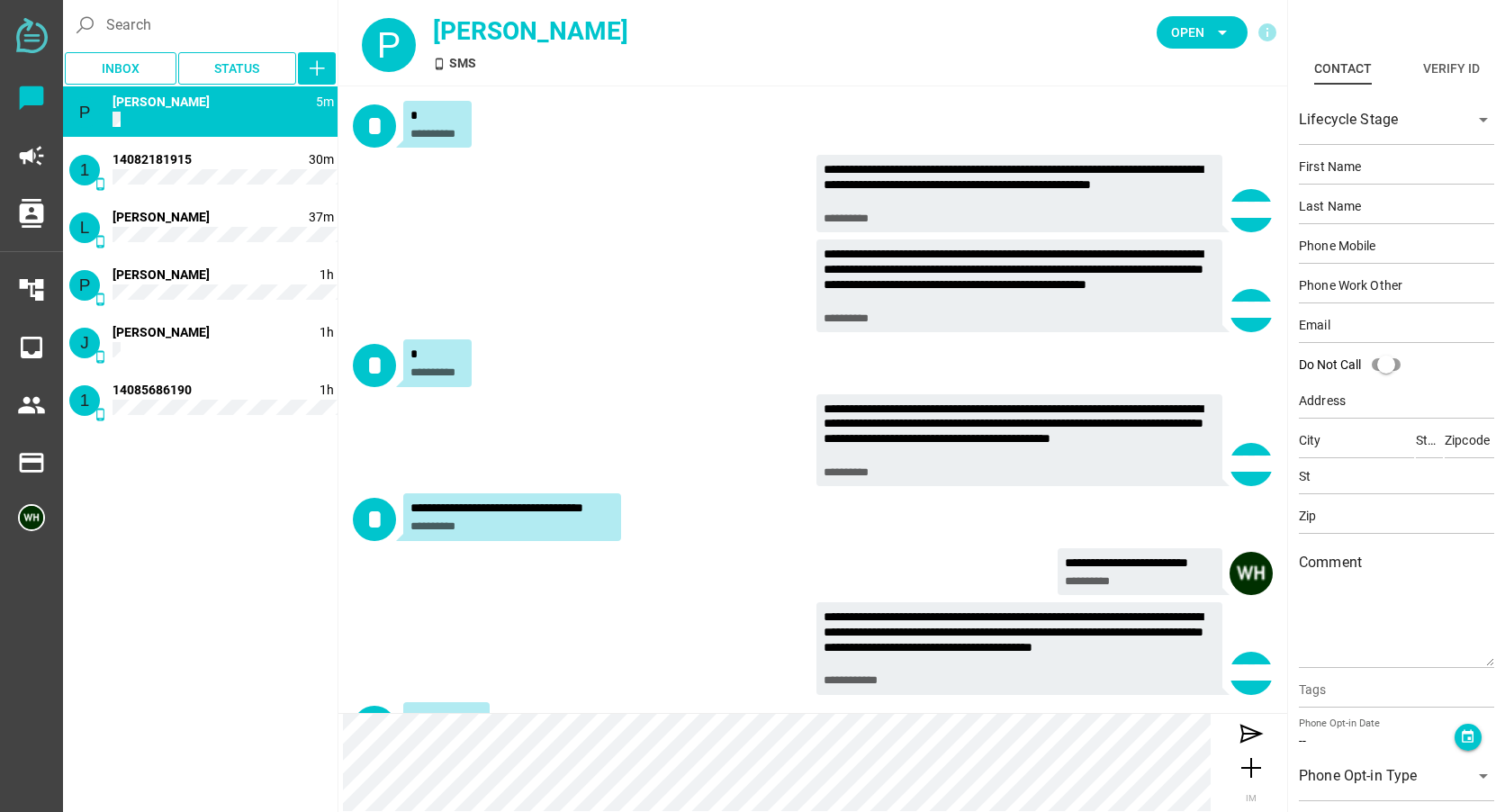
scroll to position [351, 0]
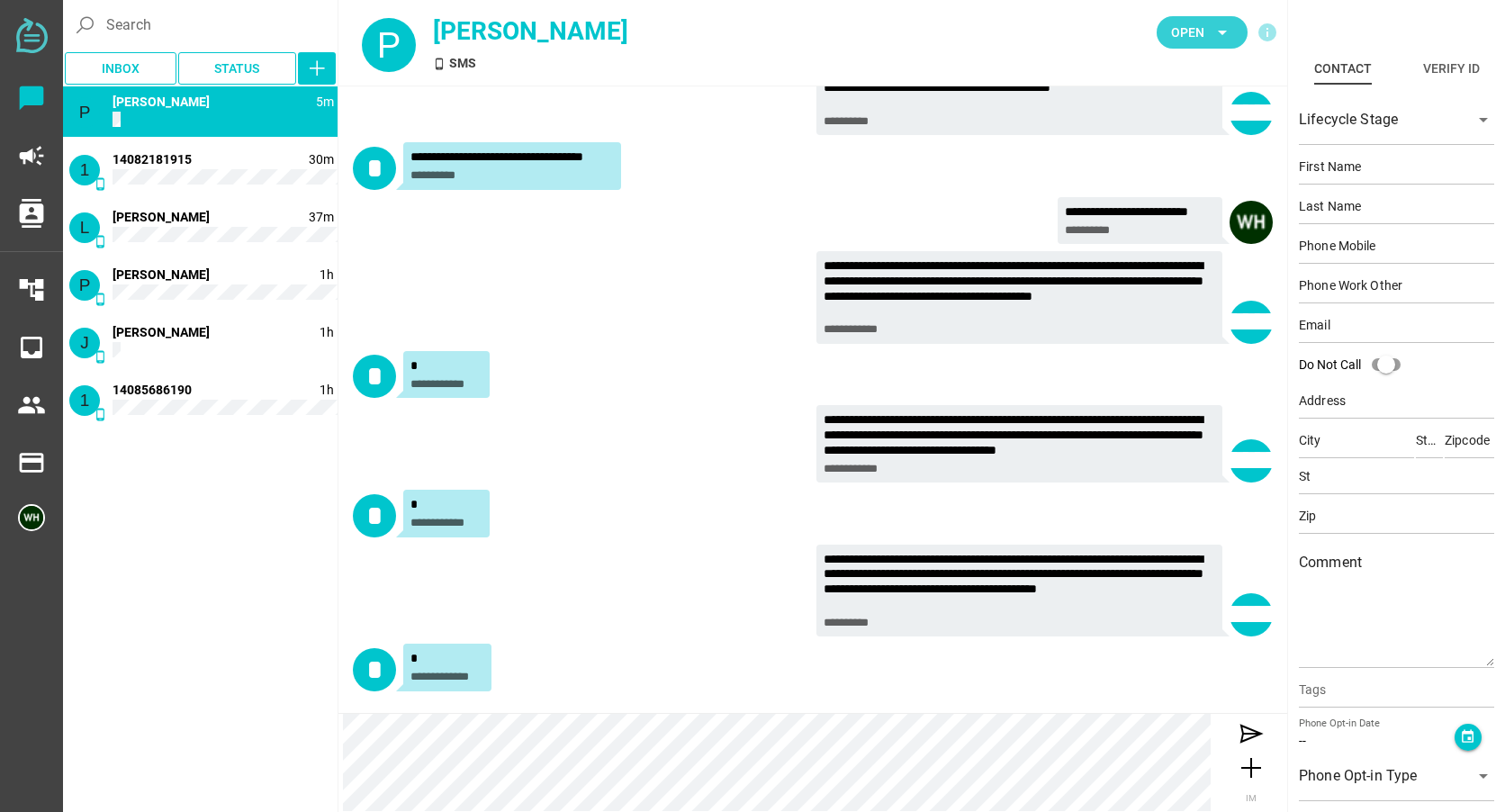
click at [1172, 39] on span "Open" at bounding box center [1187, 32] width 33 height 22
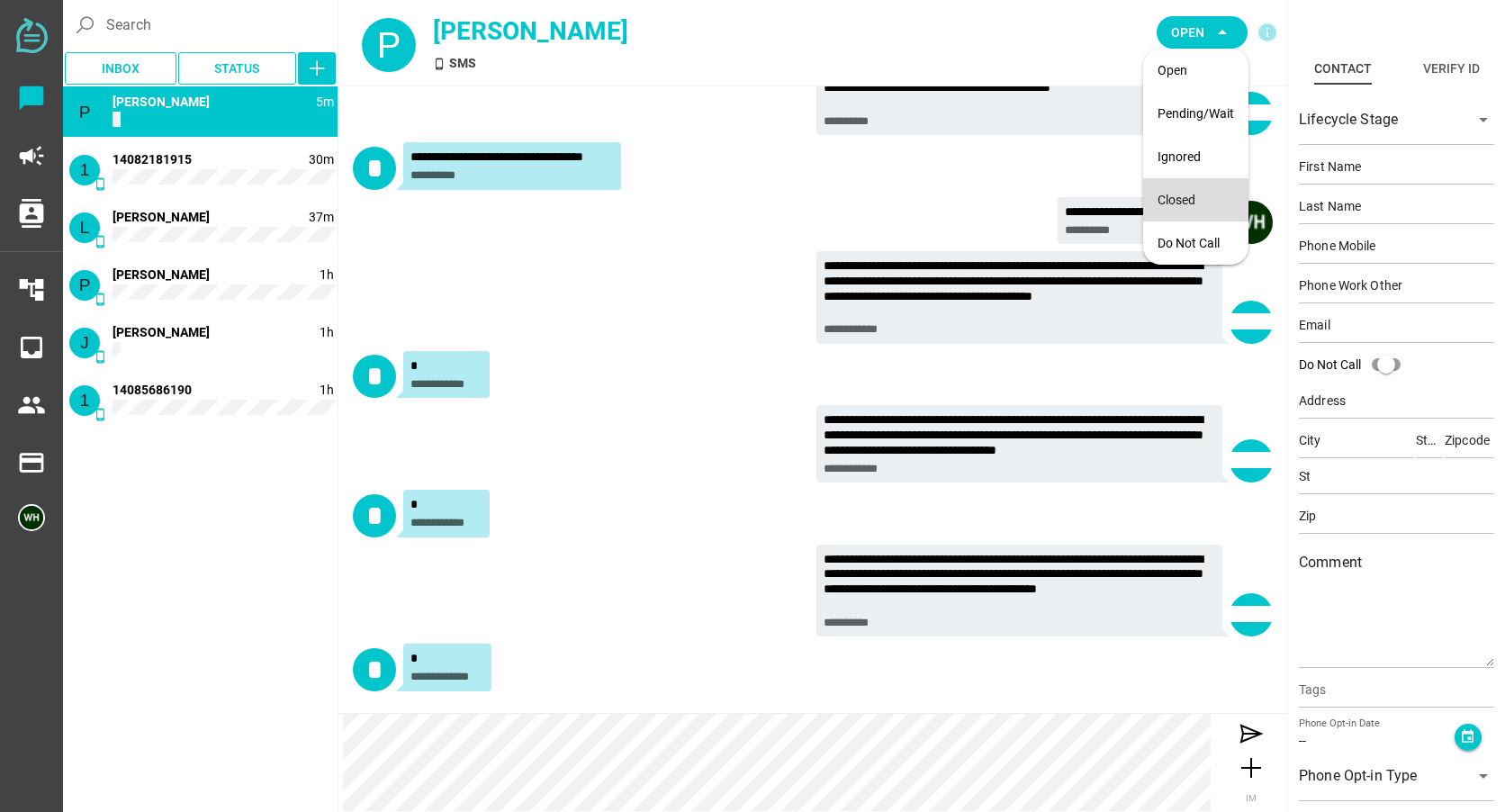
click at [1174, 204] on div "Closed" at bounding box center [1195, 200] width 77 height 15
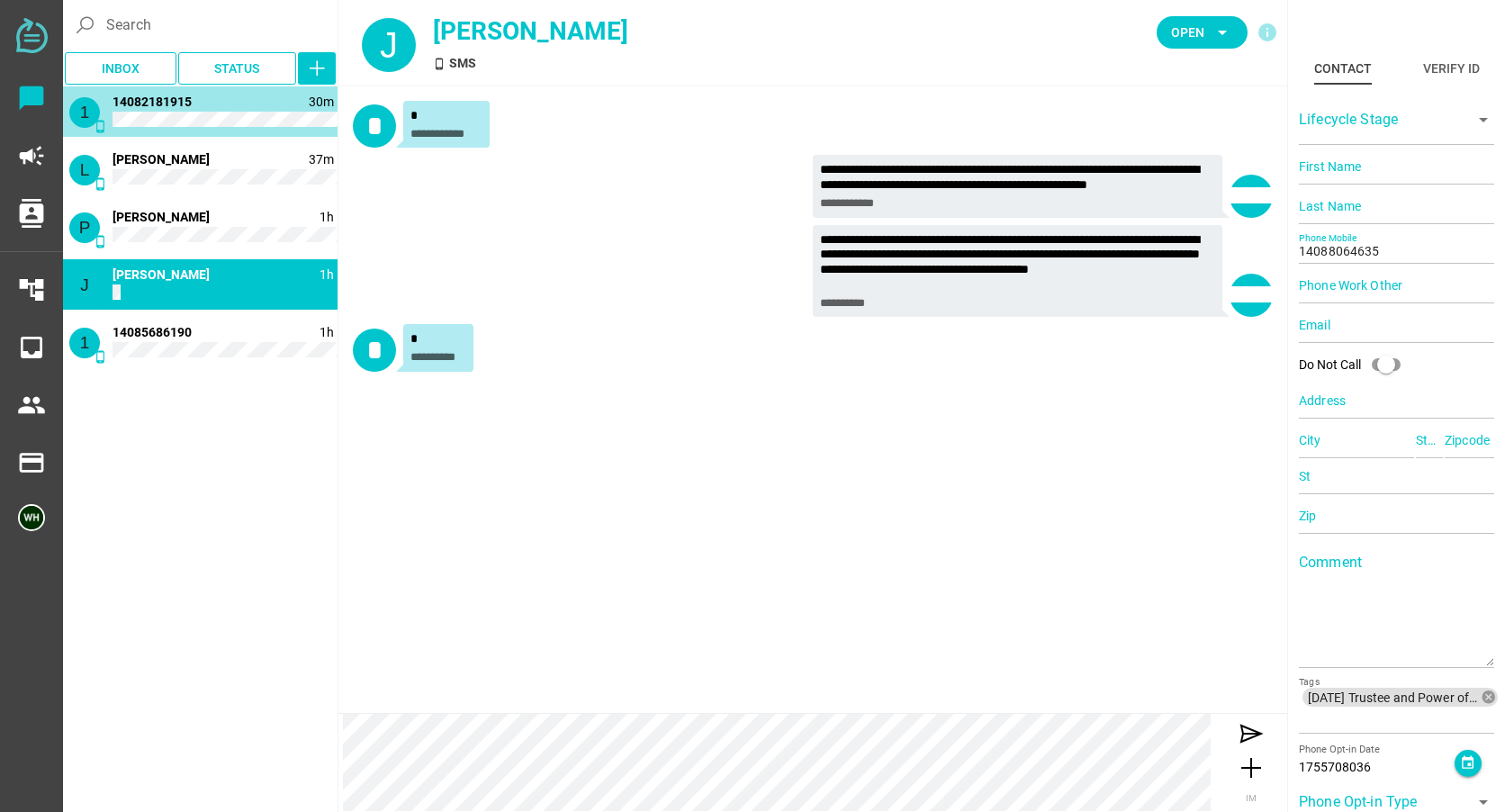
click at [218, 101] on div "1 phone_android 30m 14082181915" at bounding box center [200, 112] width 275 height 50
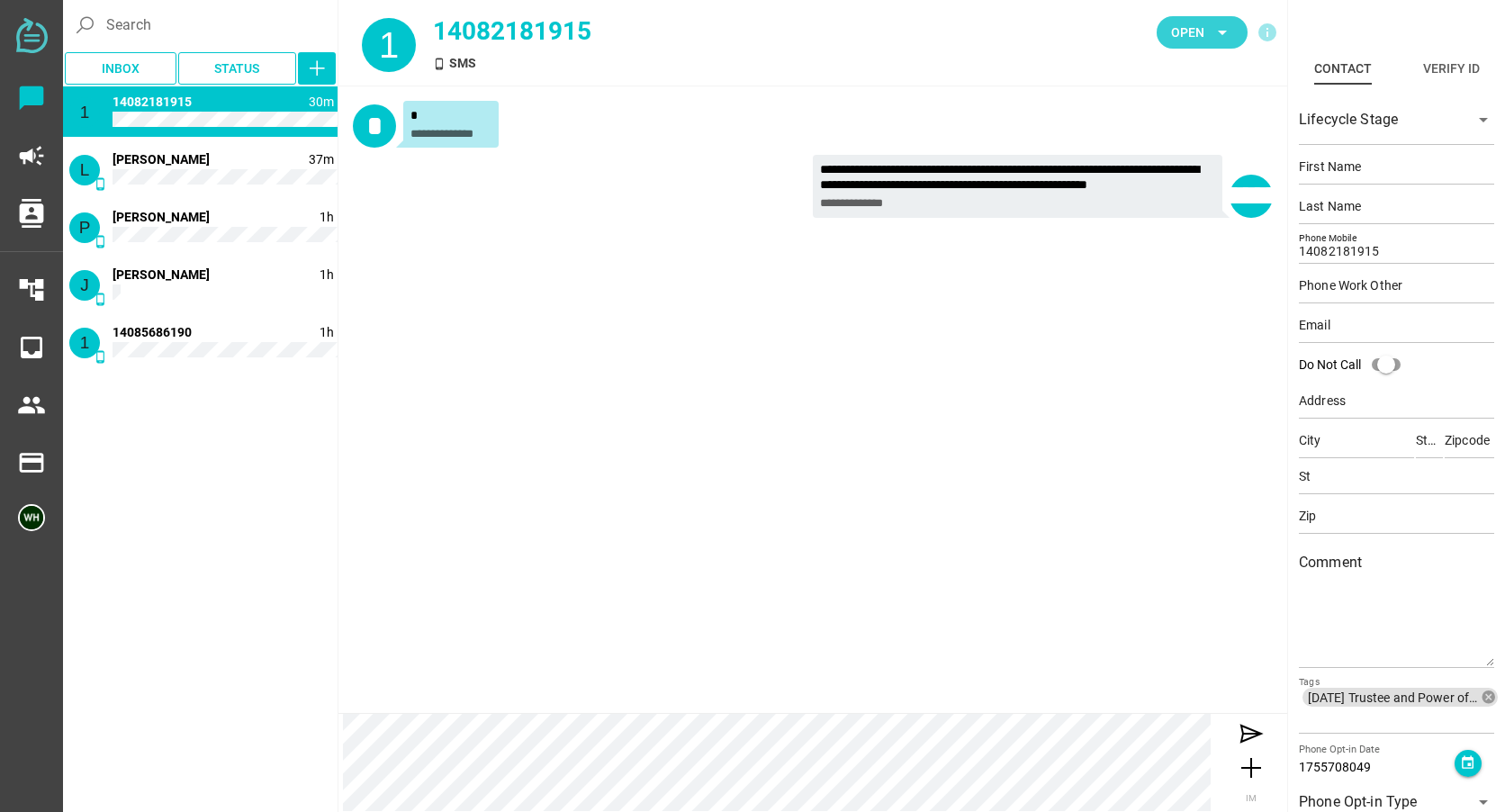
click at [1207, 27] on span "Open arrow_drop_down" at bounding box center [1201, 32] width 62 height 25
click at [1183, 189] on div "Closed" at bounding box center [1195, 200] width 77 height 29
type input "14088064635"
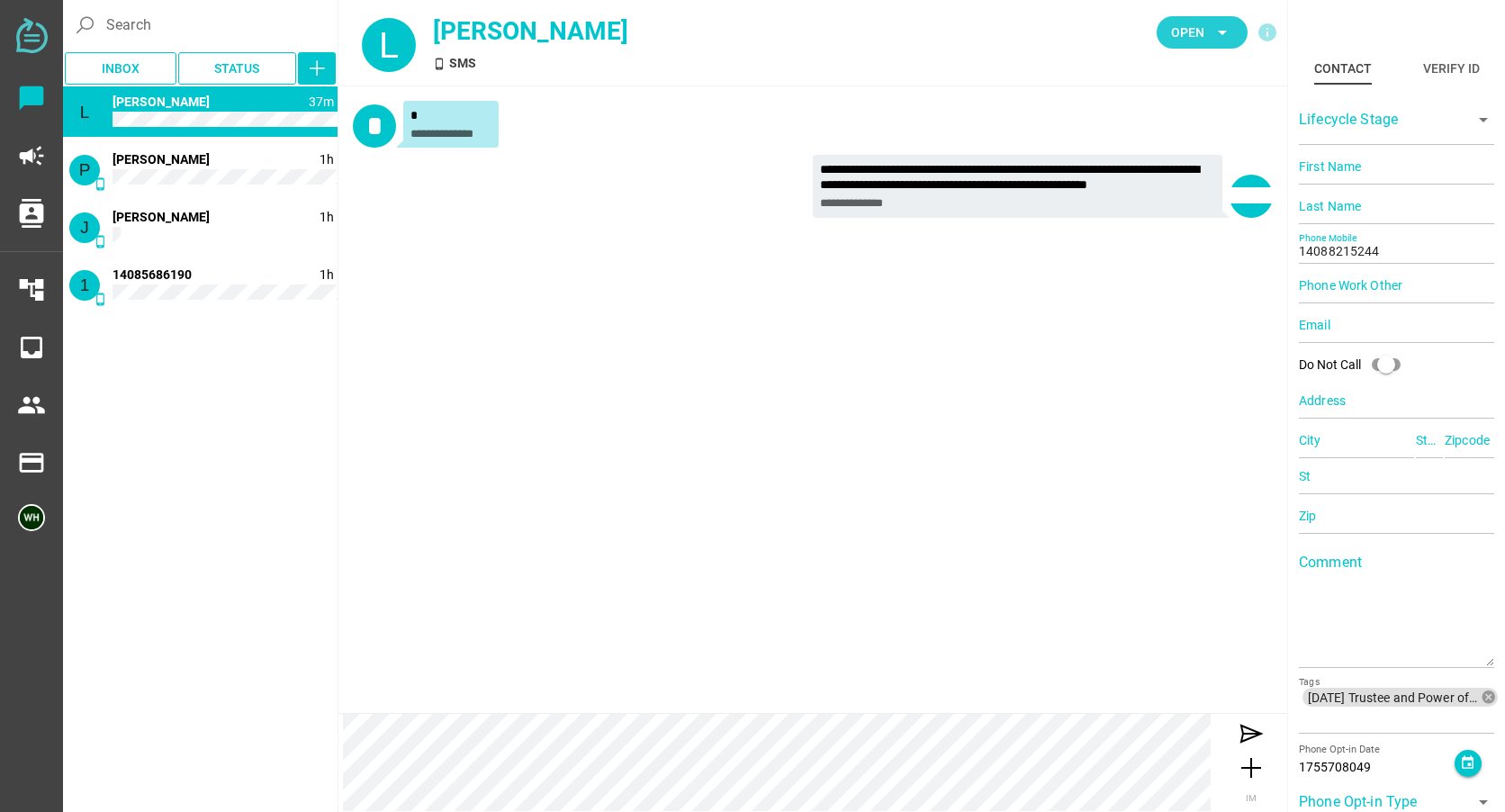
click at [1226, 32] on icon "arrow_drop_down" at bounding box center [1222, 32] width 22 height 22
click at [1175, 204] on div "Closed" at bounding box center [1195, 200] width 77 height 15
type input "14088064635"
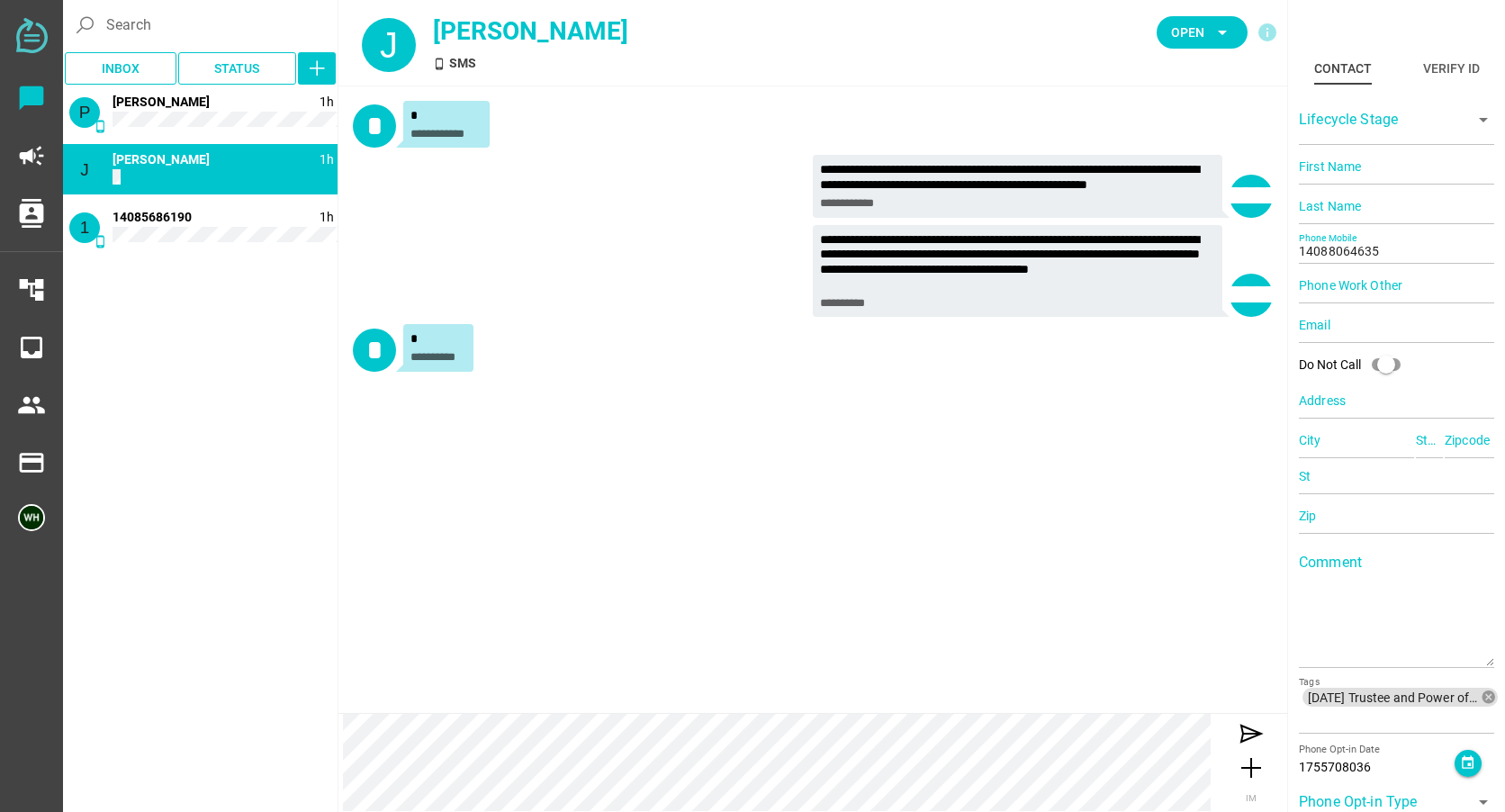
click at [200, 172] on div "J phone_android 1h Jennifer Hay" at bounding box center [200, 169] width 275 height 50
click at [1192, 40] on span "Open" at bounding box center [1187, 32] width 33 height 22
click at [1172, 198] on div "Closed" at bounding box center [1195, 200] width 77 height 15
type input "14085686190"
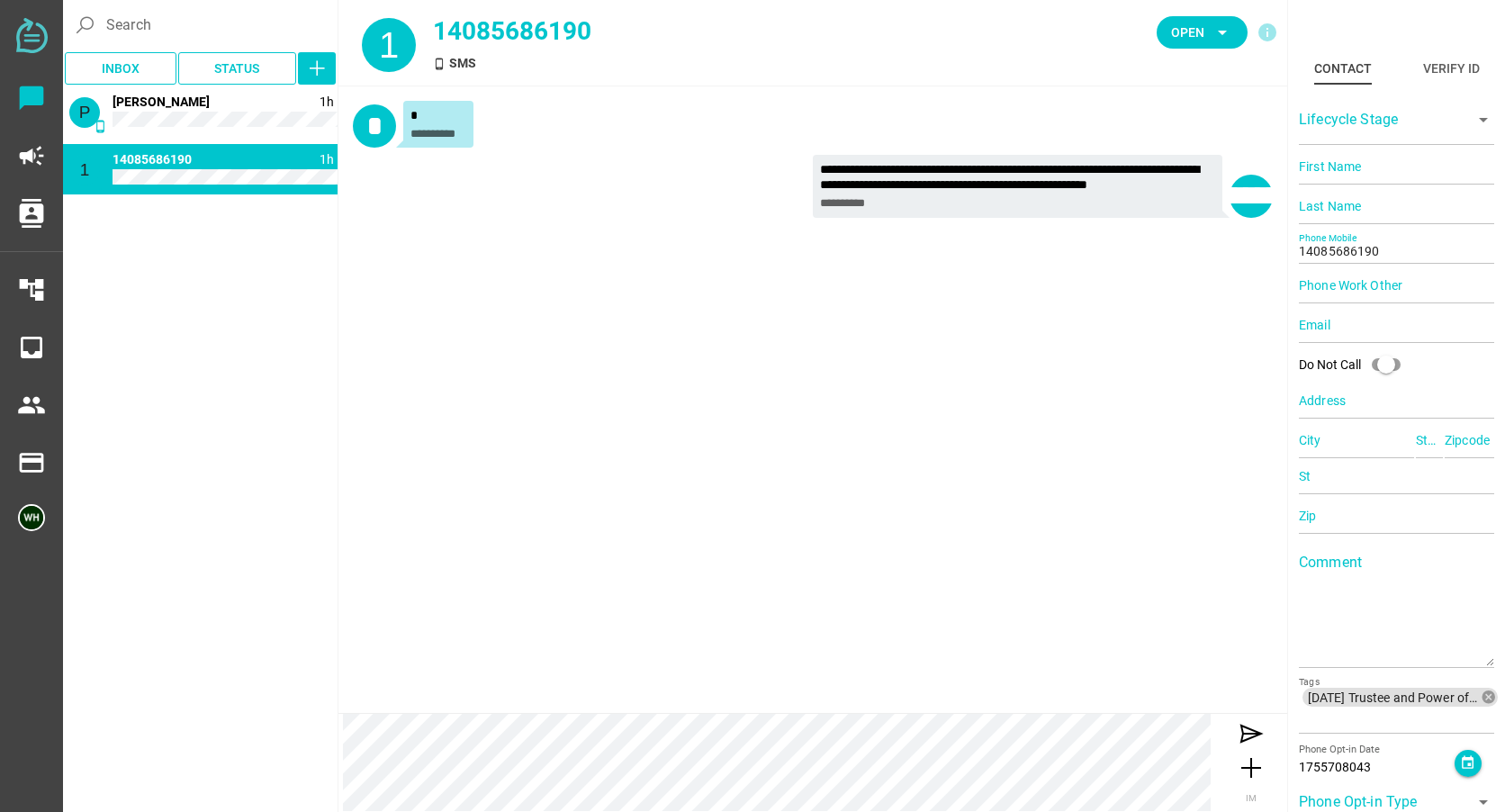
click at [300, 169] on div "1 phone_android 1h 14085686190" at bounding box center [200, 169] width 275 height 50
click at [1182, 32] on span "Open" at bounding box center [1187, 32] width 33 height 22
click at [1169, 203] on div "Closed" at bounding box center [1195, 200] width 77 height 15
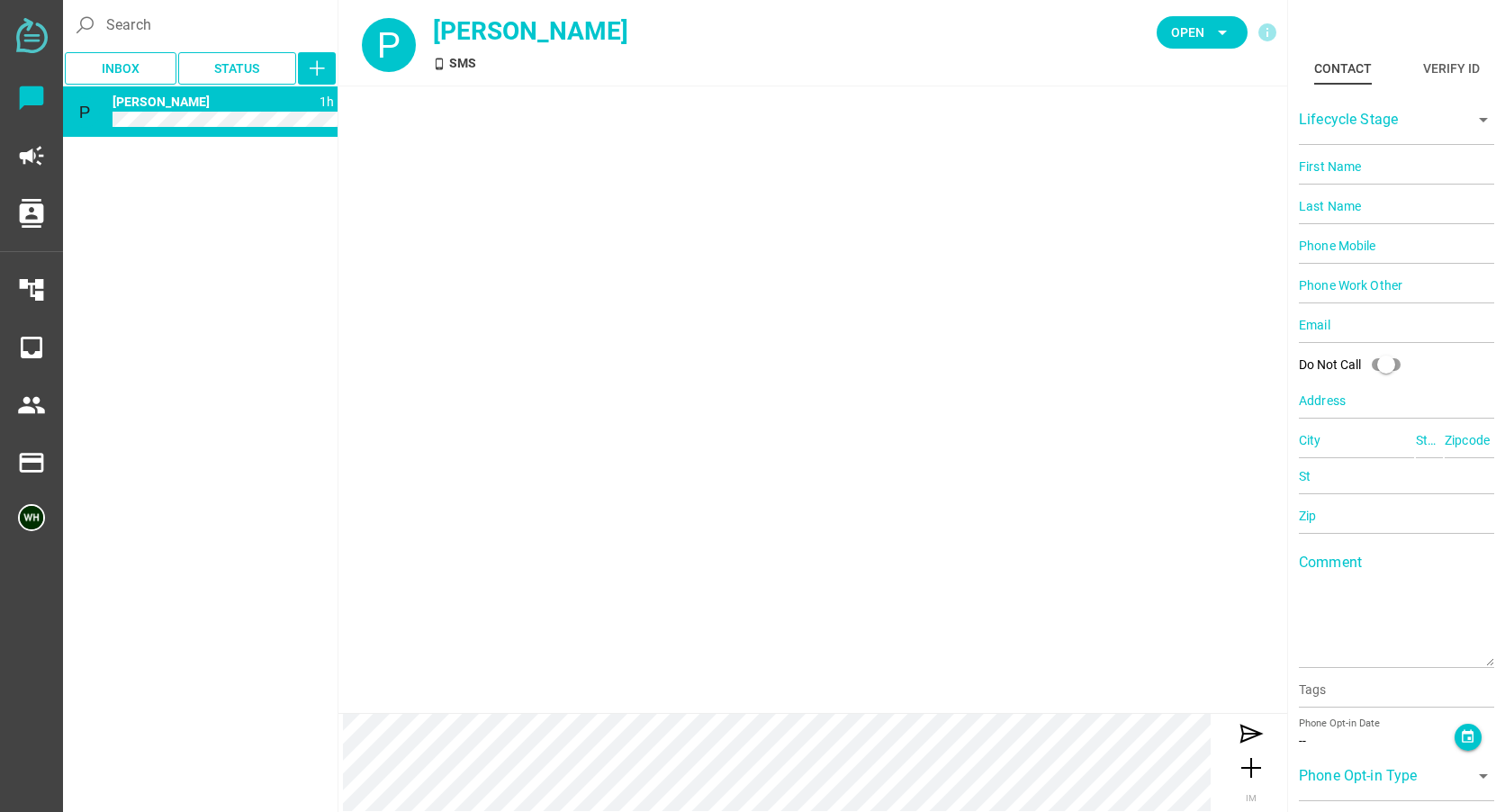
type input "14087126560"
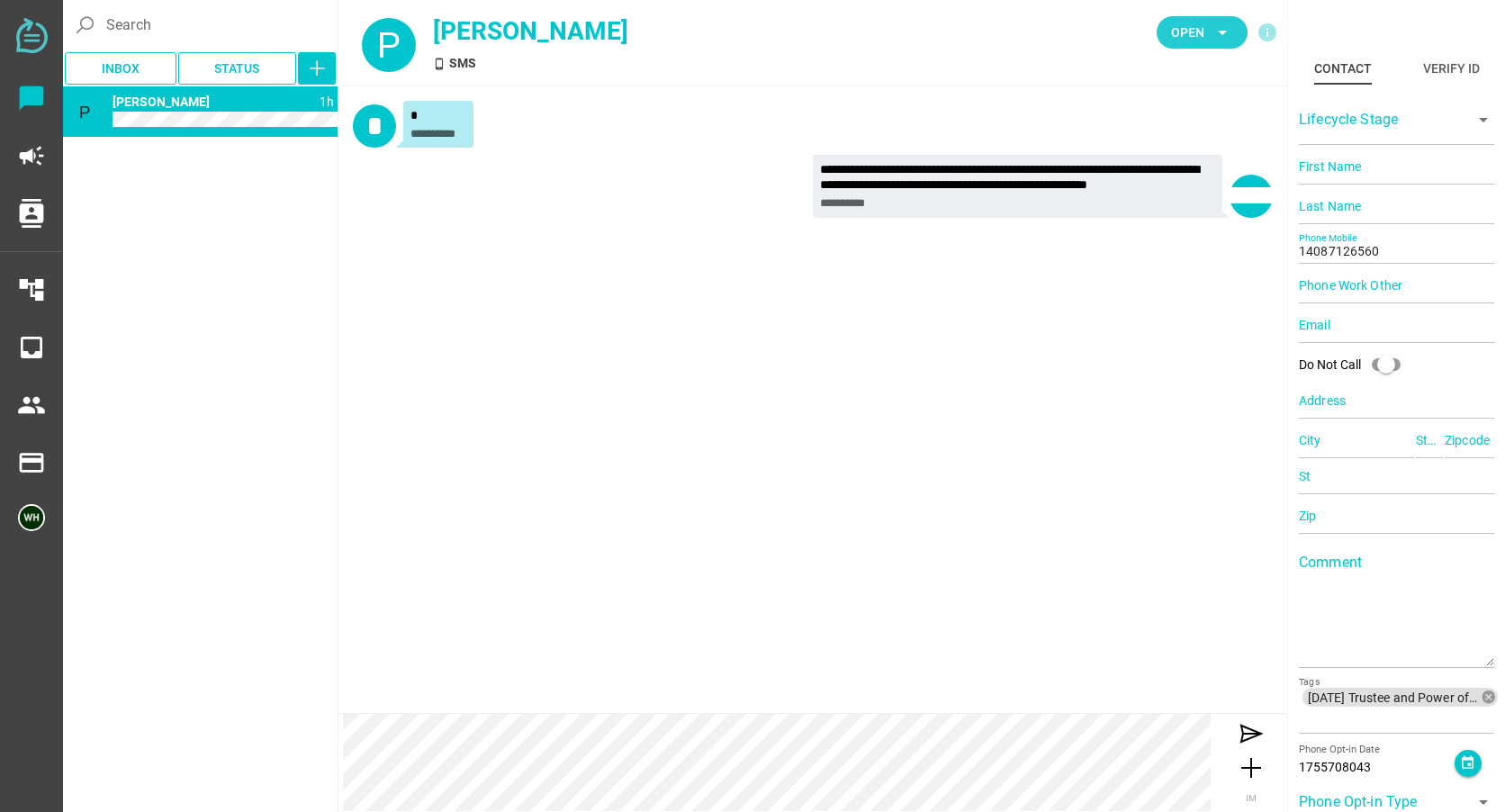
click at [1221, 29] on icon "arrow_drop_down" at bounding box center [1222, 32] width 22 height 22
click at [1179, 204] on div "Closed" at bounding box center [1195, 200] width 77 height 15
